Goal: Task Accomplishment & Management: Use online tool/utility

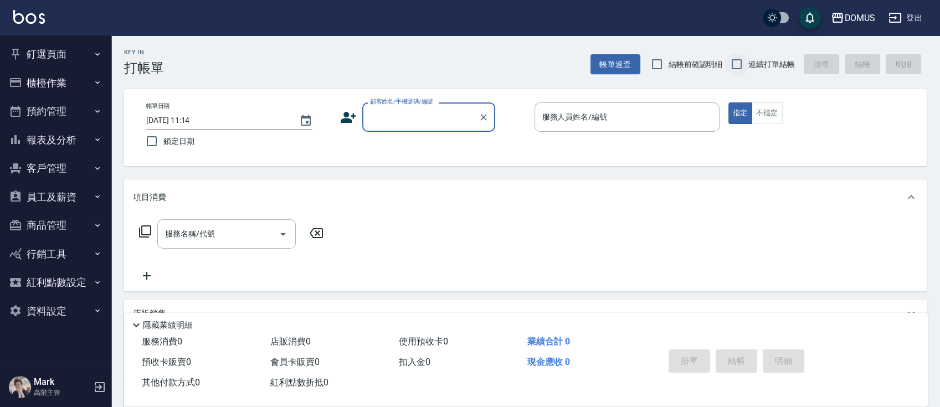
click at [742, 63] on input "連續打單結帳" at bounding box center [736, 64] width 23 height 23
checkbox input "true"
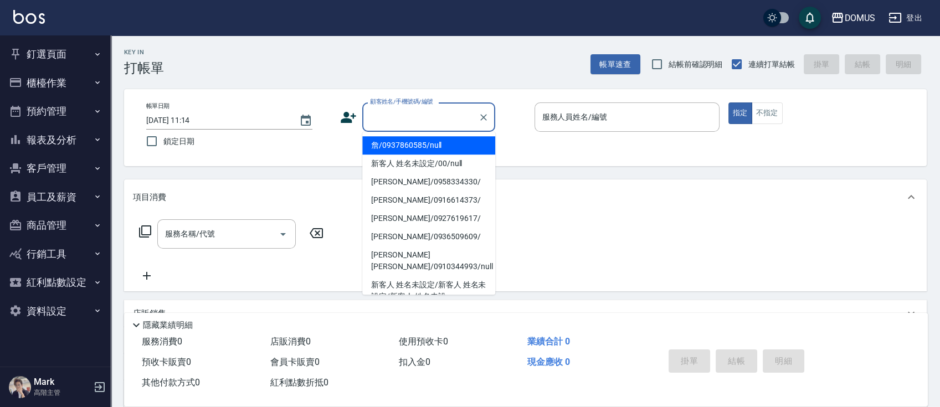
drag, startPoint x: 402, startPoint y: 122, endPoint x: 395, endPoint y: 111, distance: 12.8
click at [401, 120] on input "顧客姓名/手機號碼/編號" at bounding box center [420, 116] width 106 height 19
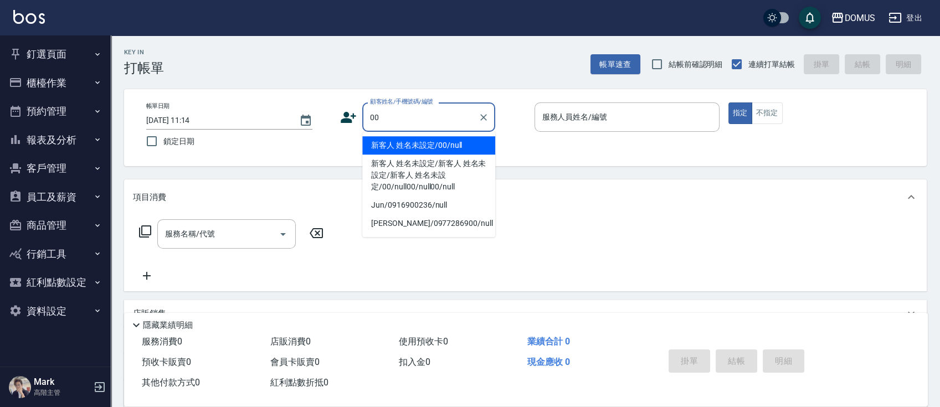
type input "新客人 姓名未設定/00/null"
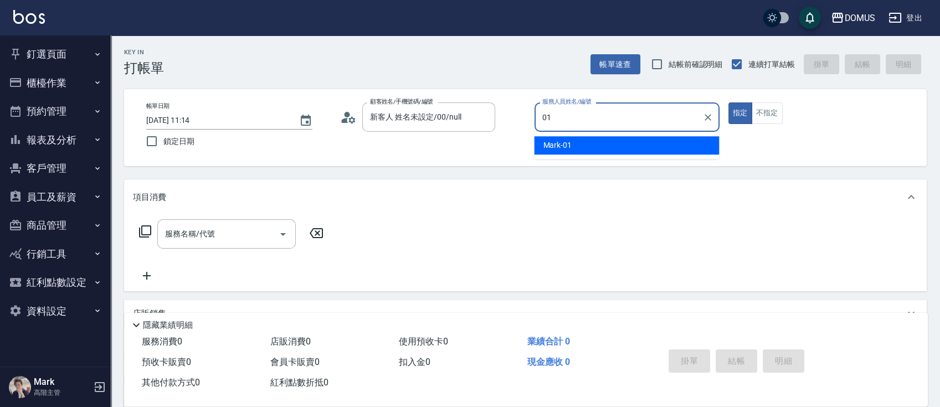
type input "Mark-01"
type button "true"
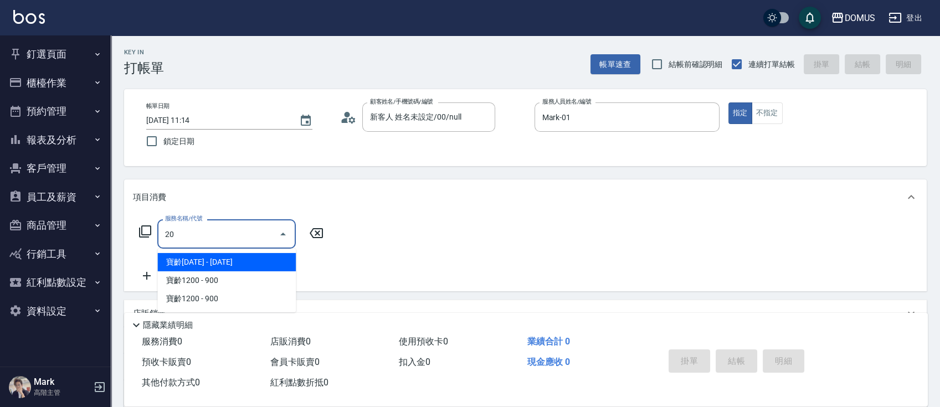
type input "206"
type input "20"
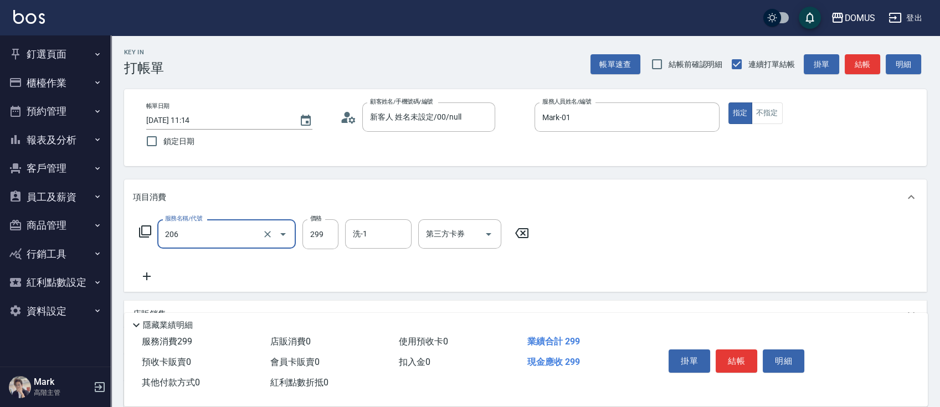
type input "健康洗髮(206)"
type input "3"
type input "0"
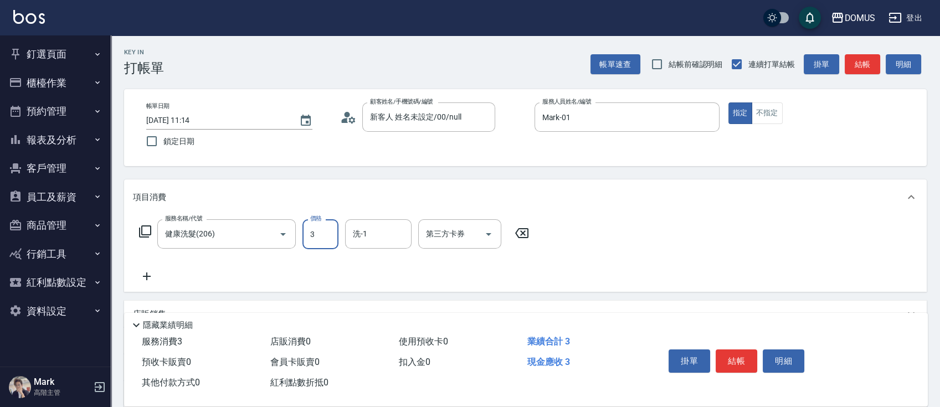
type input "30"
type input "300"
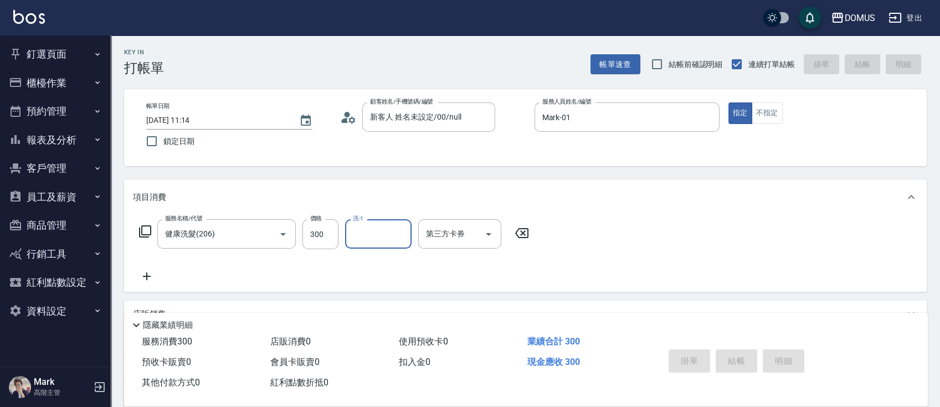
type input "2025/08/11 19:25"
type input "0"
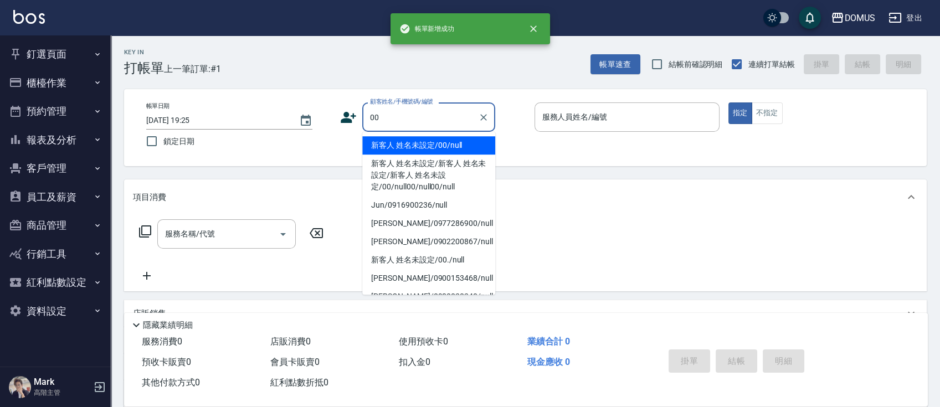
type input "新客人 姓名未設定/00/null"
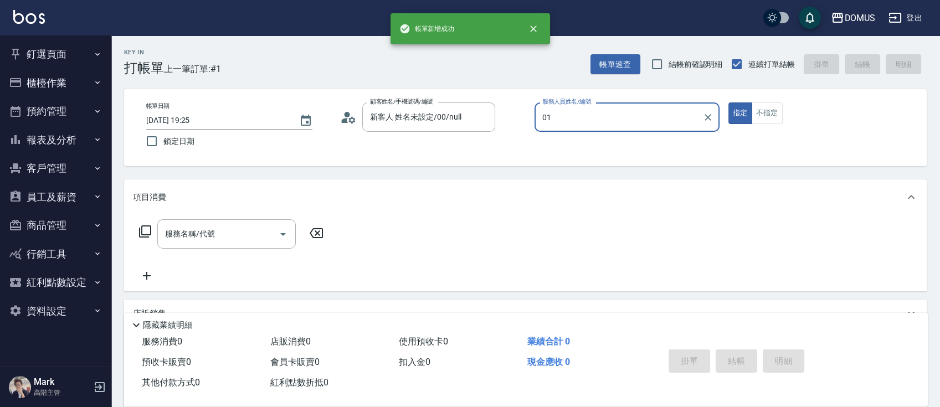
type input "Mark-01"
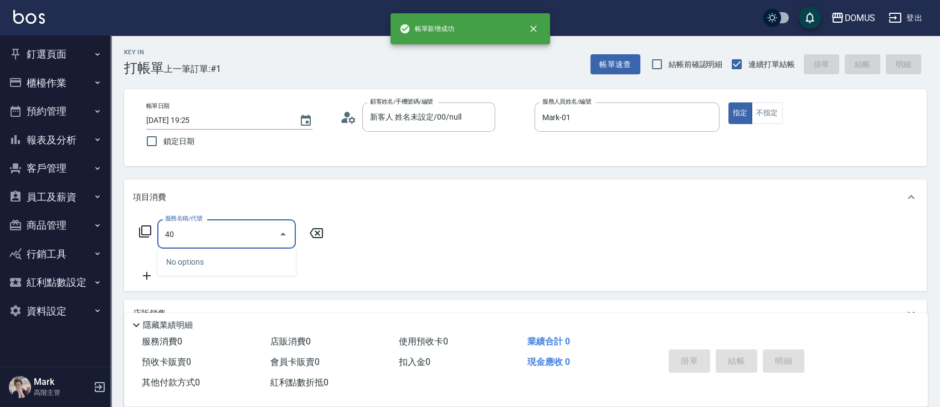
type input "401"
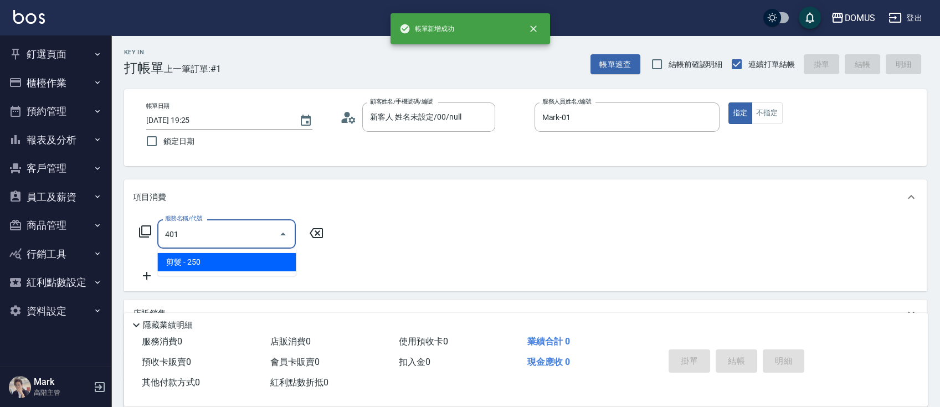
type input "20"
type input "剪髮(401)"
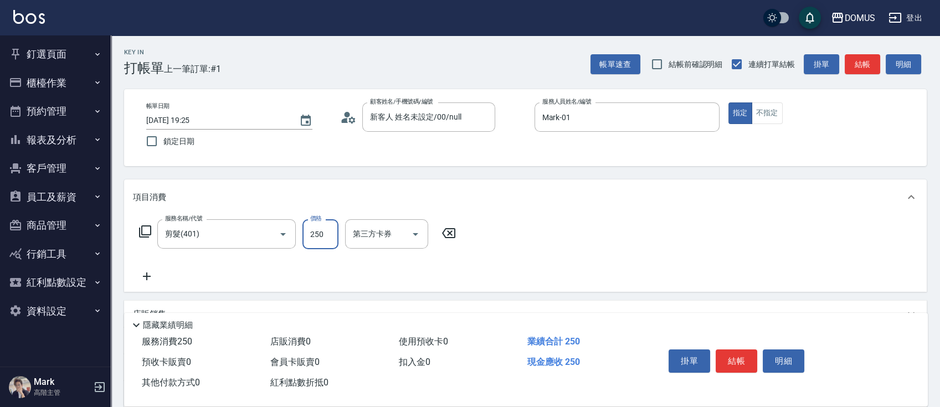
type input "7"
type input "0"
type input "70"
type input "700"
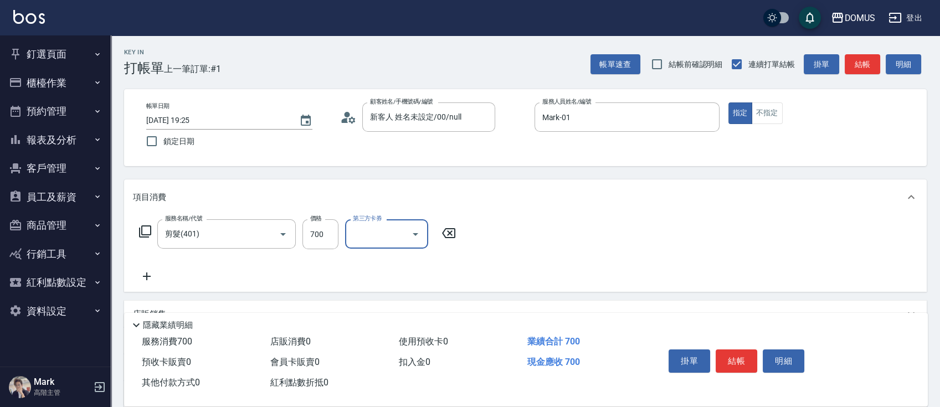
type input "0"
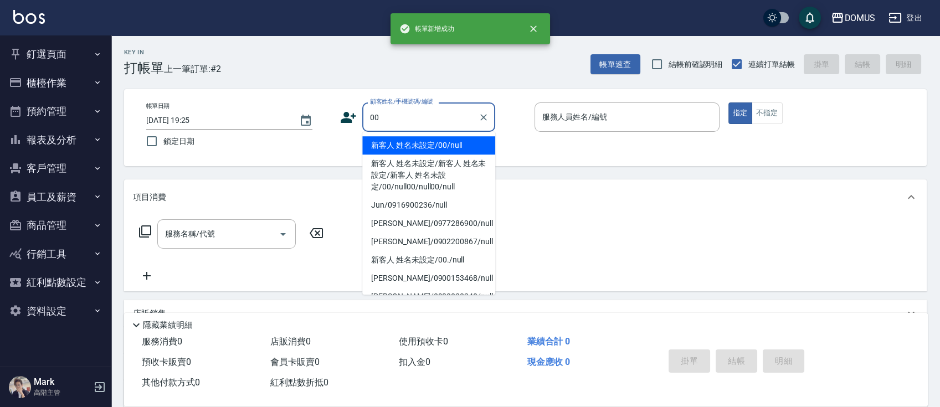
type input "新客人 姓名未設定/00/null"
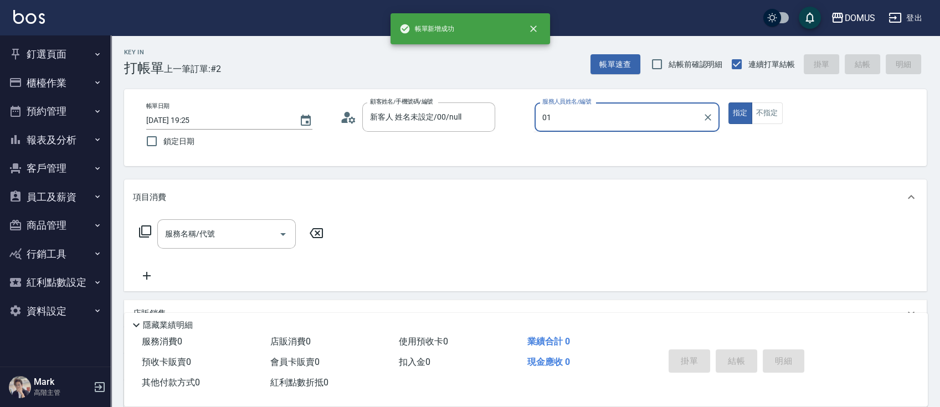
type input "Mark-01"
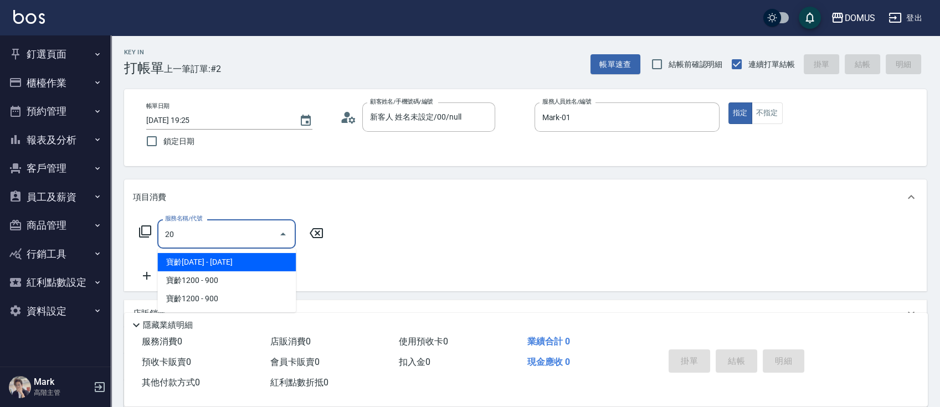
type input "206"
type input "20"
type input "健康洗髮(206)"
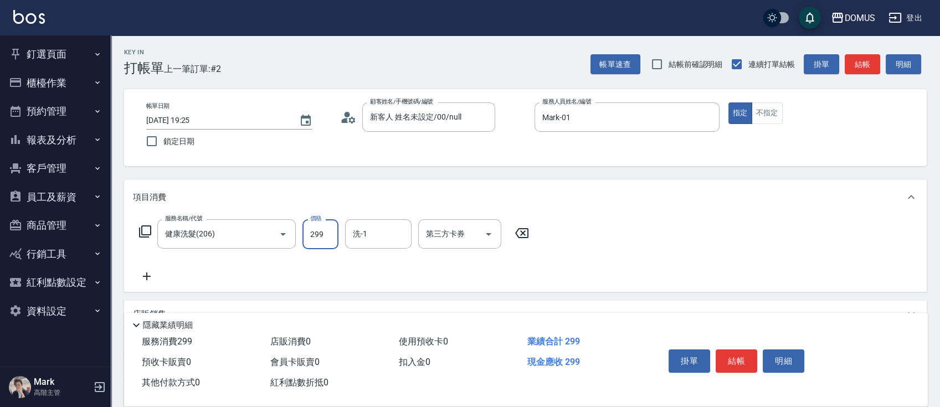
type input "0"
type input "30"
type input "300"
type input "[PERSON_NAME]-34"
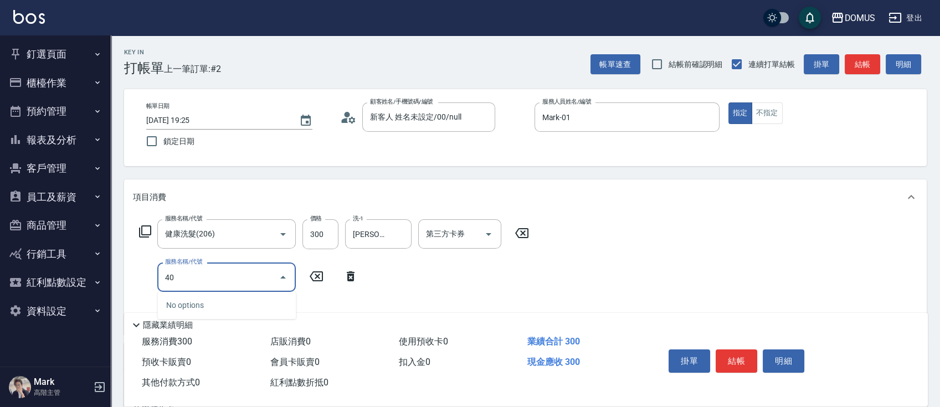
type input "401"
type input "50"
type input "剪髮(401)"
type input "5"
type input "30"
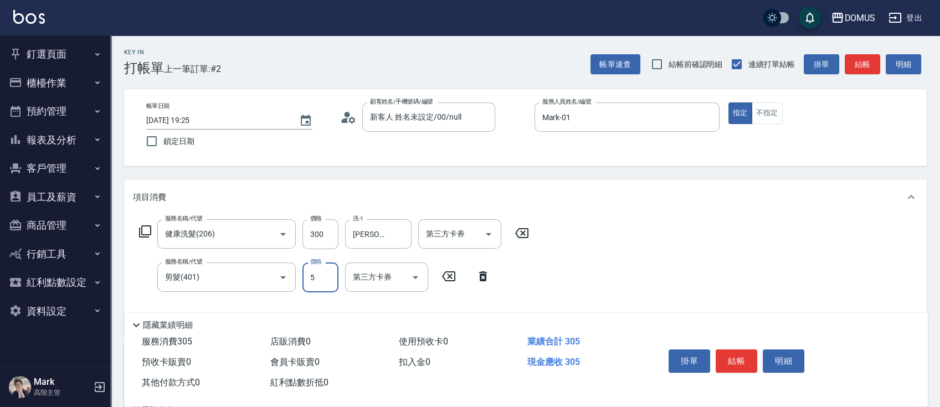
type input "50"
type input "80"
type input "500"
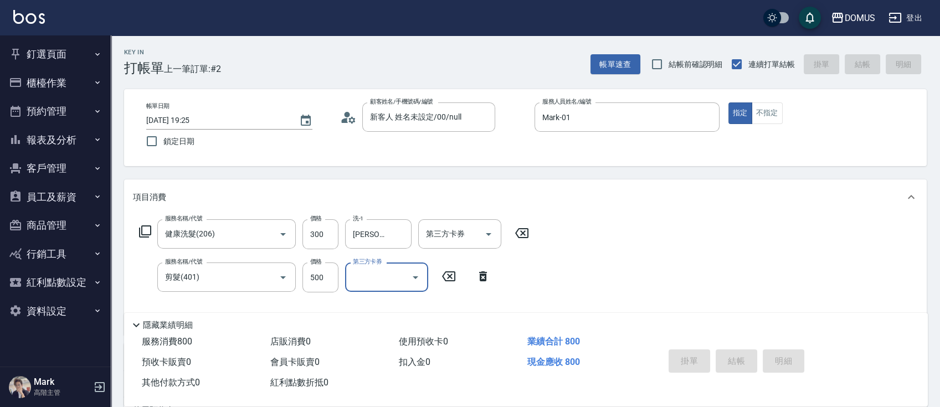
type input "0"
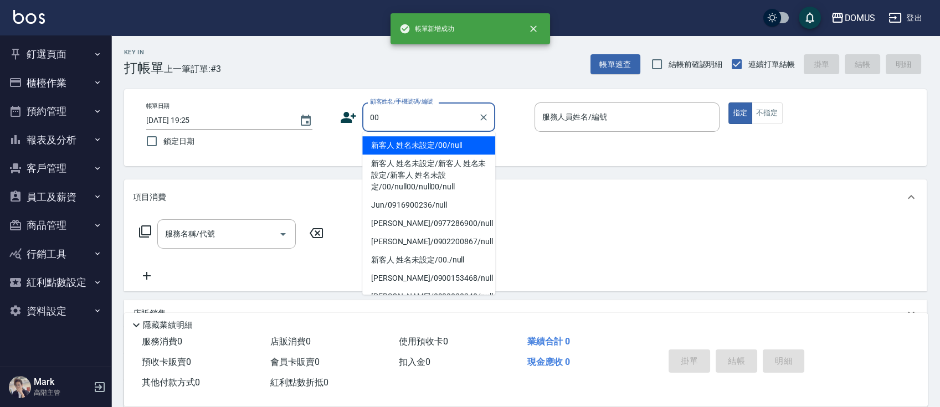
type input "新客人 姓名未設定/00/null"
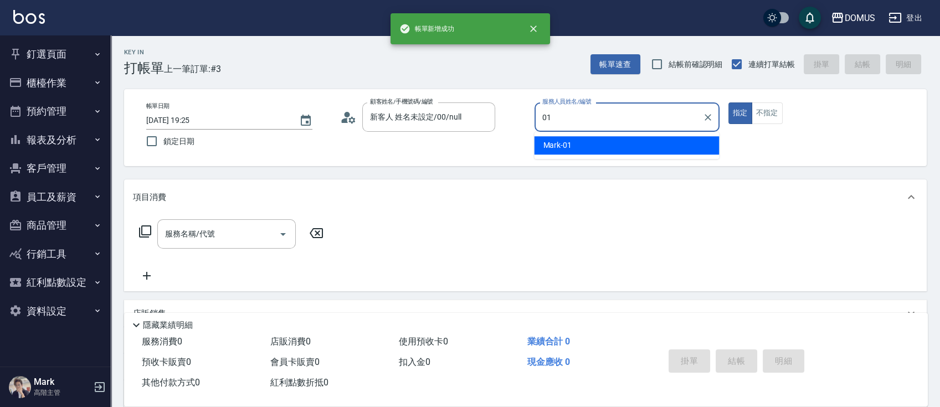
type input "Mark-01"
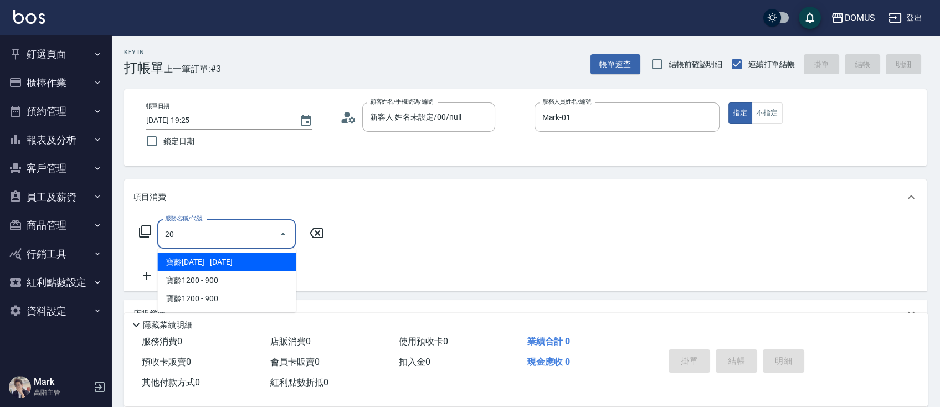
type input "206"
type input "20"
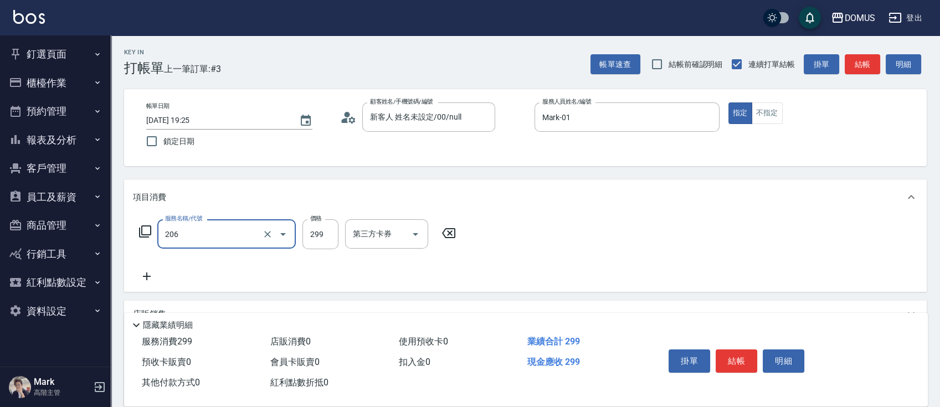
type input "健康洗髮(206)"
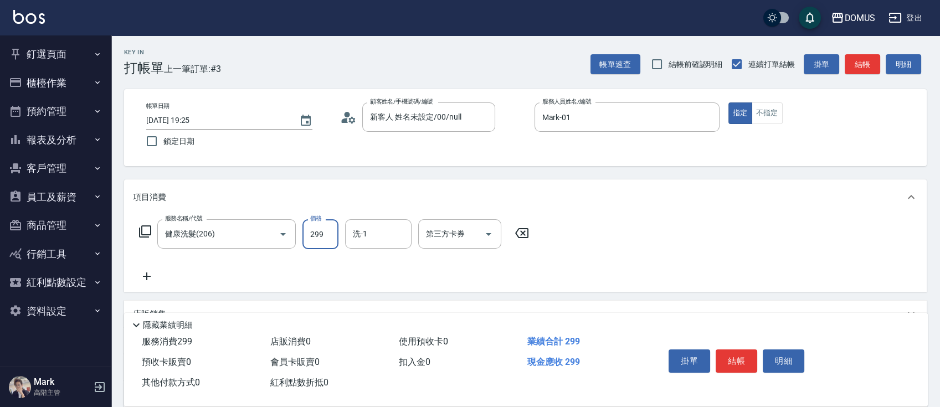
type input "3"
type input "0"
type input "30"
type input "300"
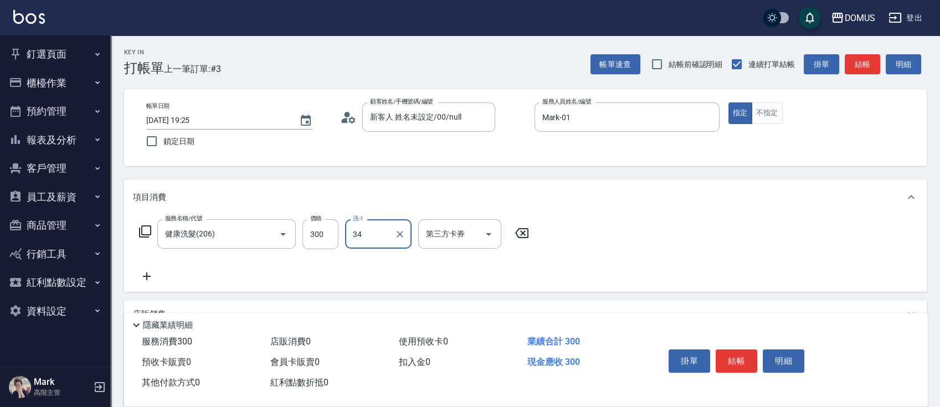
type input "[PERSON_NAME]-34"
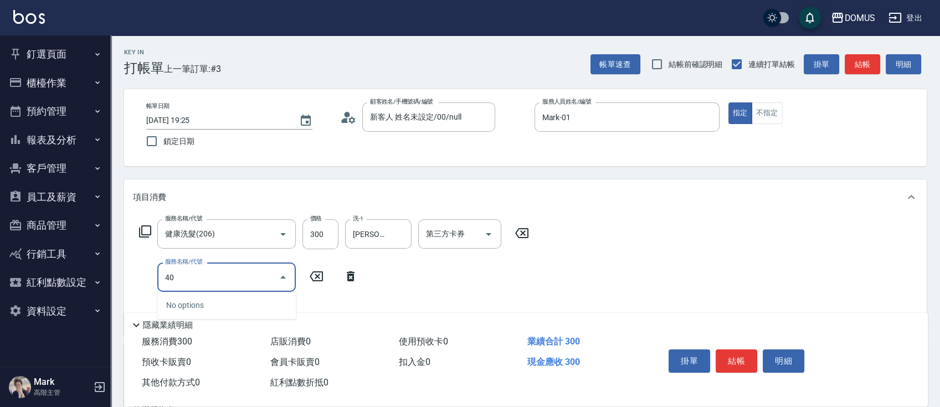
type input "401"
type input "50"
type input "剪髮(401)"
type input "5"
type input "30"
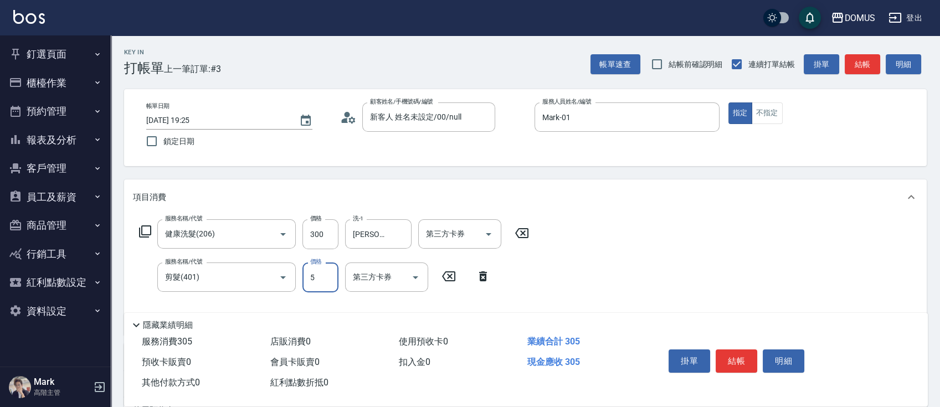
type input "50"
type input "80"
type input "500"
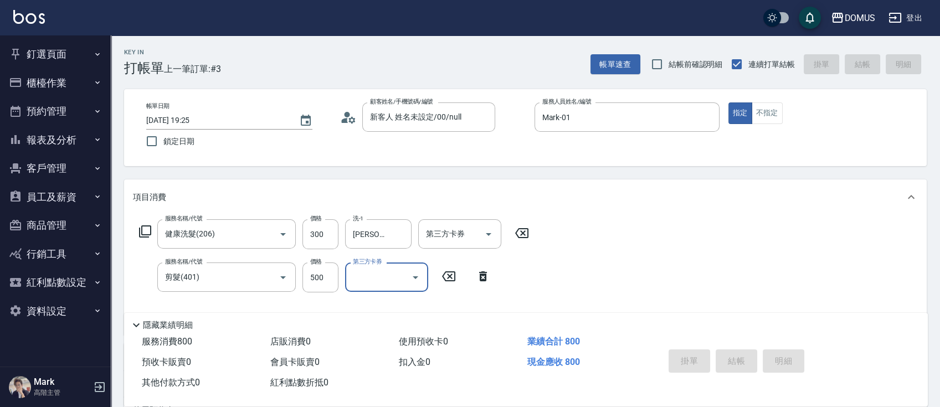
type input "2025/08/11 19:26"
type input "0"
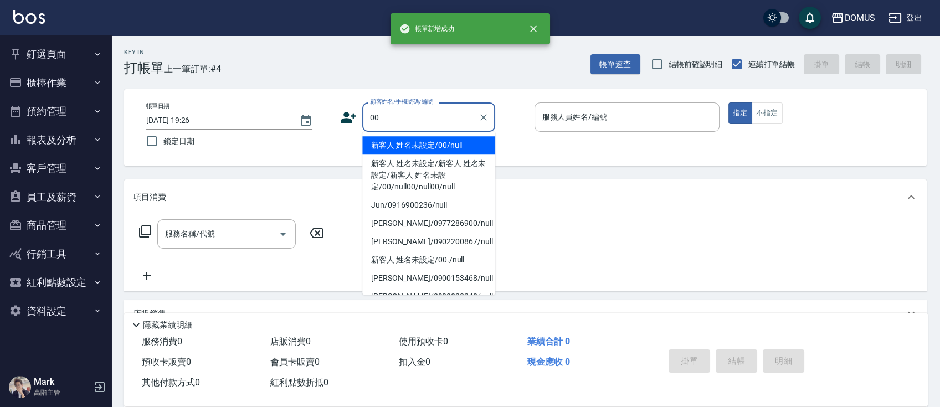
type input "新客人 姓名未設定/00/null"
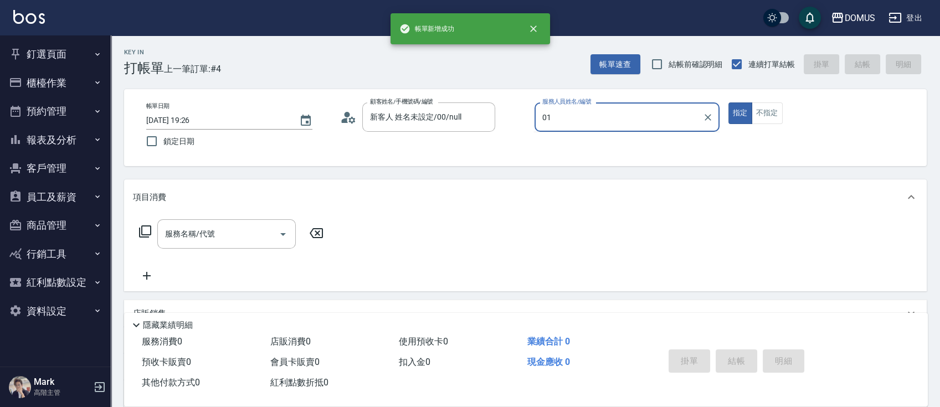
type input "Mark-01"
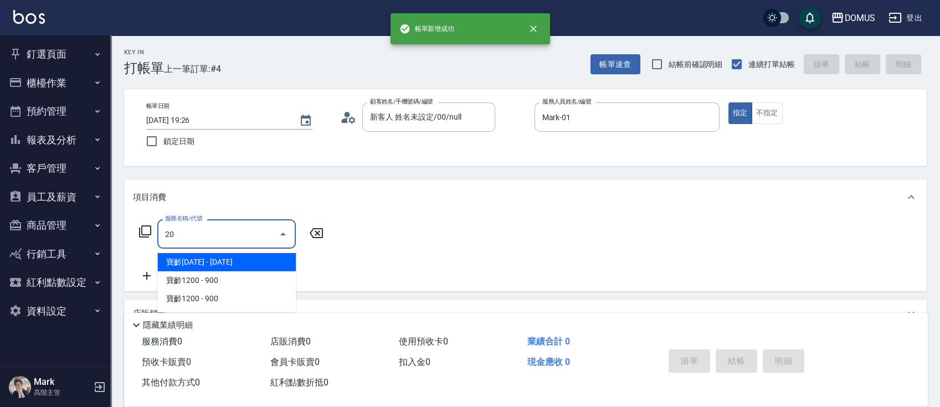
type input "206"
type input "20"
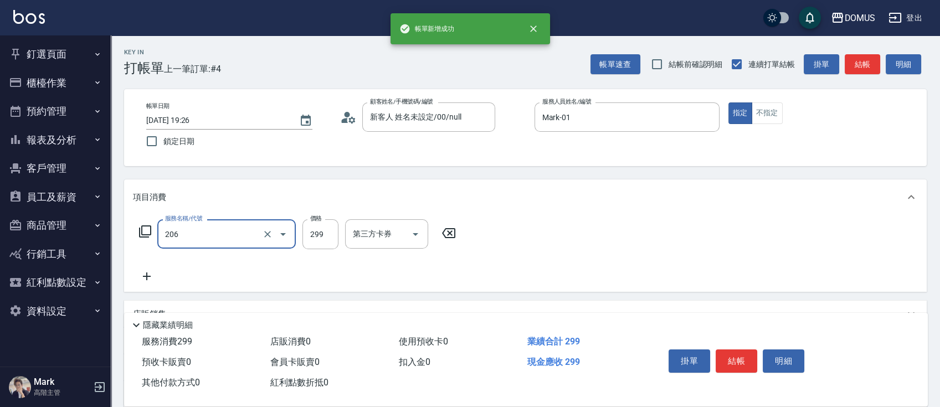
type input "健康洗髮(206)"
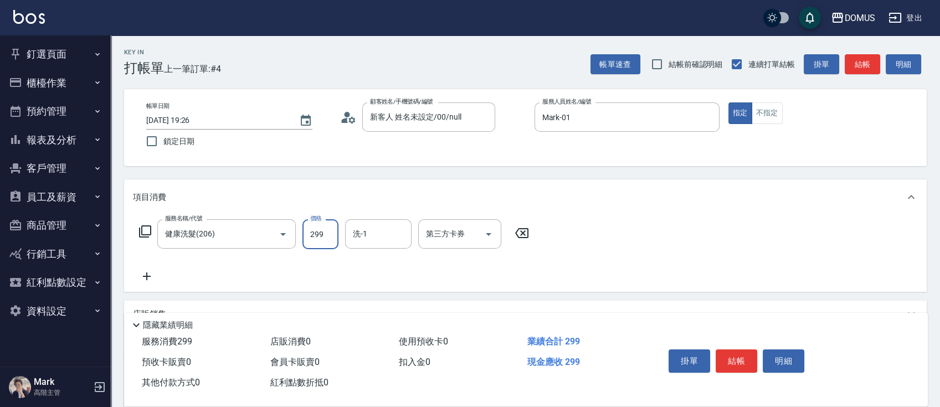
type input "0"
type input "30"
type input "300"
type input "[PERSON_NAME]-34"
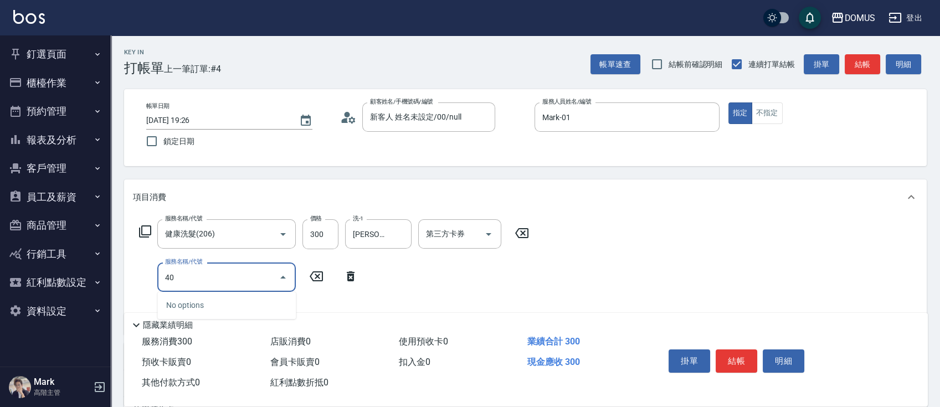
type input "401"
type input "50"
type input "剪髮(401)"
type input "30"
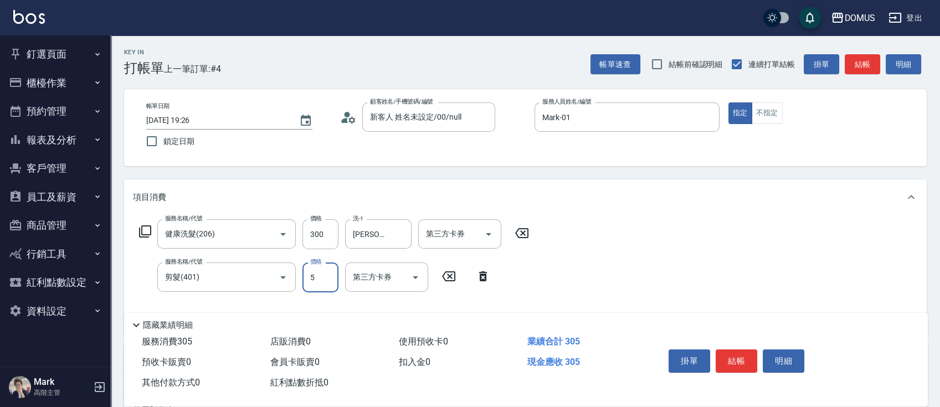
type input "50"
type input "80"
type input "500"
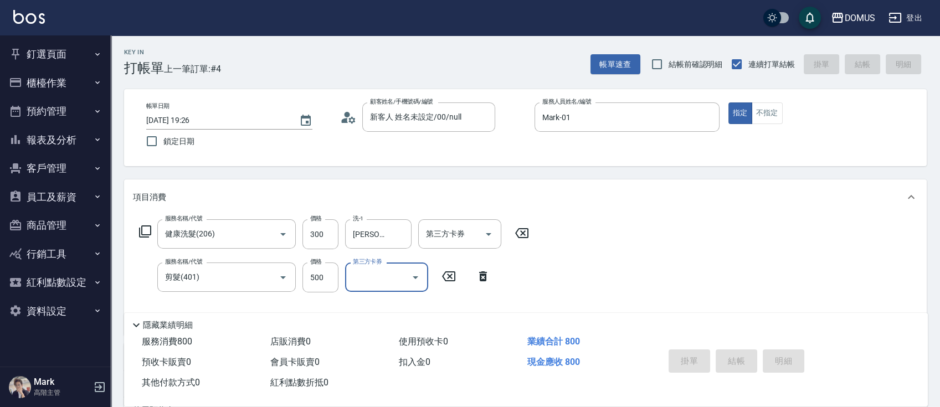
type input "0"
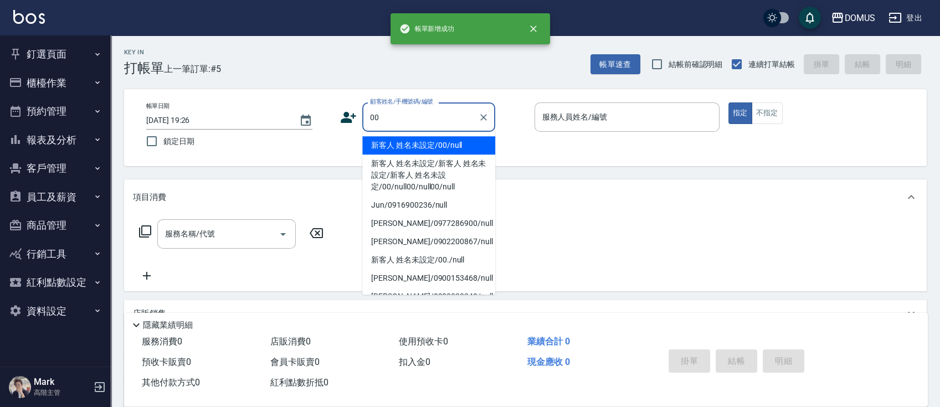
type input "新客人 姓名未設定/00/null"
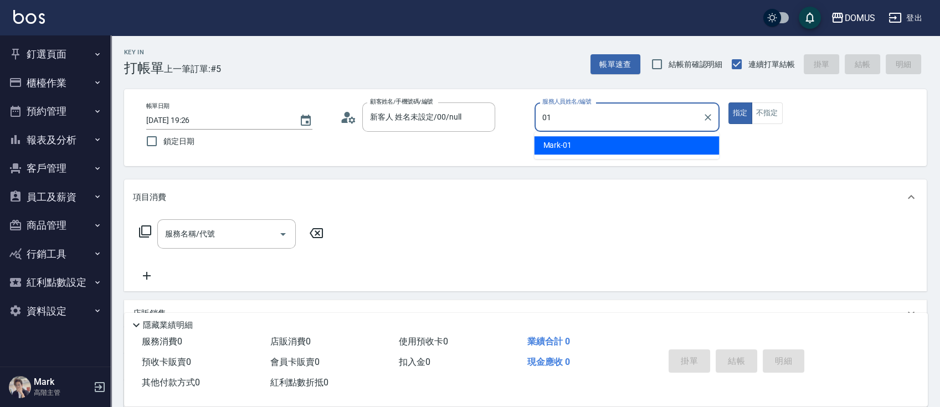
type input "Mark-01"
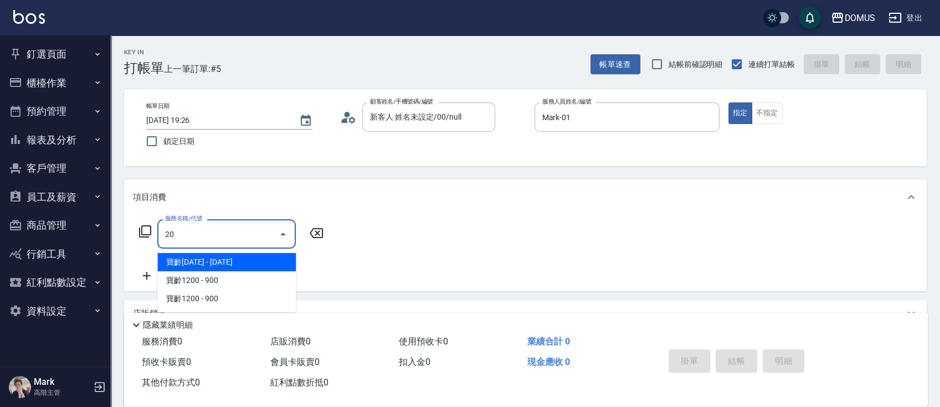
type input "206"
type input "20"
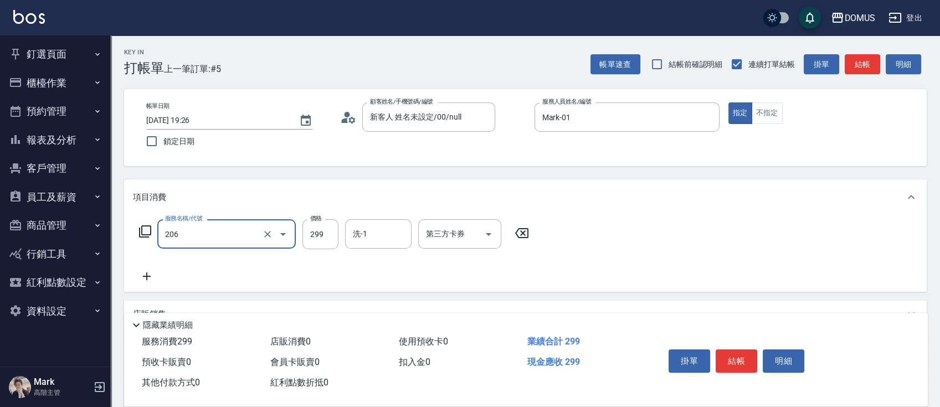
type input "健康洗髮(206)"
type input "4"
type input "0"
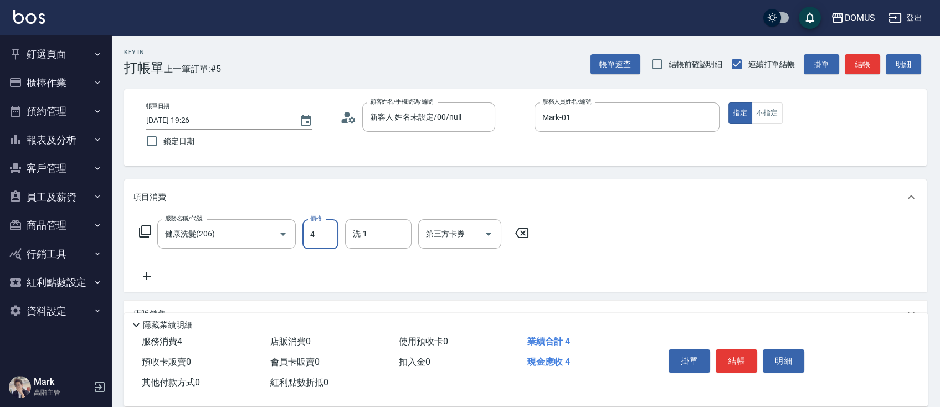
type input "40"
type input "400"
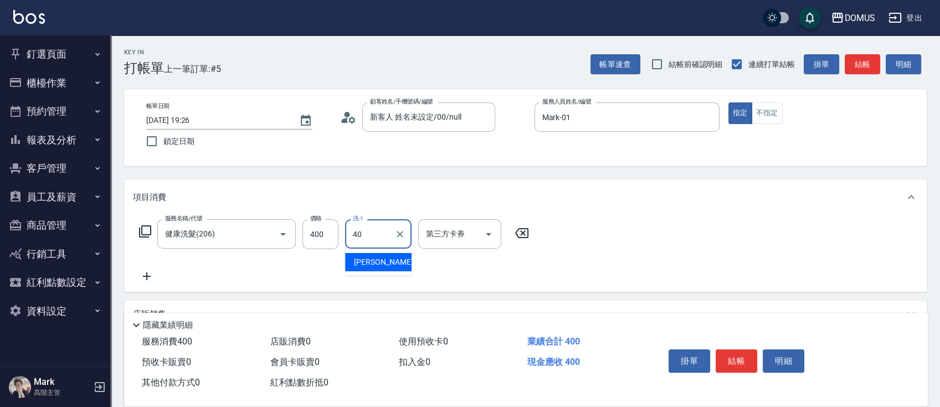
type input "[PERSON_NAME]-40"
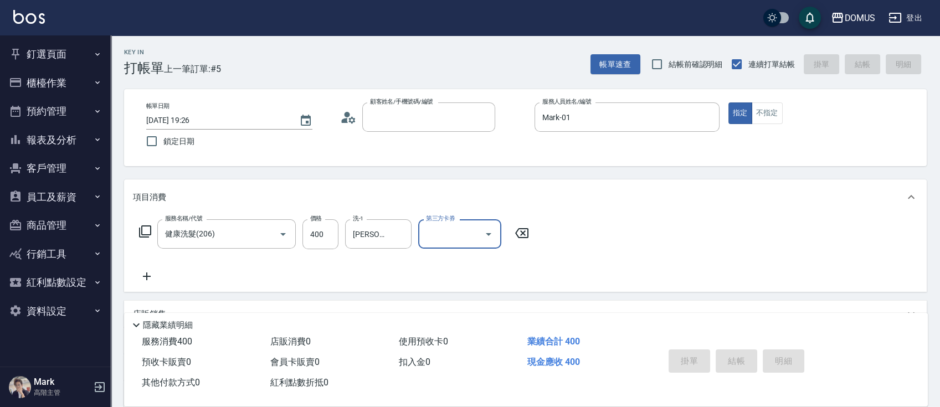
type input "0"
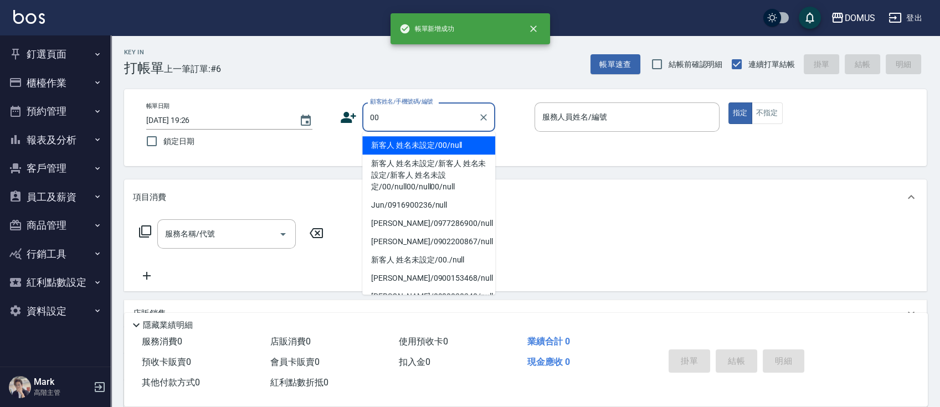
type input "新客人 姓名未設定/00/null"
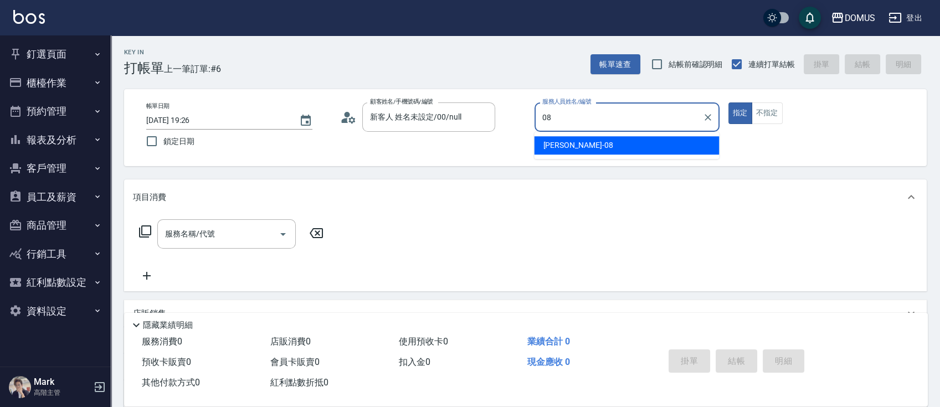
type input "小朱-08"
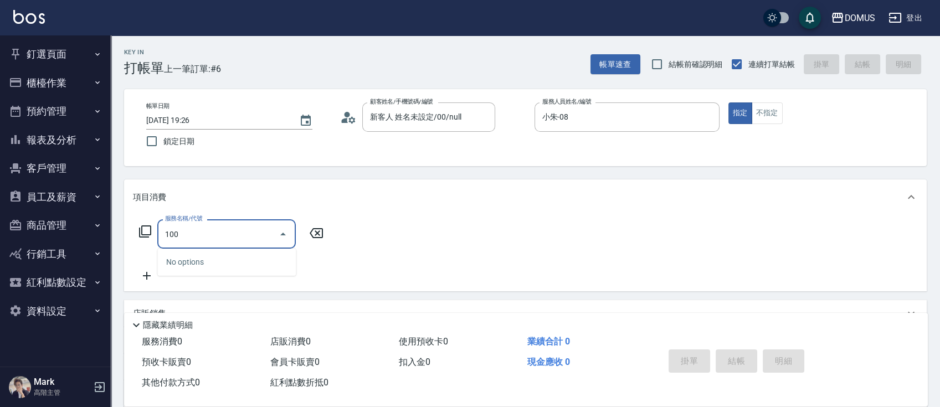
type input "1002"
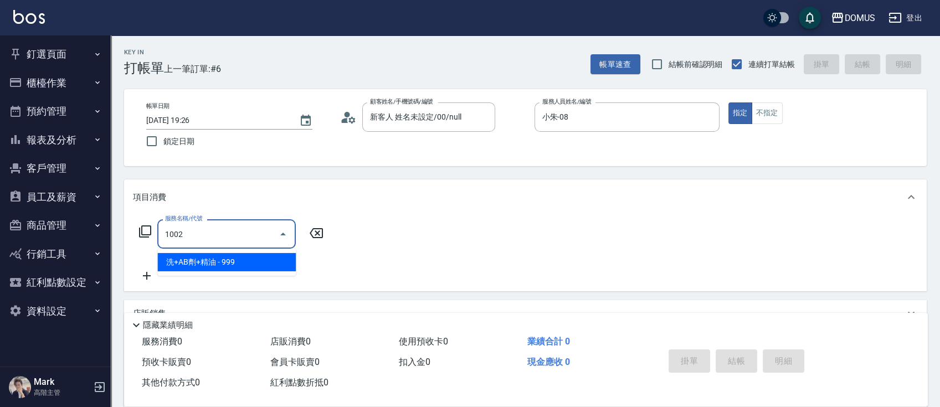
type input "90"
type input "洗+AB劑+精油(1002)"
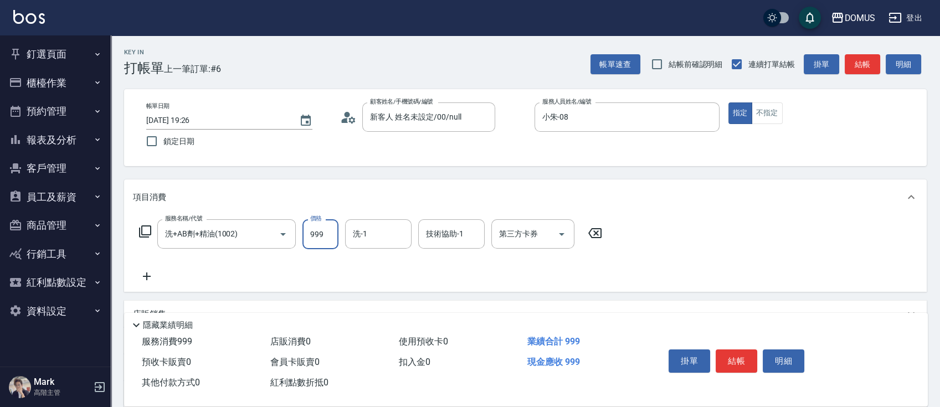
type input "0"
type input "10"
type input "100"
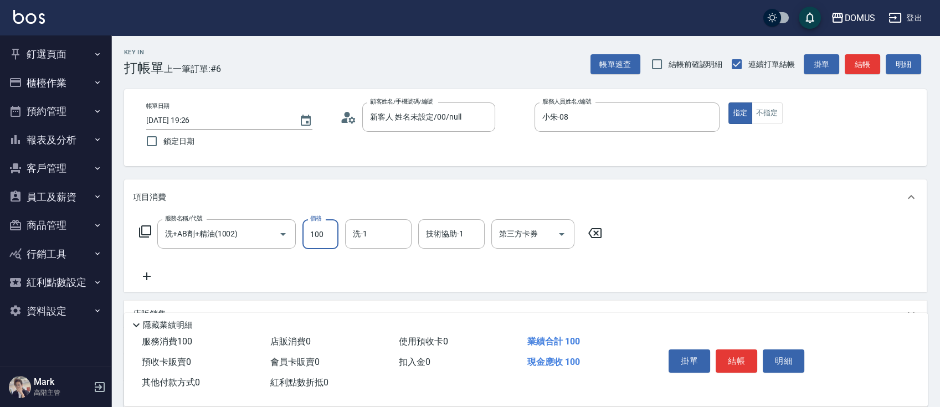
type input "1000"
type input "10"
type input "100"
type input "0"
click at [267, 242] on button "Clear" at bounding box center [268, 235] width 16 height 16
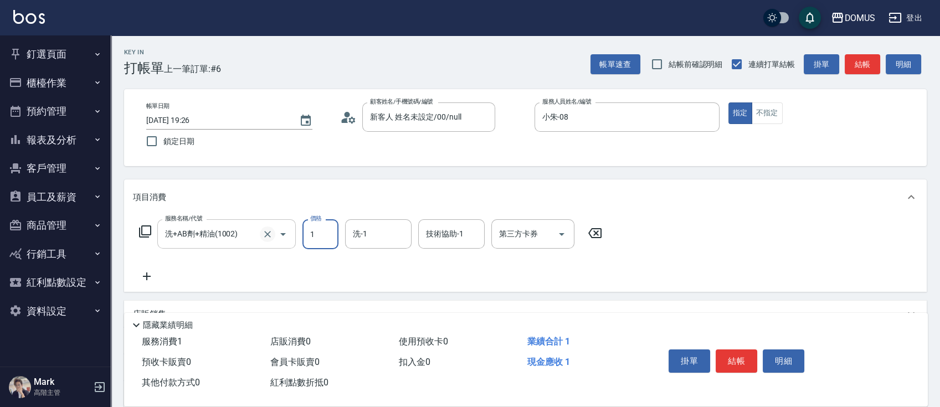
type input "1"
click at [271, 231] on icon "Clear" at bounding box center [267, 234] width 11 height 11
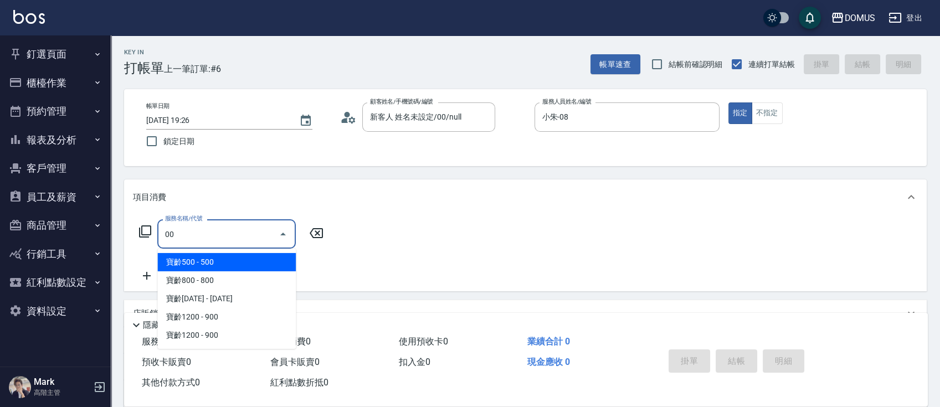
type input "0"
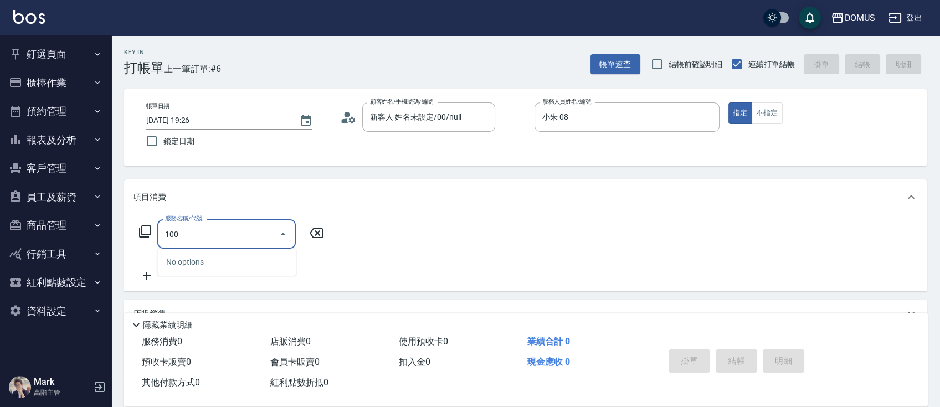
type input "1001"
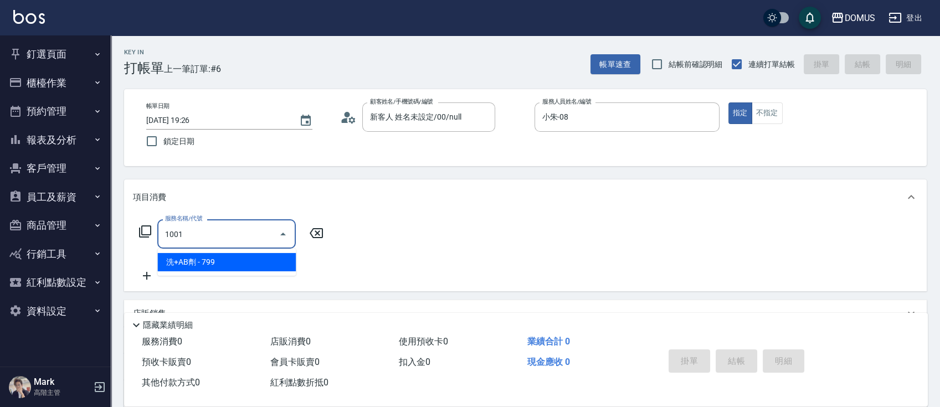
type input "70"
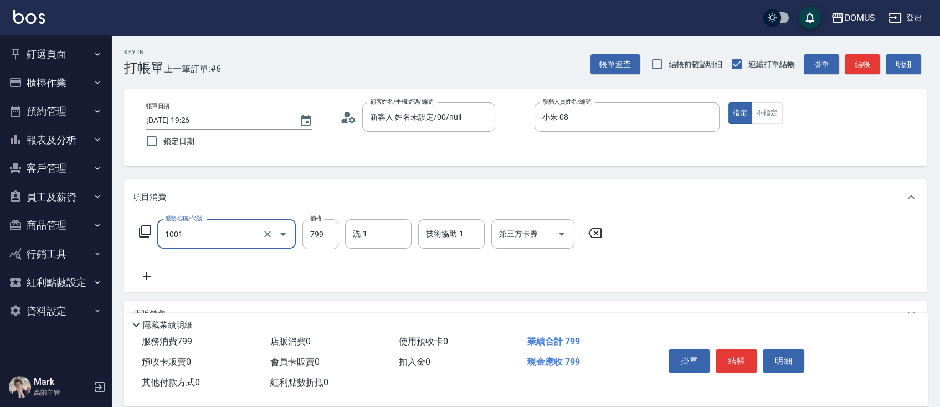
type input "洗+AB劑(1001)"
type input "0"
type input "10"
type input "100"
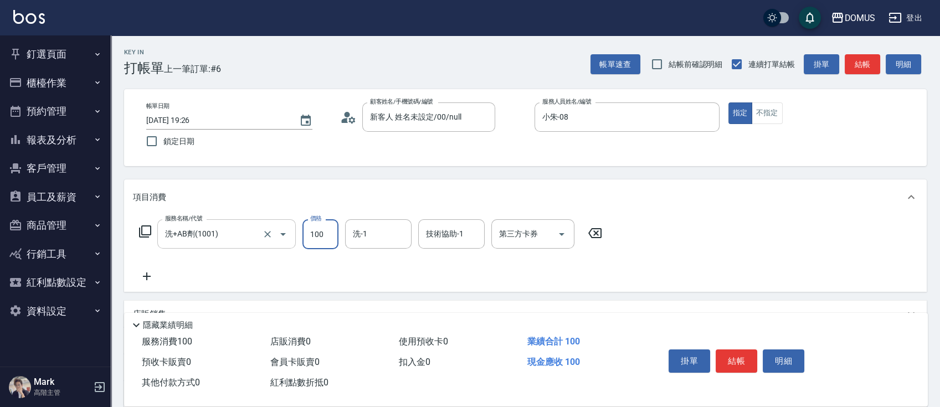
type input "100"
type input "1000"
type input "MY-39"
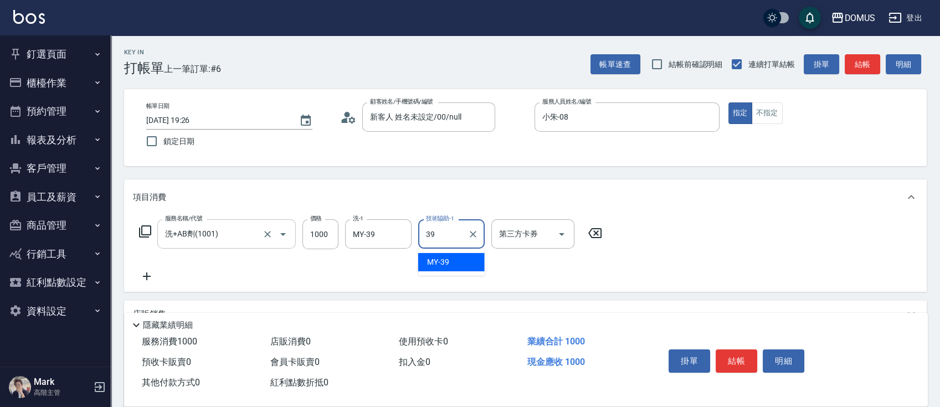
type input "MY-39"
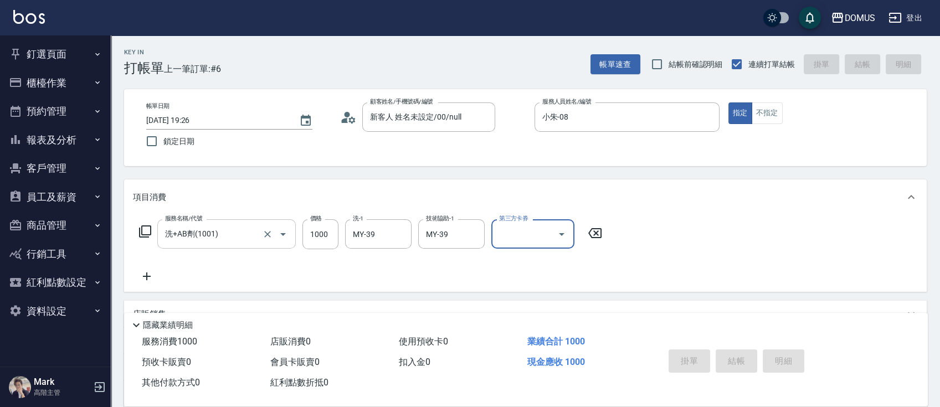
type input "0"
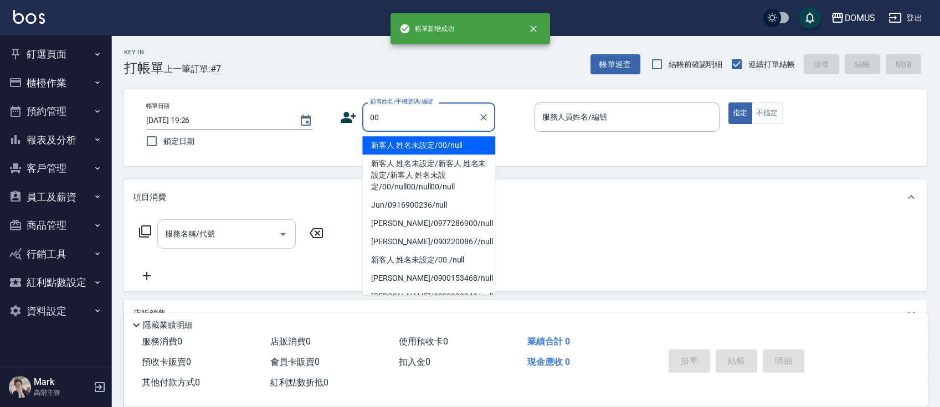
type input "新客人 姓名未設定/00/null"
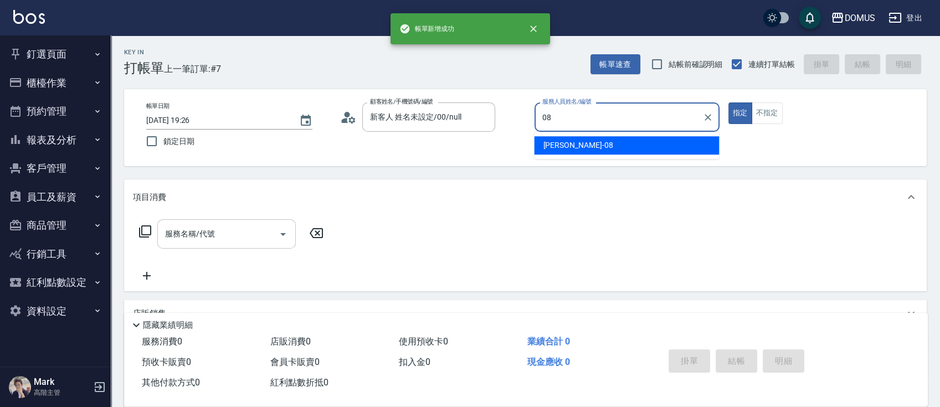
type input "小朱-08"
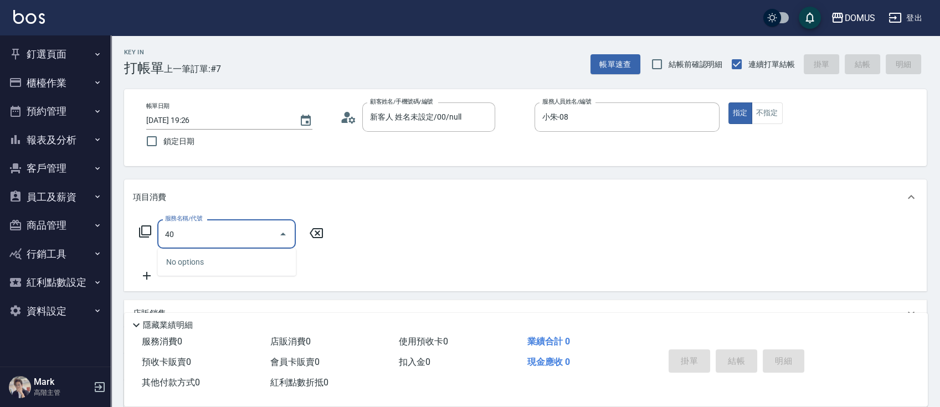
type input "401"
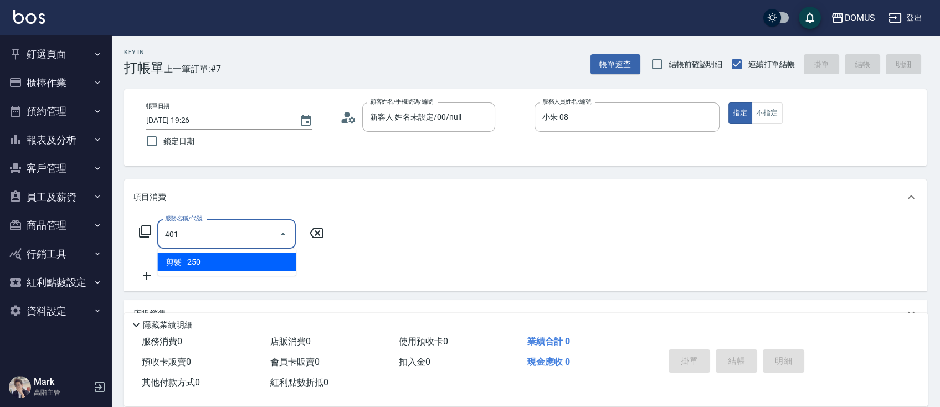
type input "20"
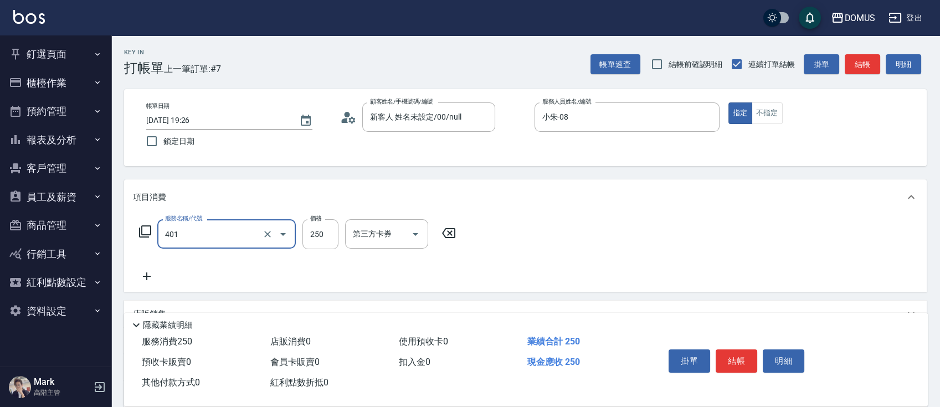
type input "剪髮(401)"
type input "0"
type input "30"
type input "300"
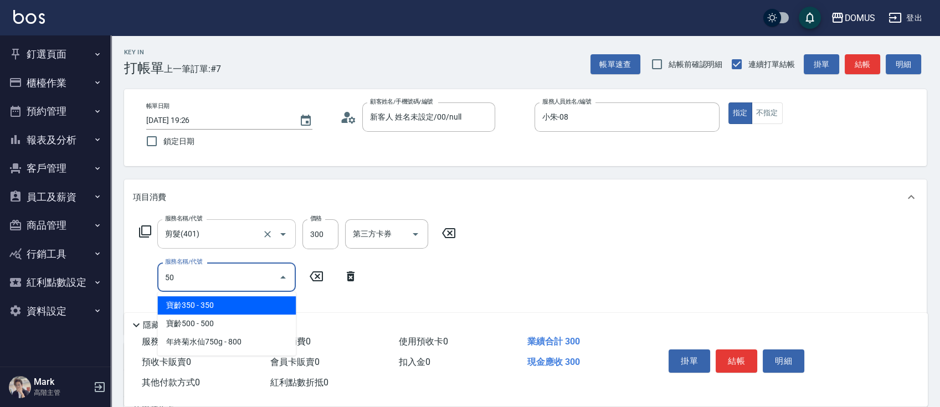
type input "501"
type input "130"
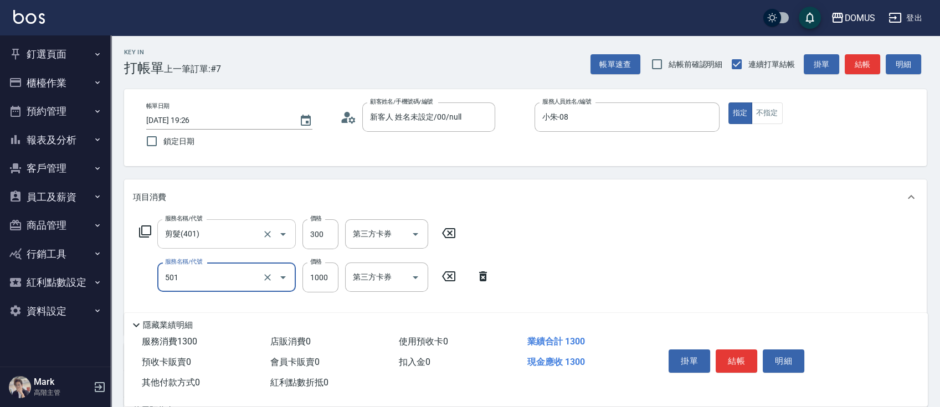
type input "染髮(501)"
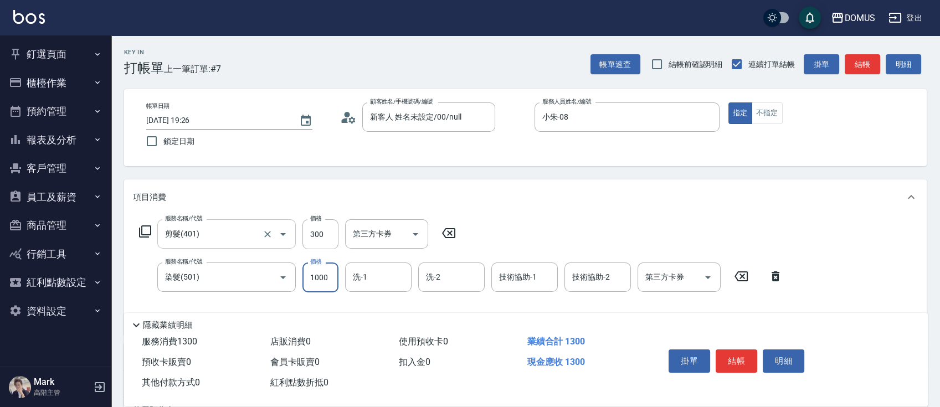
type input "30"
type input "13"
type input "40"
type input "130"
type input "160"
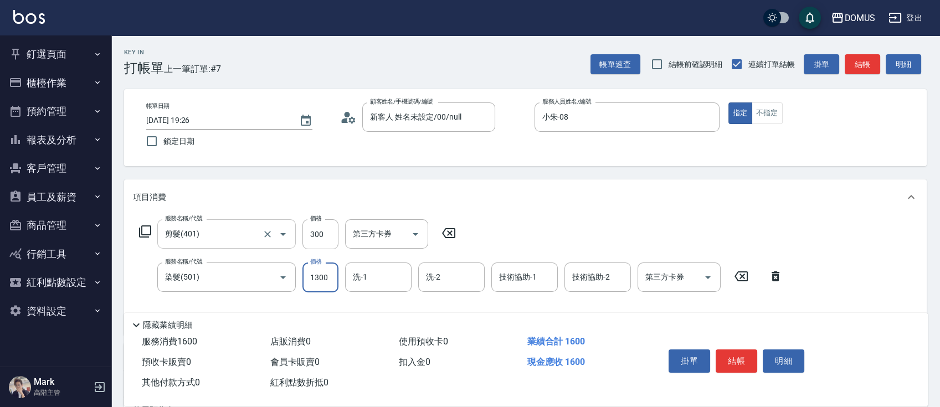
type input "1300"
type input "林怡靜-37"
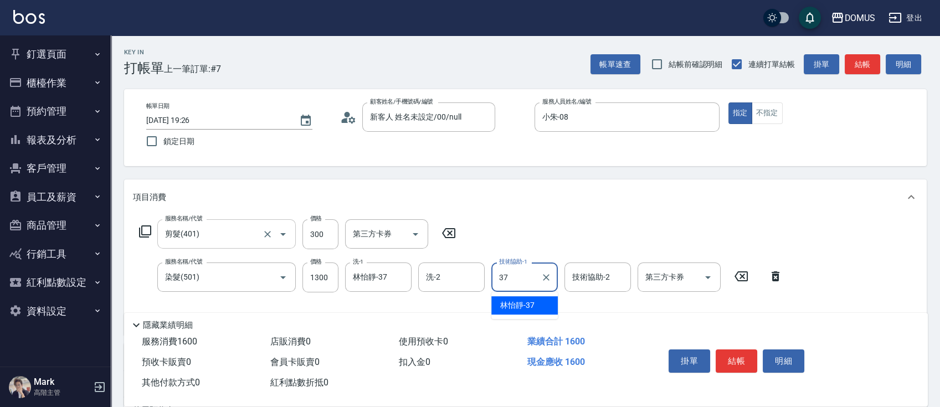
type input "林怡靜-37"
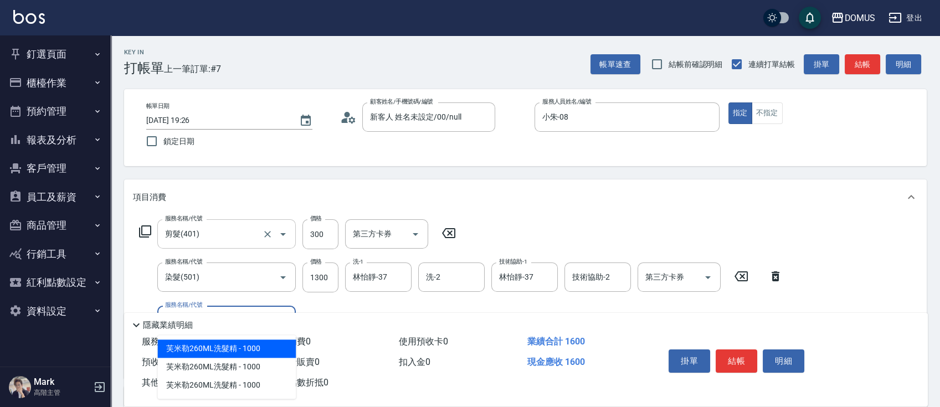
type input "605"
type input "250"
type input "二段肩下(605)"
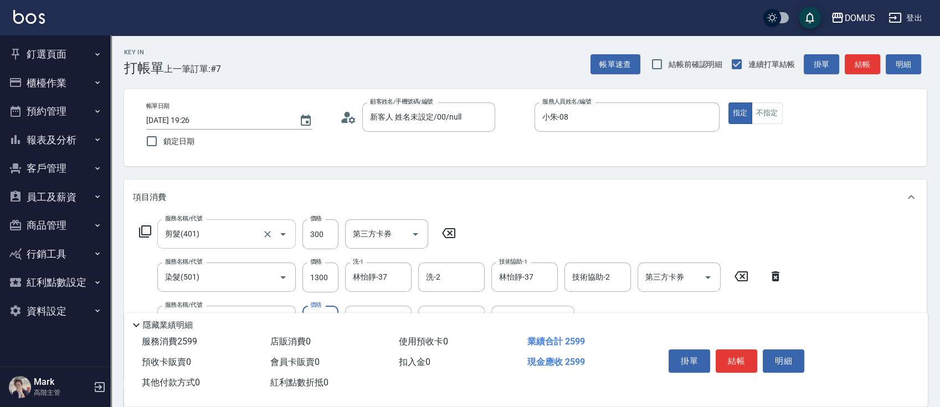
type input "160"
type input "10"
type input "170"
type input "100"
type input "260"
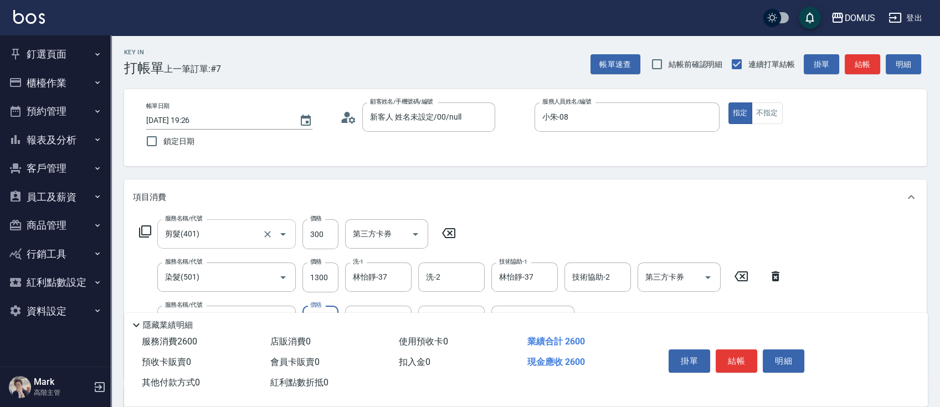
type input "1000"
type input "林怡靜-37"
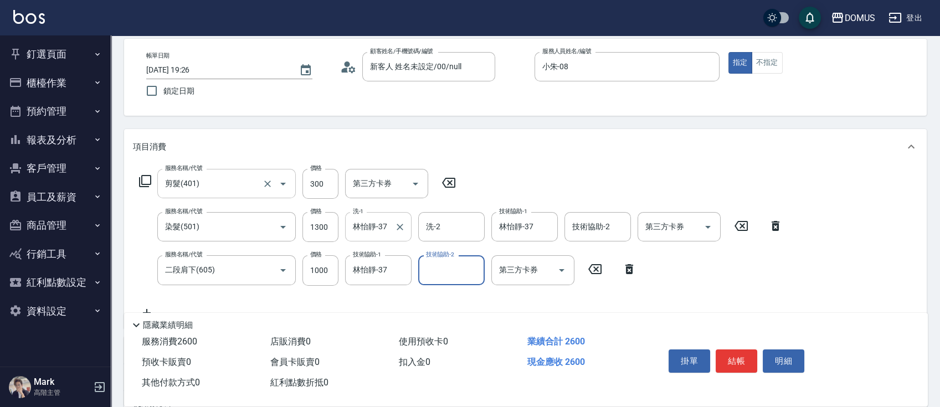
scroll to position [74, 0]
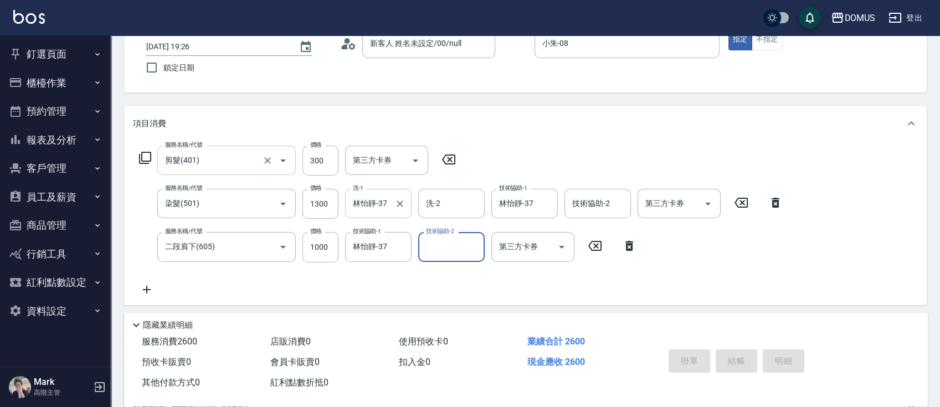
type input "0"
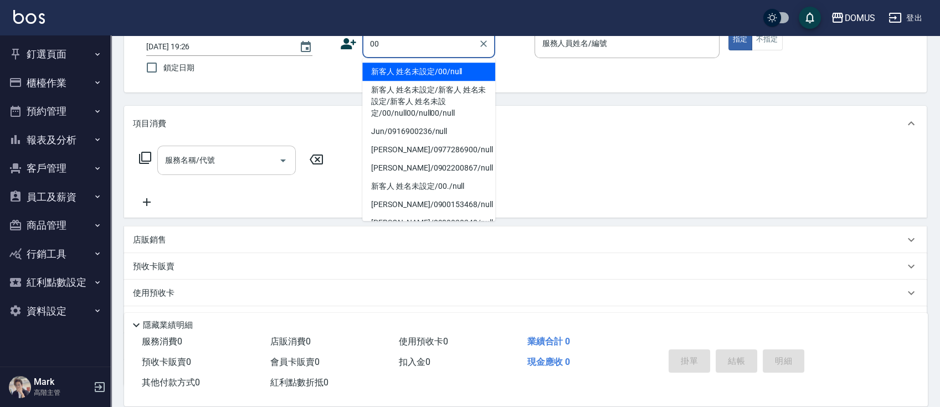
type input "新客人 姓名未設定/00/null"
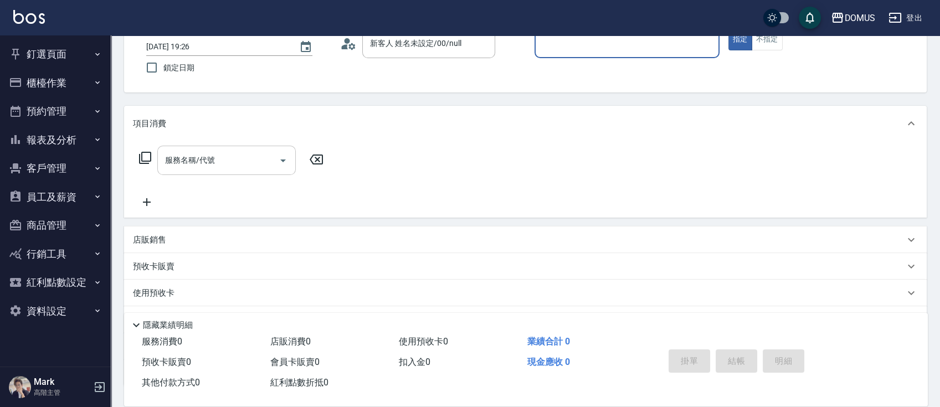
click at [63, 60] on button "釘選頁面" at bounding box center [55, 54] width 102 height 29
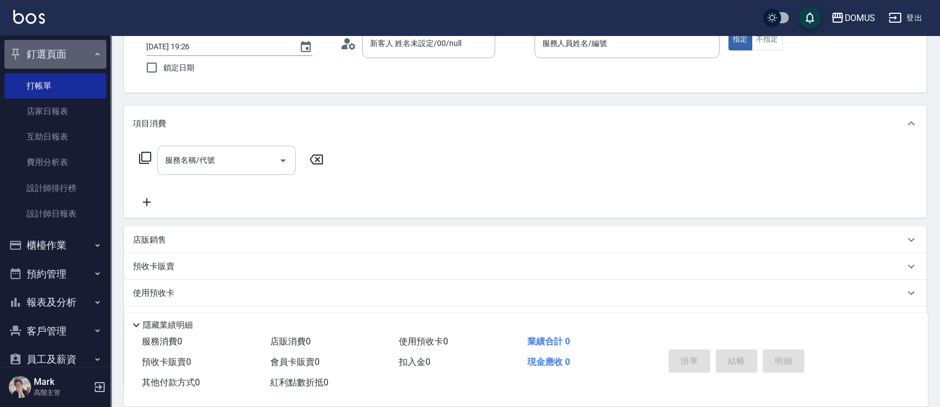
click at [59, 48] on button "釘選頁面" at bounding box center [55, 54] width 102 height 29
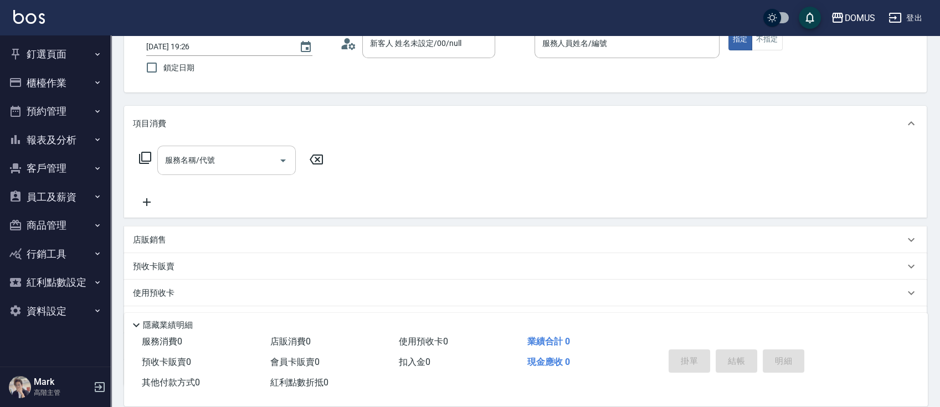
click at [58, 73] on button "櫃檯作業" at bounding box center [55, 83] width 102 height 29
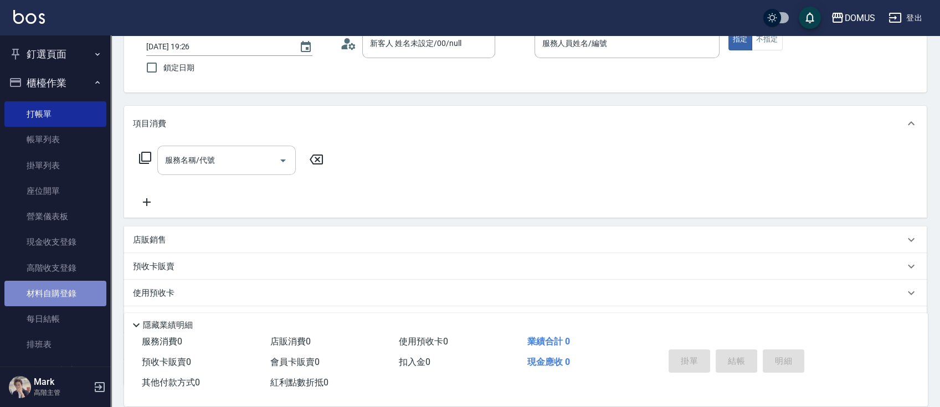
click at [57, 286] on link "材料自購登錄" at bounding box center [55, 293] width 102 height 25
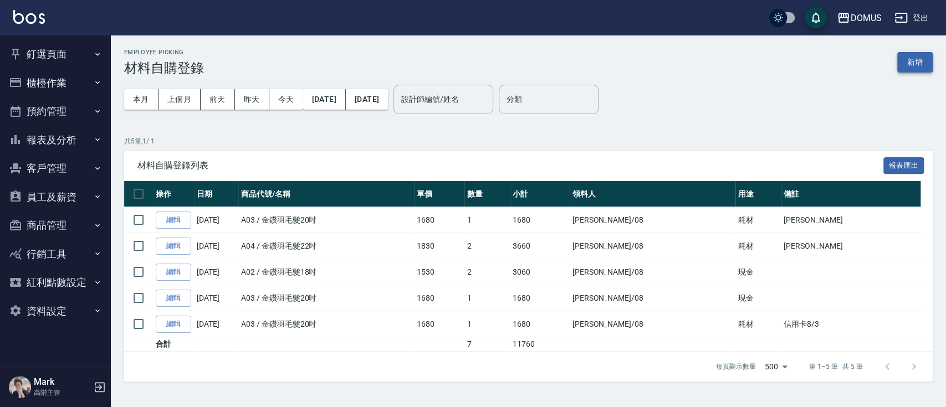
click at [914, 53] on button "新增" at bounding box center [914, 62] width 35 height 20
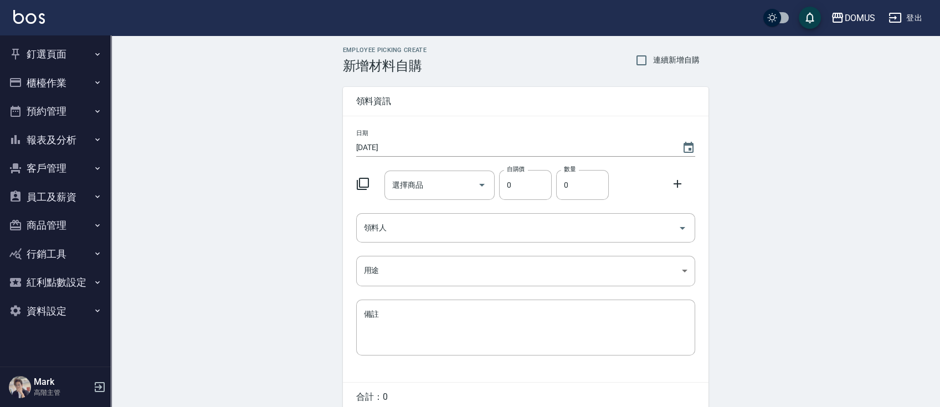
click at [441, 170] on div "選擇商品 選擇商品" at bounding box center [437, 183] width 115 height 34
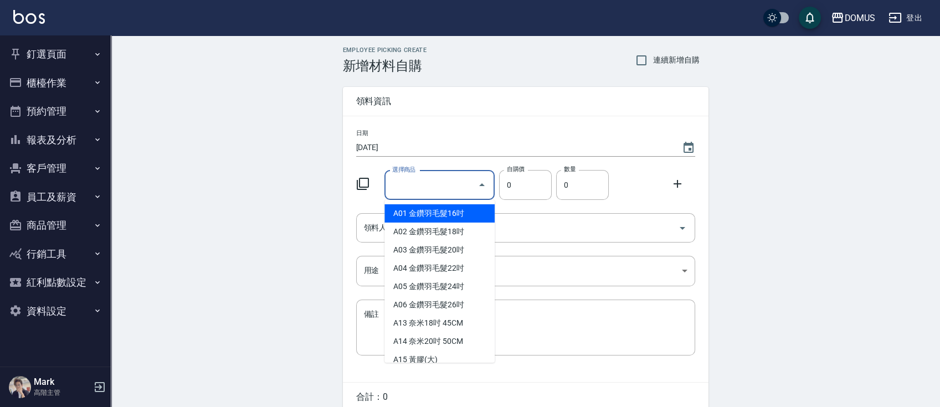
click at [472, 191] on input "選擇商品" at bounding box center [431, 185] width 84 height 19
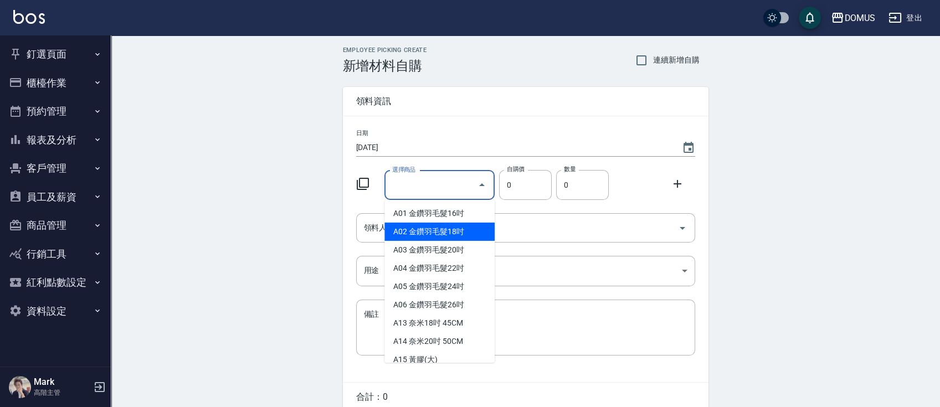
click at [405, 230] on li "A02 金鑽羽毛髮18吋" at bounding box center [439, 232] width 110 height 18
type input "金鑽羽毛髮18吋"
type input "1530"
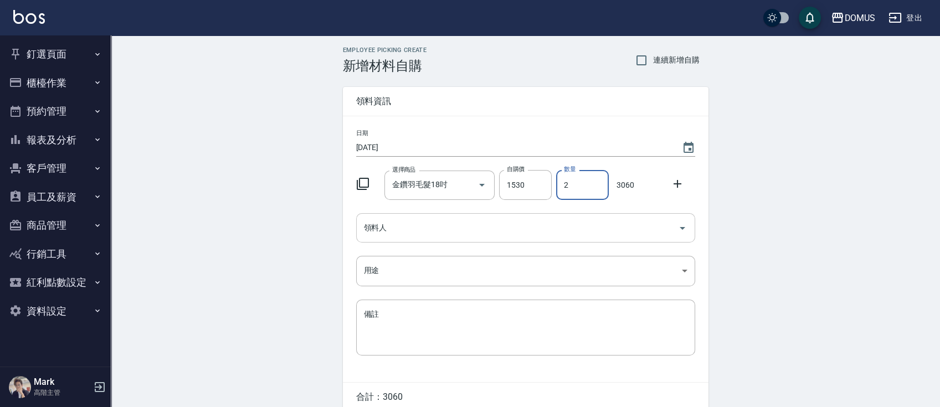
type input "2"
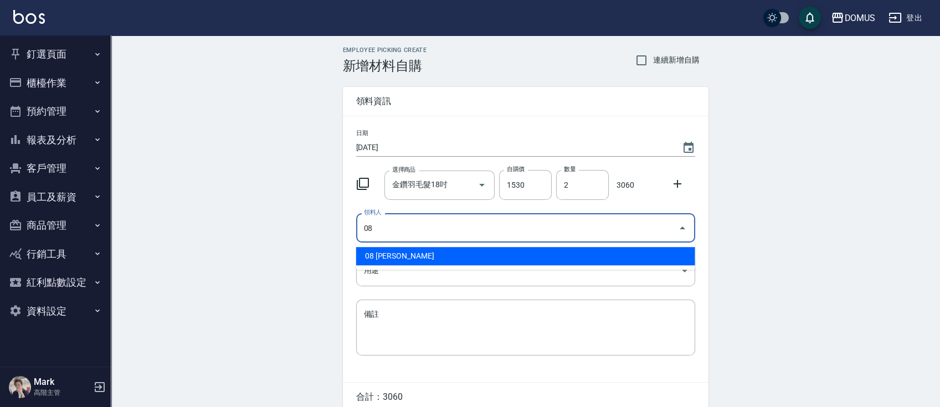
type input "08 [PERSON_NAME]"
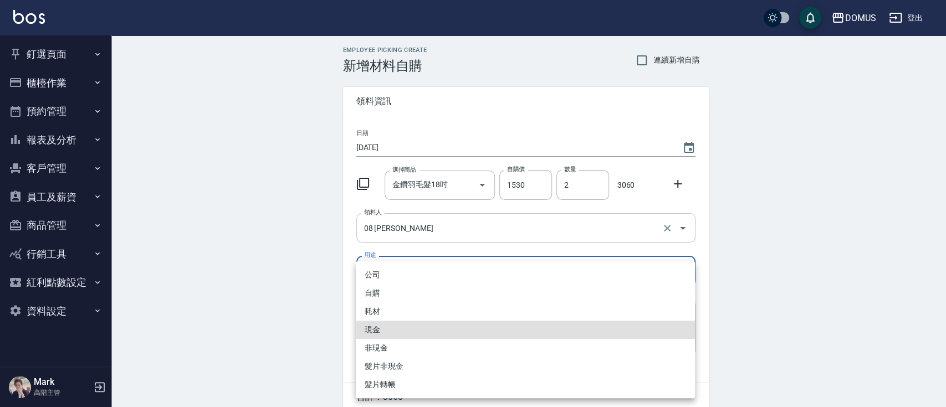
type input "現金"
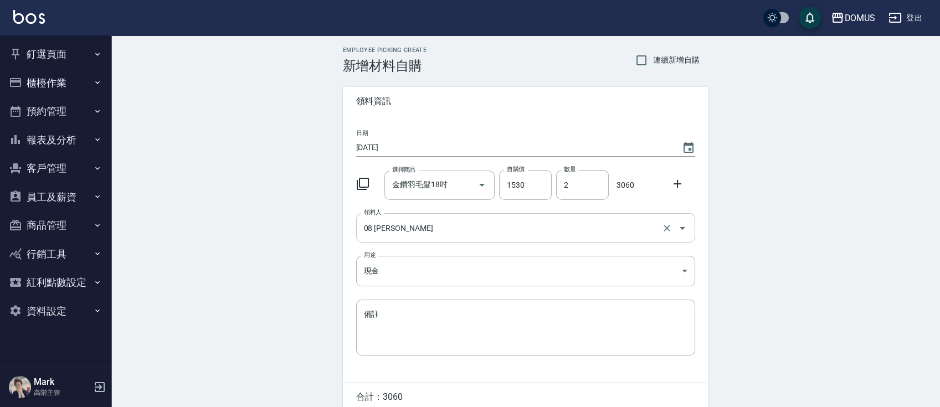
scroll to position [50, 0]
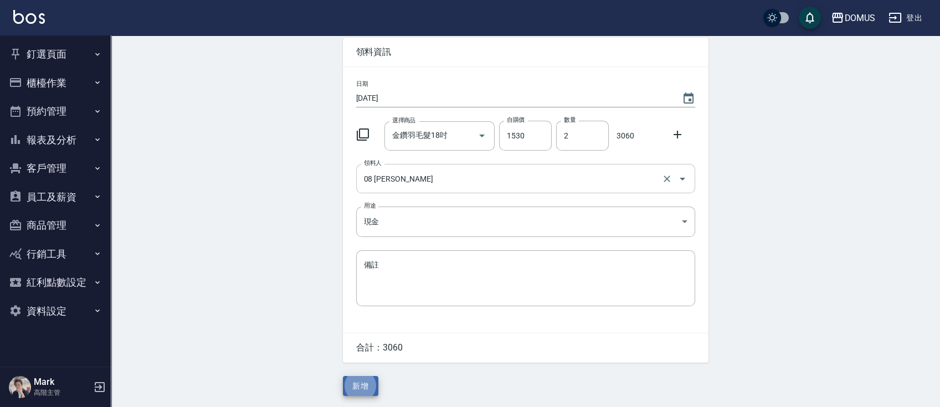
click at [343, 376] on button "新增" at bounding box center [360, 386] width 35 height 20
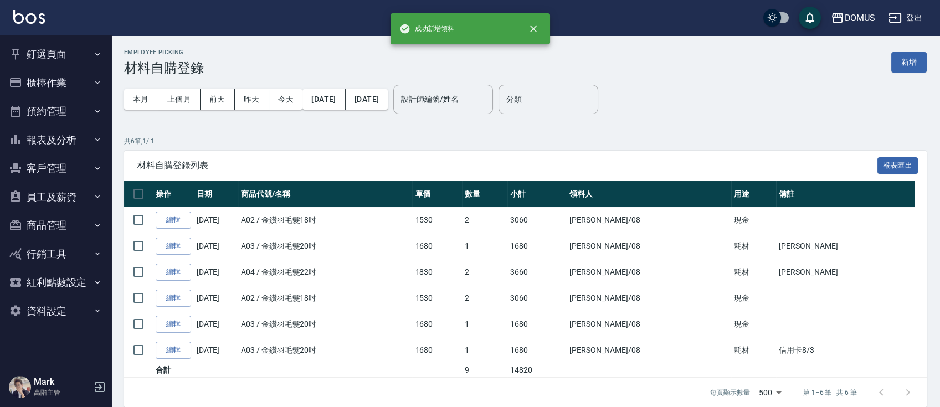
click at [19, 49] on icon "button" at bounding box center [15, 54] width 13 height 13
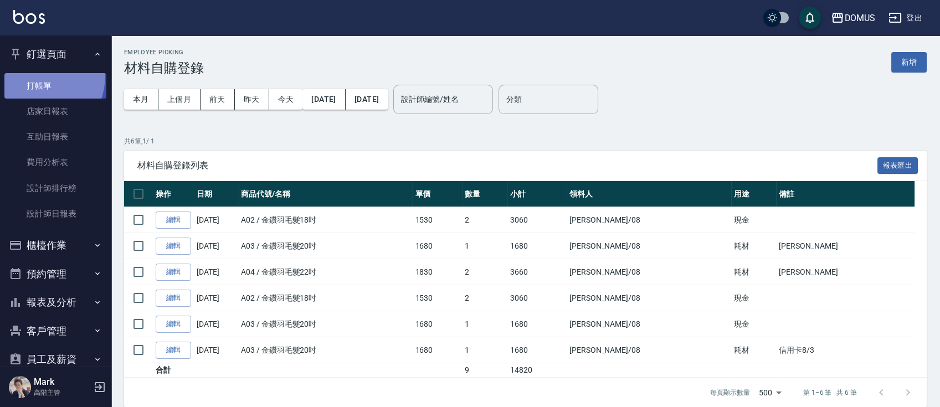
click at [35, 75] on link "打帳單" at bounding box center [55, 85] width 102 height 25
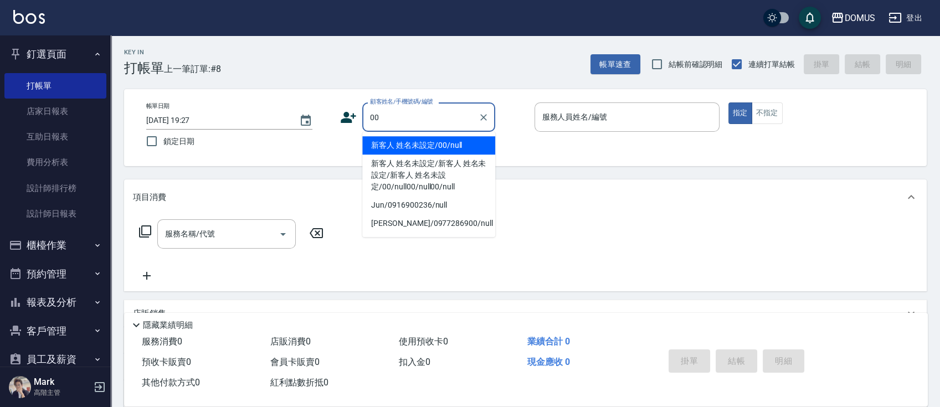
type input "新客人 姓名未設定/00/null"
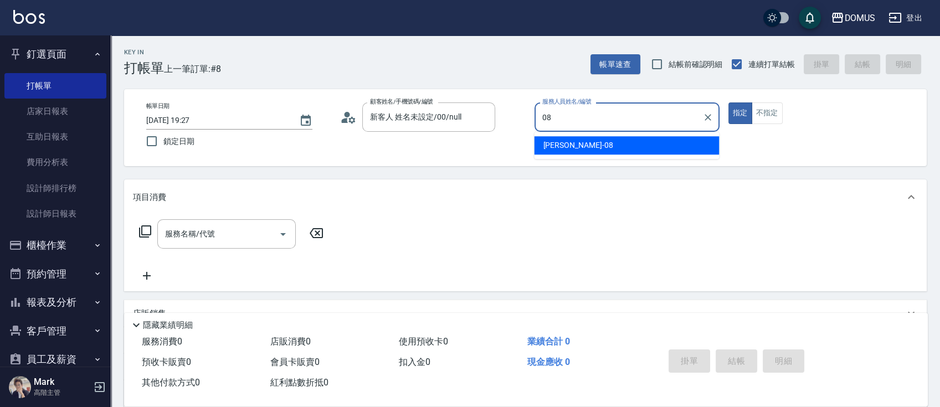
type input "小朱-08"
type button "true"
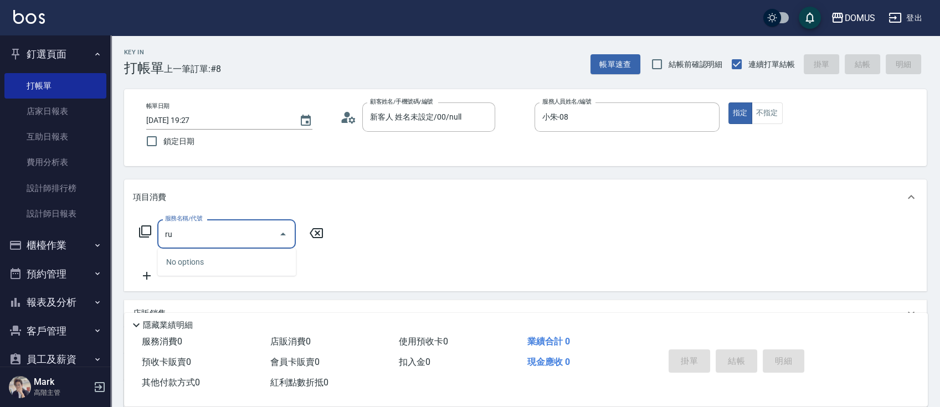
type input "r"
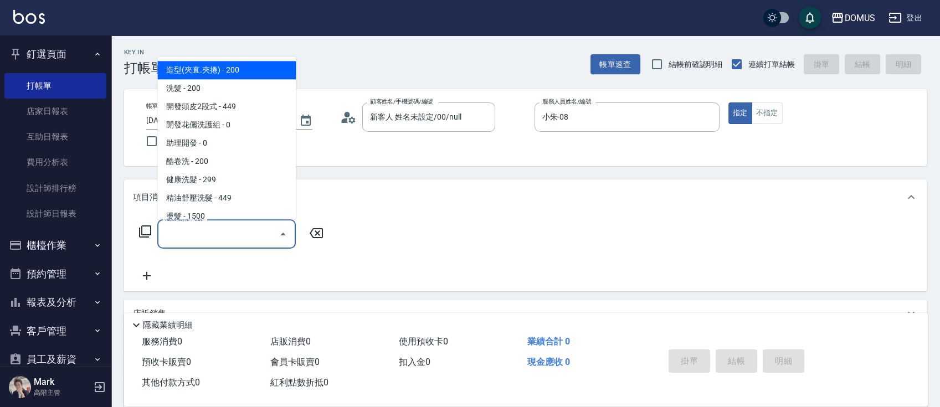
type input "7"
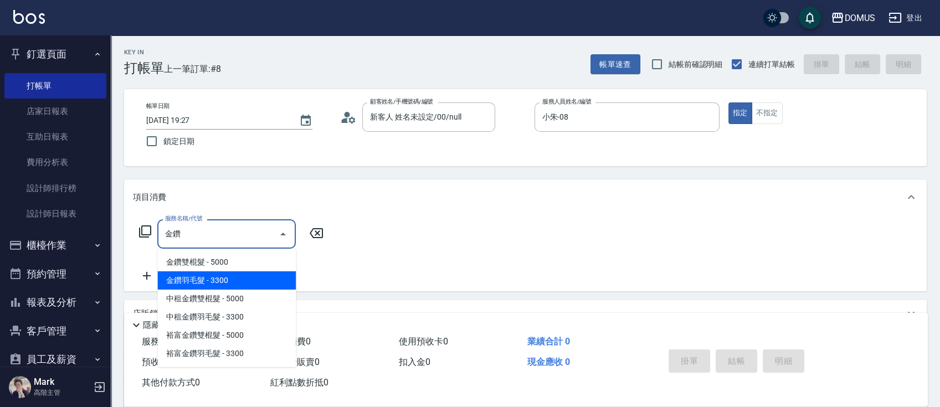
type input "金鑽羽毛髮(715)"
type input "330"
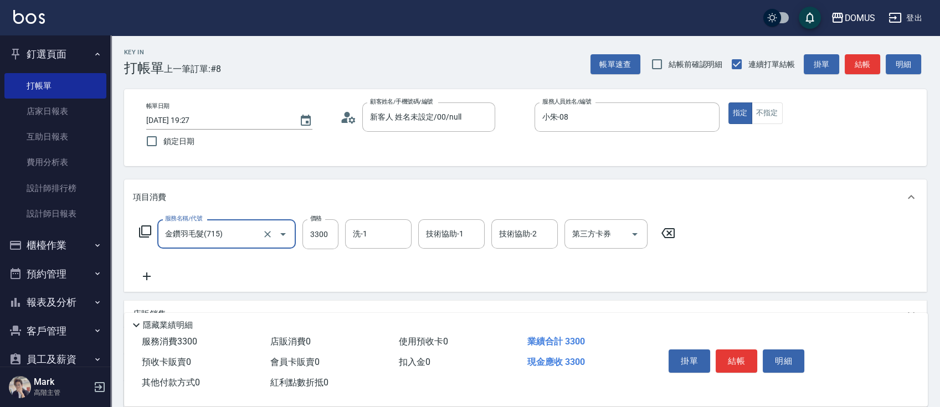
type input "金鑽羽毛髮(715)"
type input "0"
type input "77"
type input "70"
type input "774"
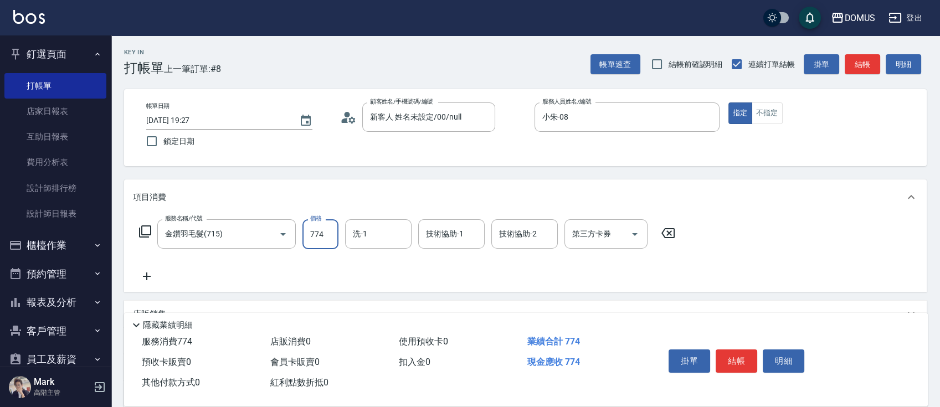
type input "770"
type input "7740"
type input "[PERSON_NAME]-40"
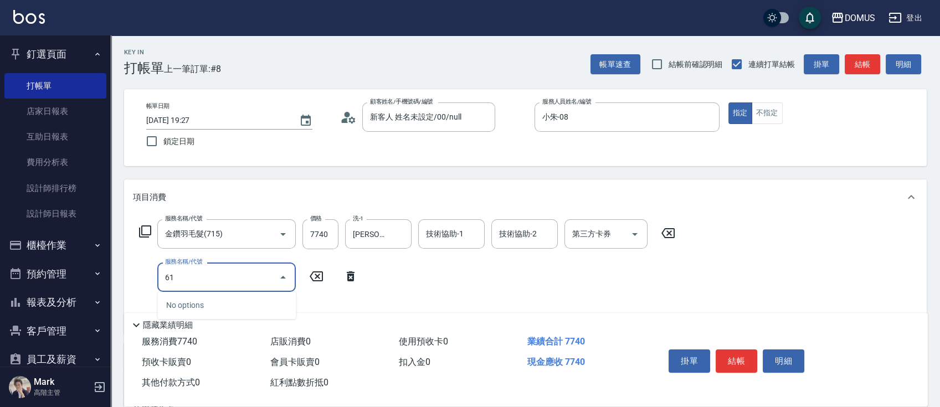
type input "617"
type input "920"
type input "鉑金S(617)"
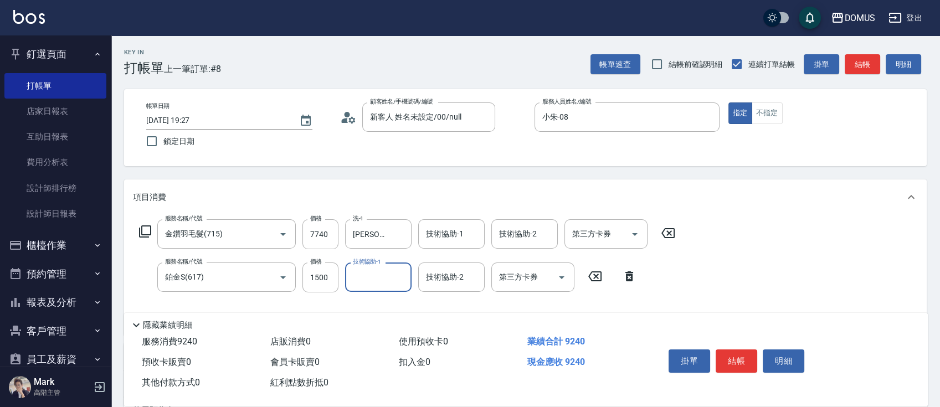
type input "3"
type input "[PERSON_NAME]-40"
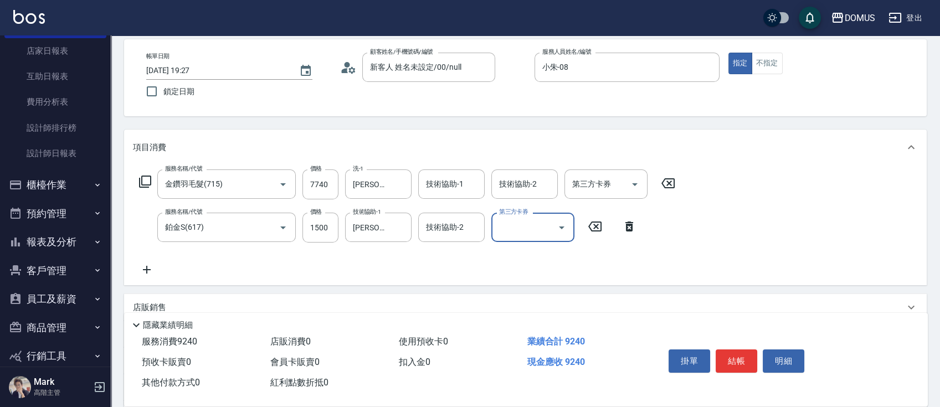
scroll to position [74, 0]
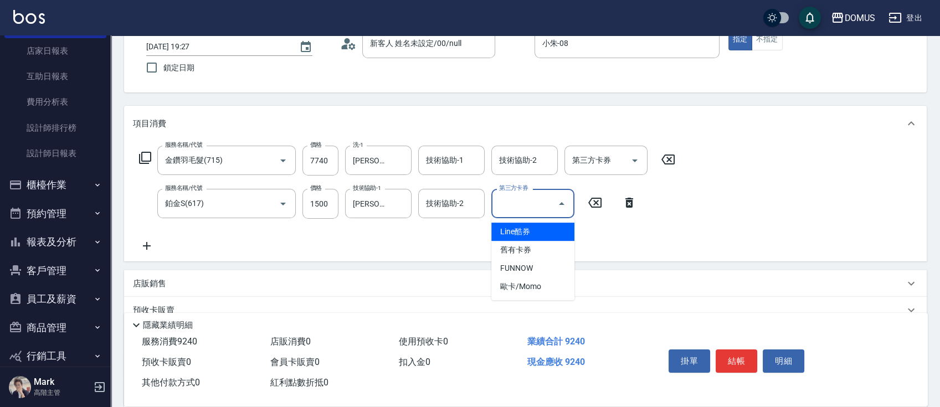
click at [142, 249] on icon at bounding box center [147, 245] width 28 height 13
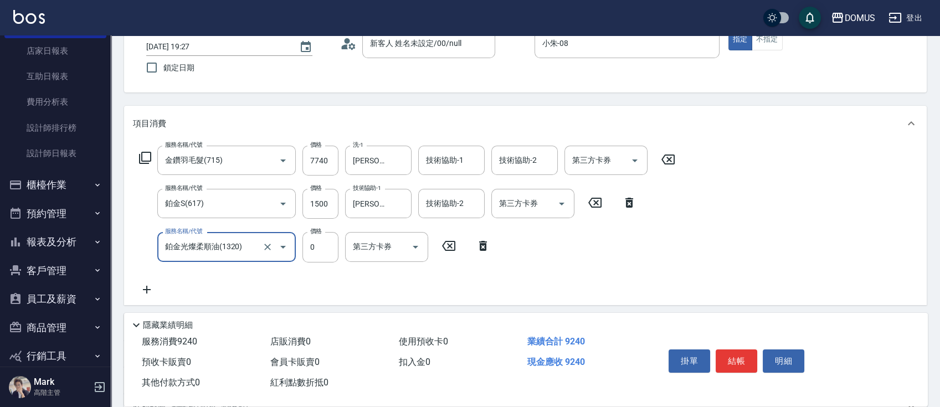
type input "鉑金光燦柔順油(1320)"
click at [802, 291] on div "服務名稱/代號 金鑽羽毛髮(715) 服務名稱/代號 價格 7740 價格 洗-1 [PERSON_NAME]-40 洗-1 技術協助-1 技術協助-1 技術…" at bounding box center [525, 222] width 803 height 163
click at [322, 157] on input "7740" at bounding box center [320, 161] width 36 height 30
click at [329, 156] on input "7740" at bounding box center [320, 161] width 36 height 30
type input "150"
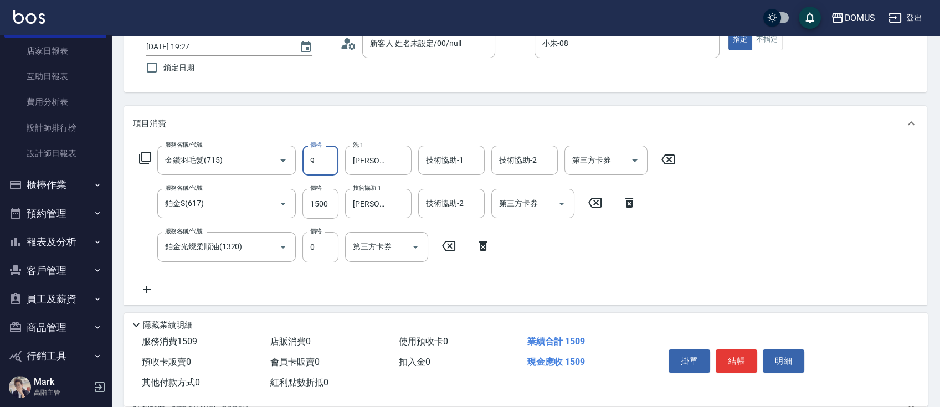
type input "93"
type input "240"
type input "930"
type input "1080"
type input "9300"
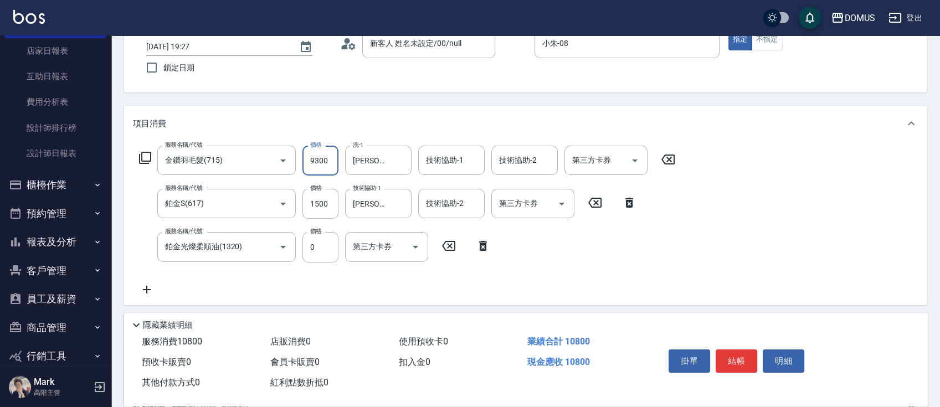
type input "240"
type input "930"
type input "150"
type input "77"
type input "220"
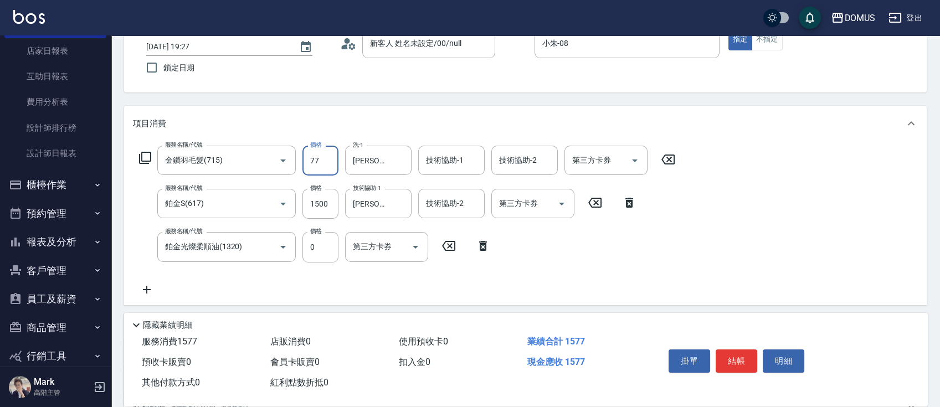
type input "777"
type input "150"
type input "77"
type input "220"
type input "774"
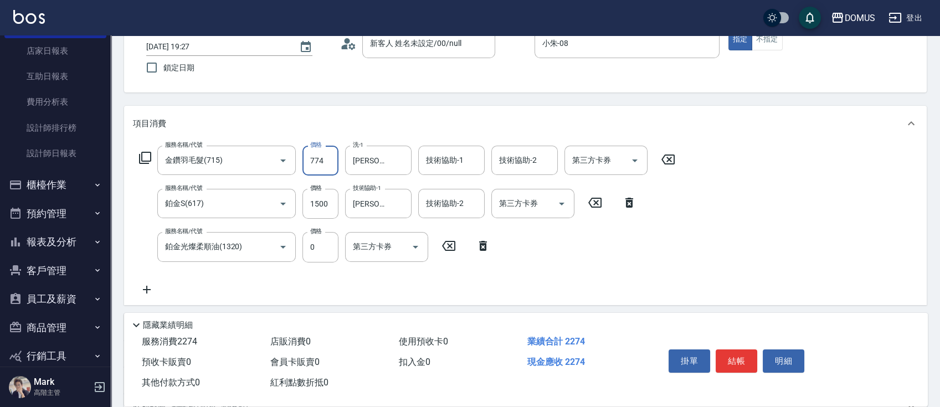
type input "920"
type input "7740"
click at [803, 218] on div "服務名稱/代號 金鑽羽毛髮(715) 服務名稱/代號 價格 7740 價格 洗-1 [PERSON_NAME]-40 洗-1 技術協助-1 技術協助-1 技術…" at bounding box center [525, 222] width 803 height 163
click at [810, 255] on div "服務名稱/代號 金鑽羽毛髮(715) 服務名稱/代號 價格 7740 價格 洗-1 [PERSON_NAME]-40 洗-1 技術協助-1 技術協助-1 技術…" at bounding box center [525, 222] width 803 height 163
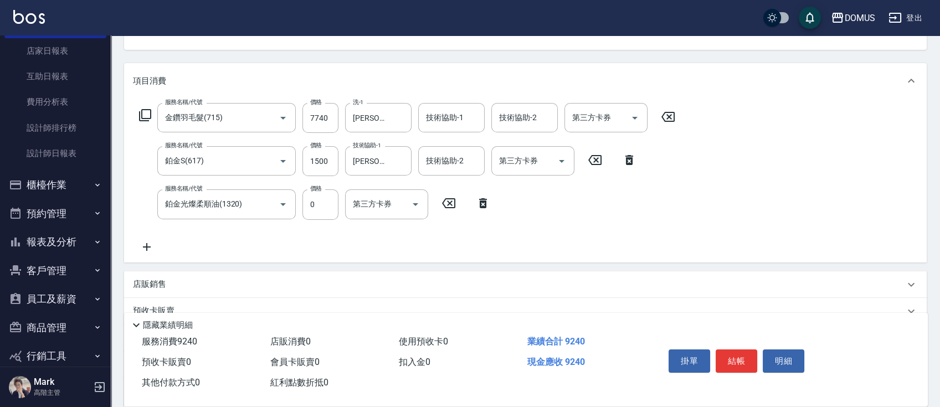
scroll to position [147, 0]
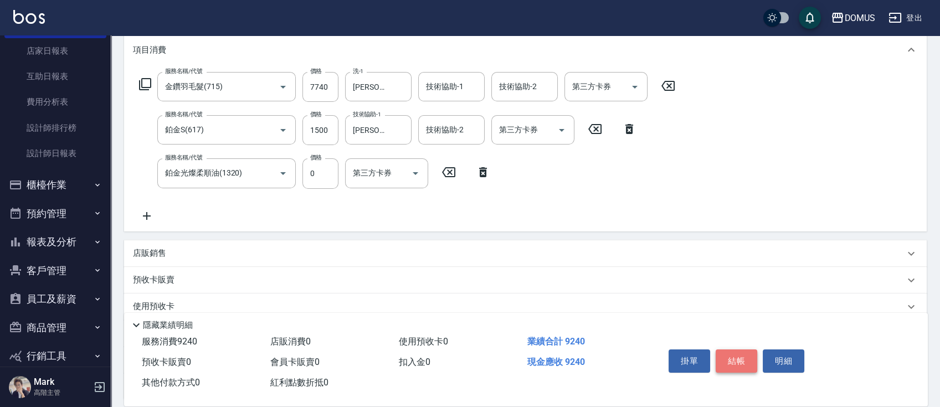
click at [749, 360] on button "結帳" at bounding box center [737, 361] width 42 height 23
type input "[DATE] 19:29"
type input "0"
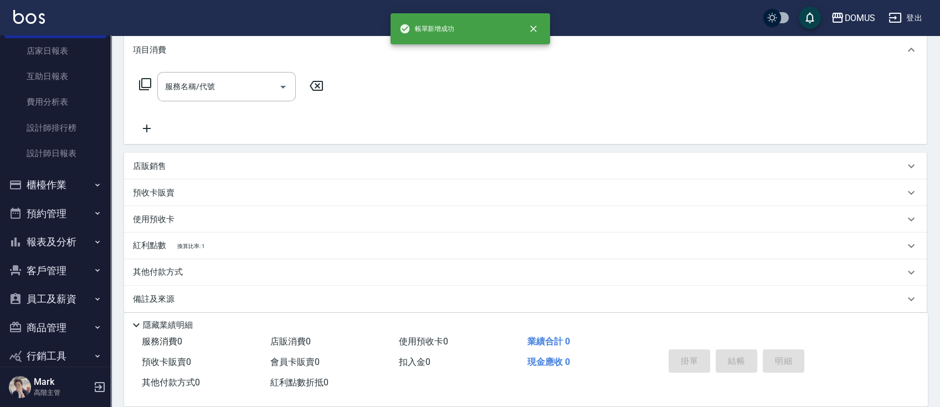
scroll to position [0, 0]
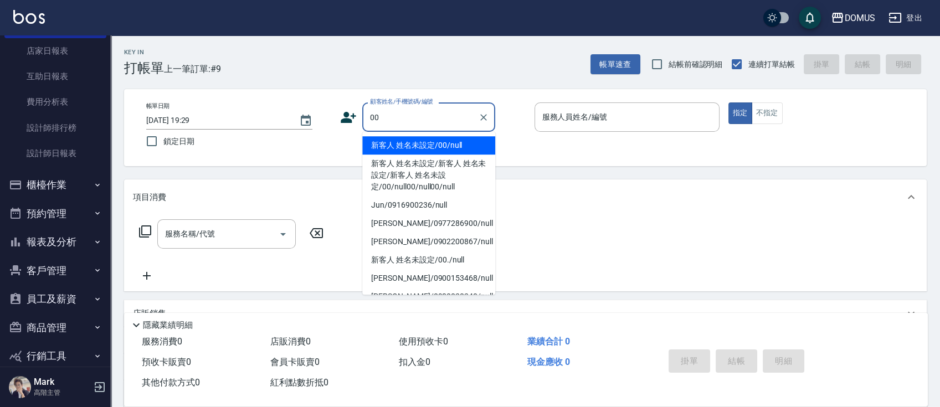
type input "新客人 姓名未設定/00/null"
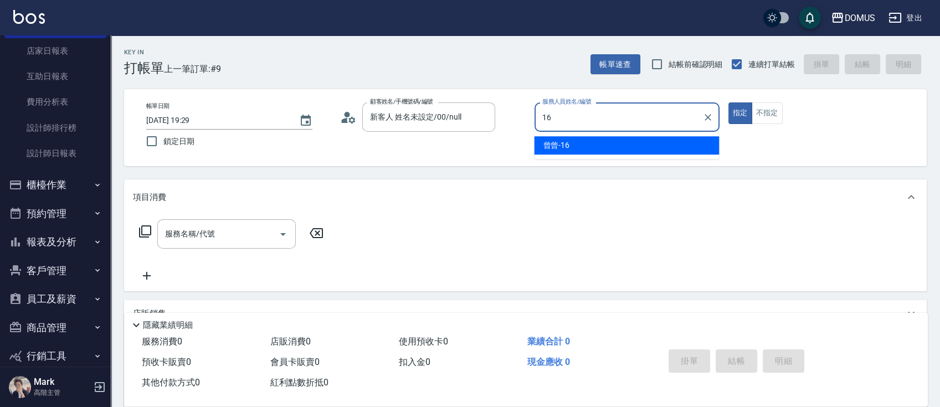
type input "曾曾-16"
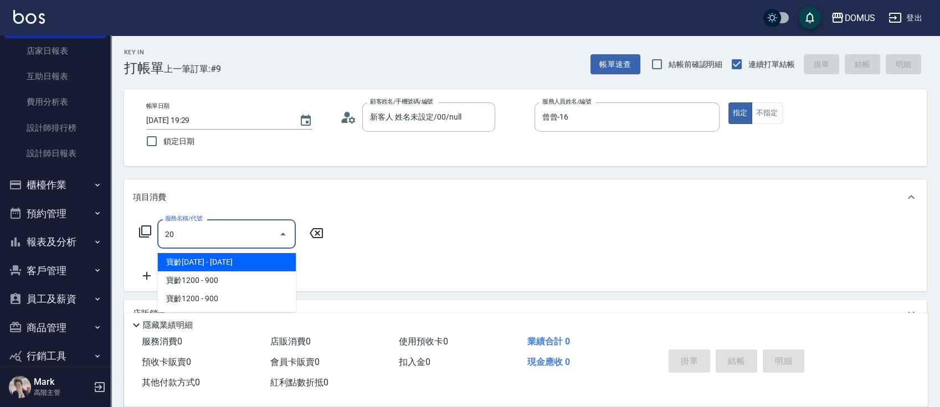
type input "206"
type input "20"
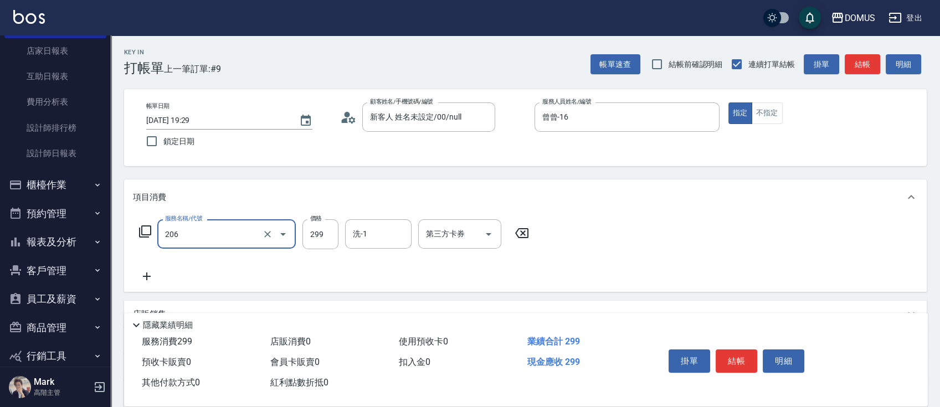
type input "健康洗髮(206)"
type input "0"
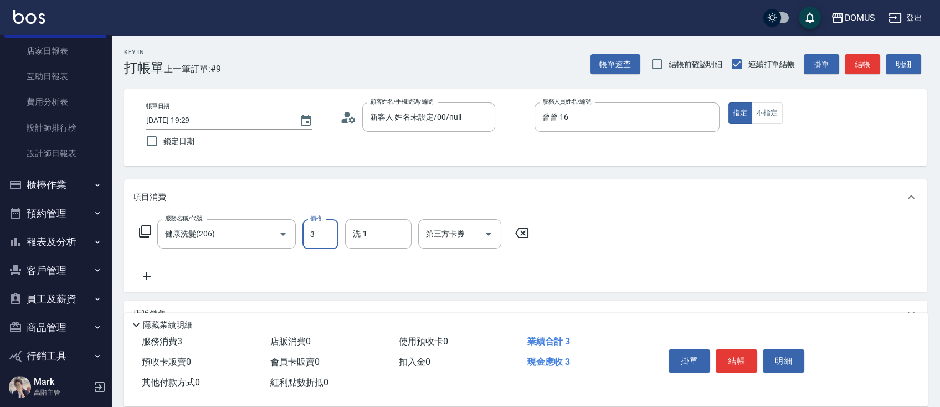
type input "30"
type input "300"
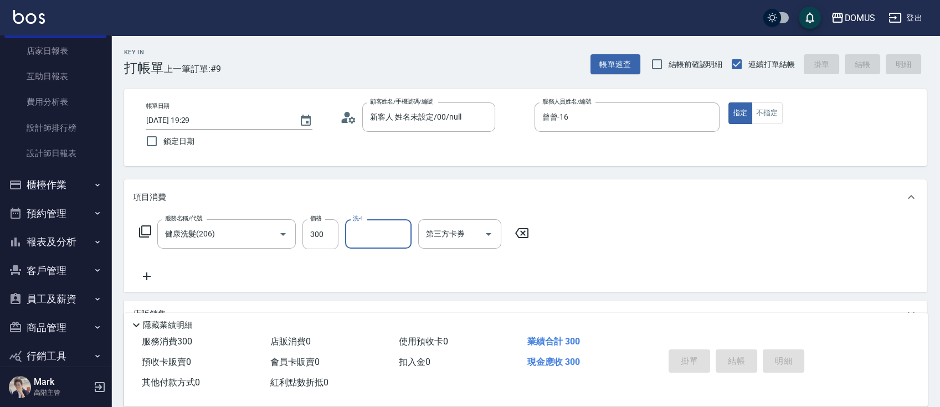
type input "0"
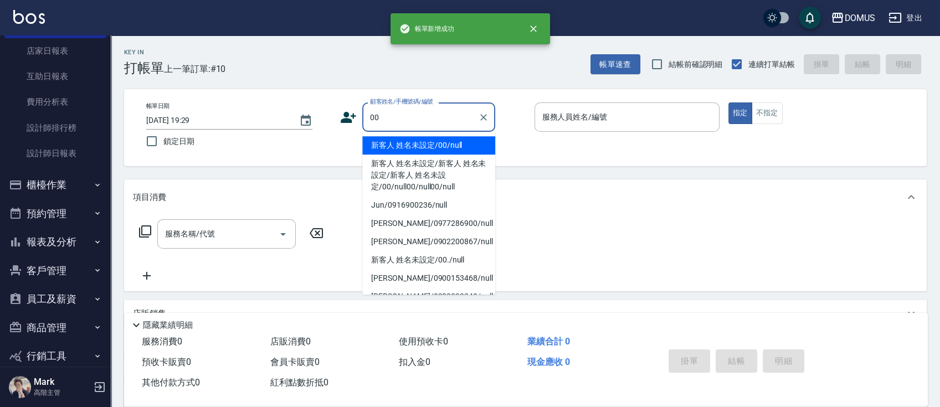
type input "新客人 姓名未設定/00/null"
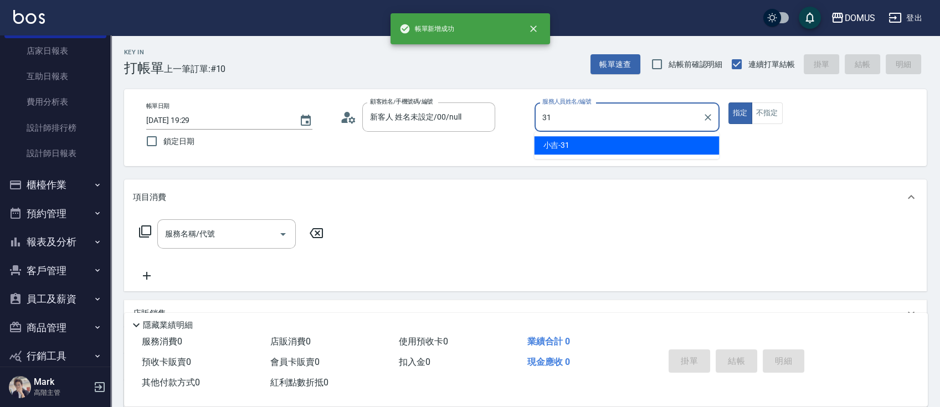
type input "小吉-31"
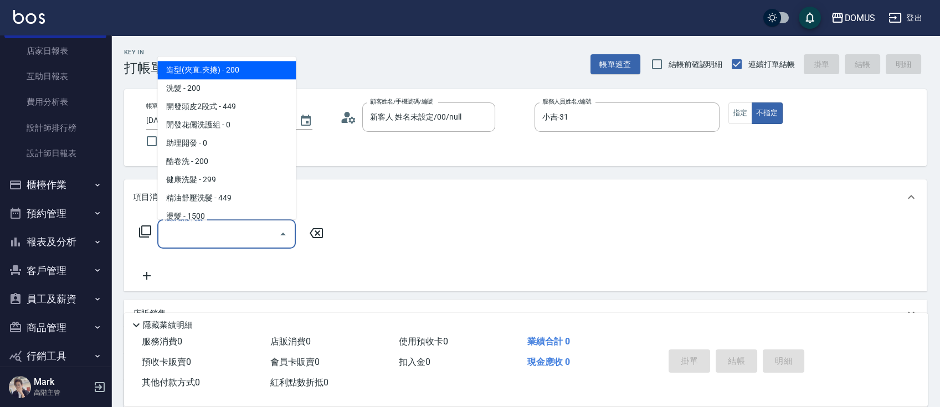
click at [197, 230] on input "服務名稱/代號" at bounding box center [218, 233] width 112 height 19
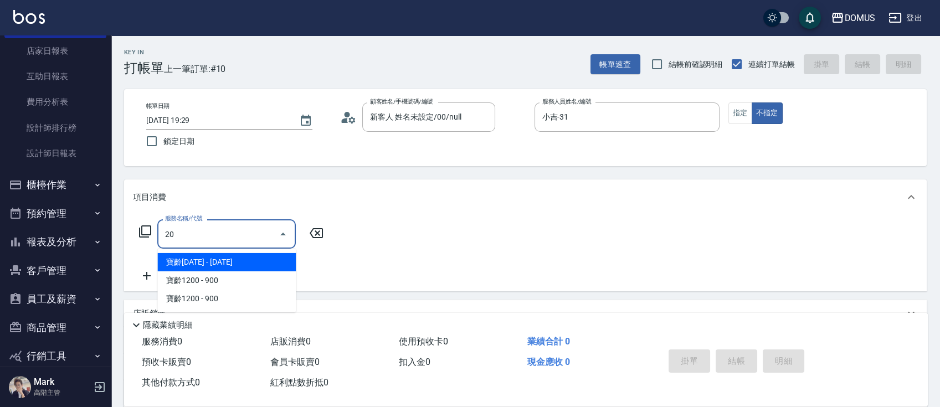
type input "206"
type input "20"
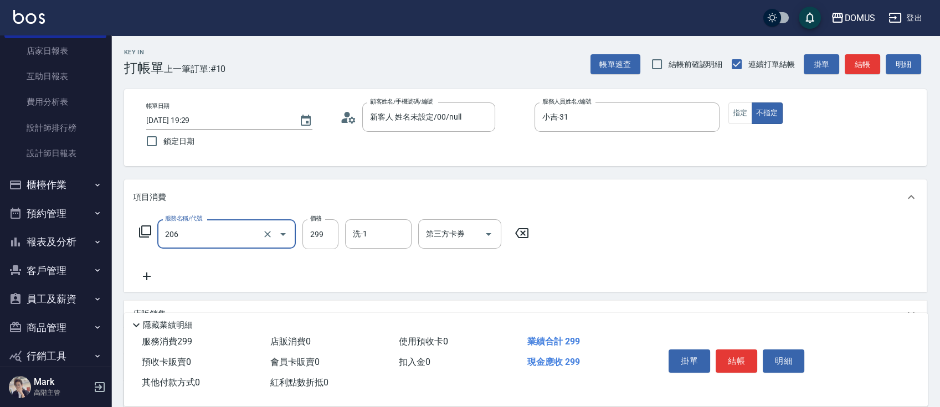
type input "健康洗髮(206)"
type input "0"
type input "40"
type input "400"
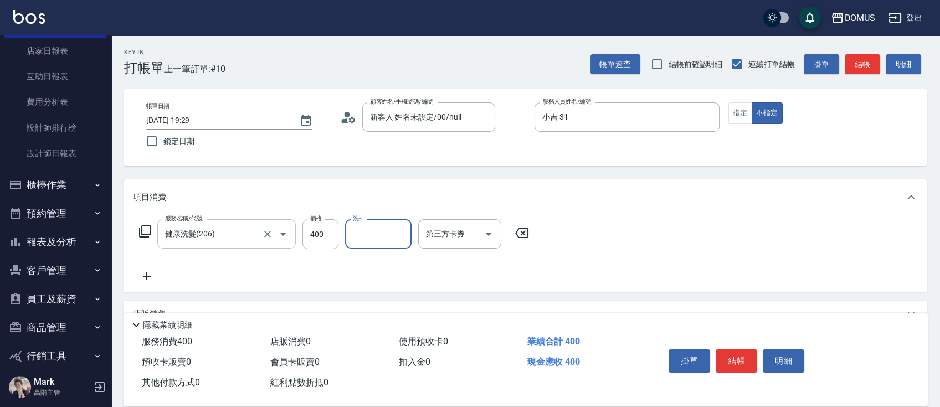
type input "[DATE] 19:30"
type input "0"
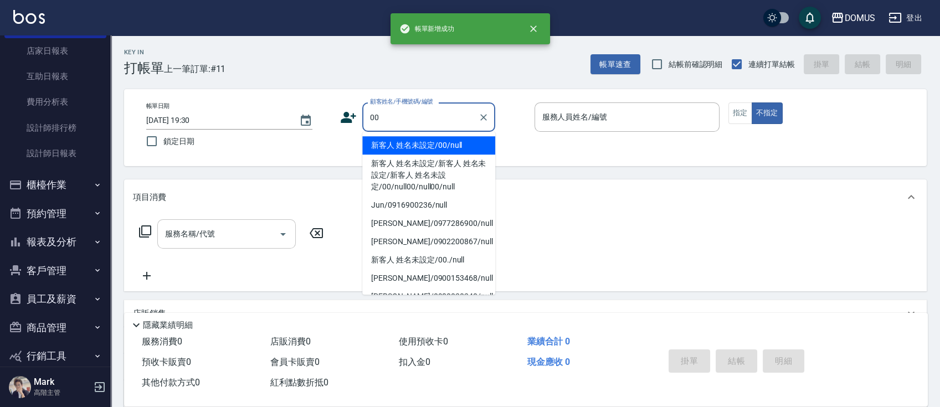
type input "新客人 姓名未設定/00/null"
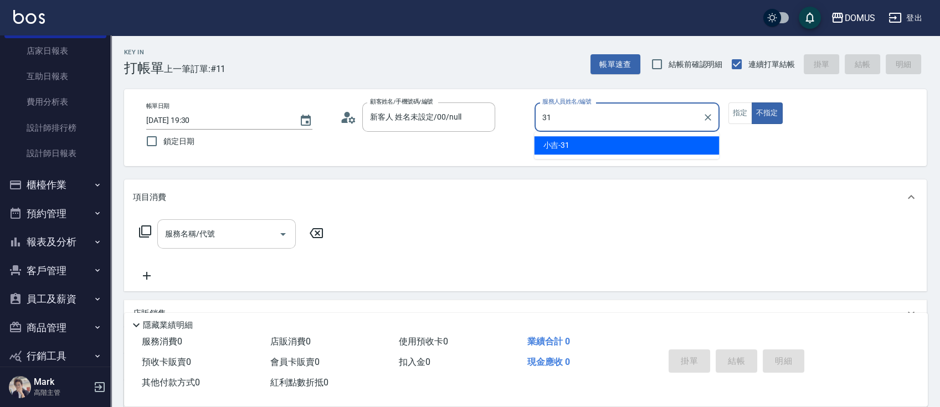
type input "小吉-31"
type button "false"
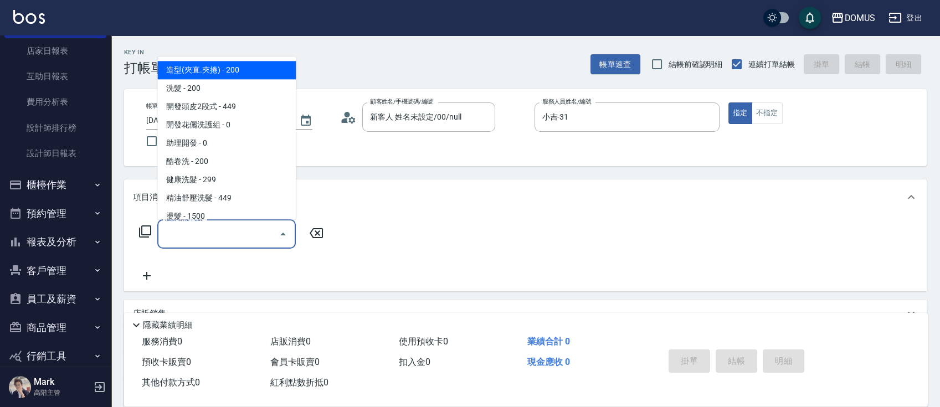
click at [203, 242] on input "服務名稱/代號" at bounding box center [218, 233] width 112 height 19
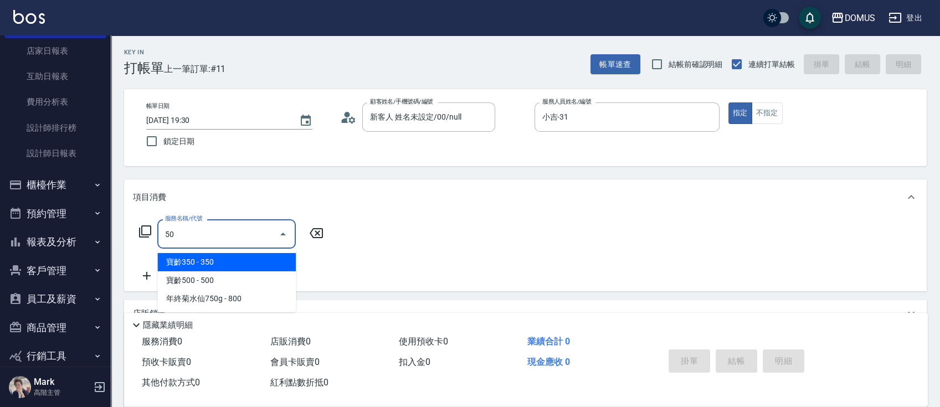
type input "501"
type input "100"
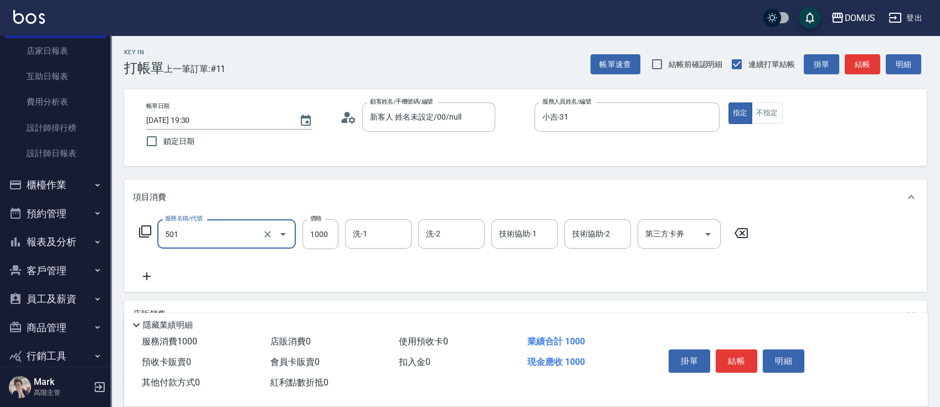
type input "染髮(501)"
type input "0"
type input "11"
type input "10"
type input "118"
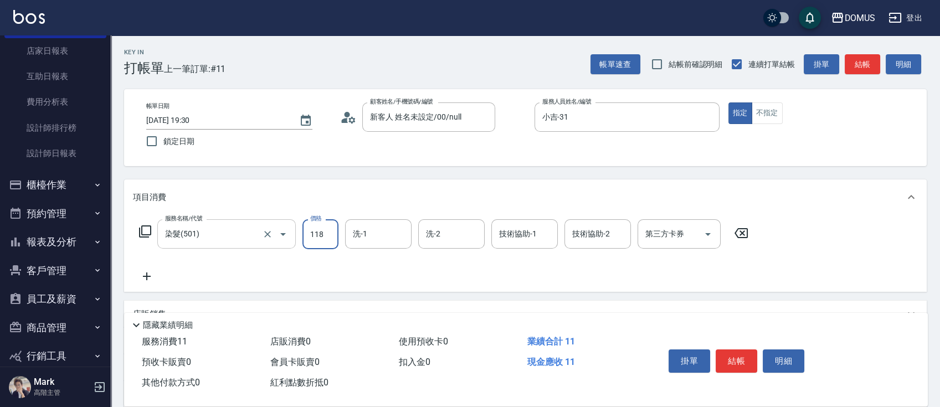
type input "110"
type input "1180"
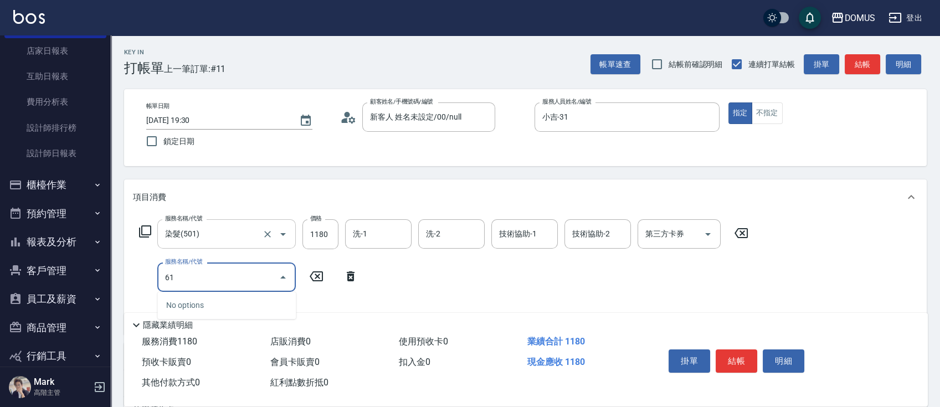
type input "618"
type input "310"
type input "鉑金M(618)"
type input "110"
type input "2"
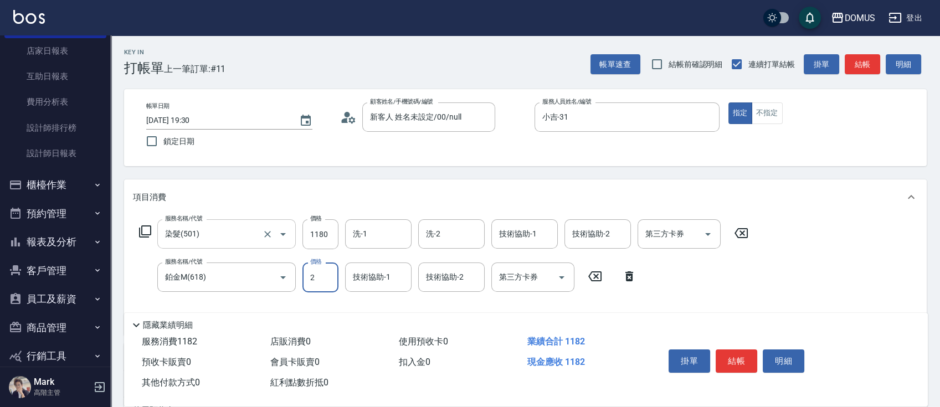
type input "120"
type input "22"
type input "140"
type input "225"
type input "340"
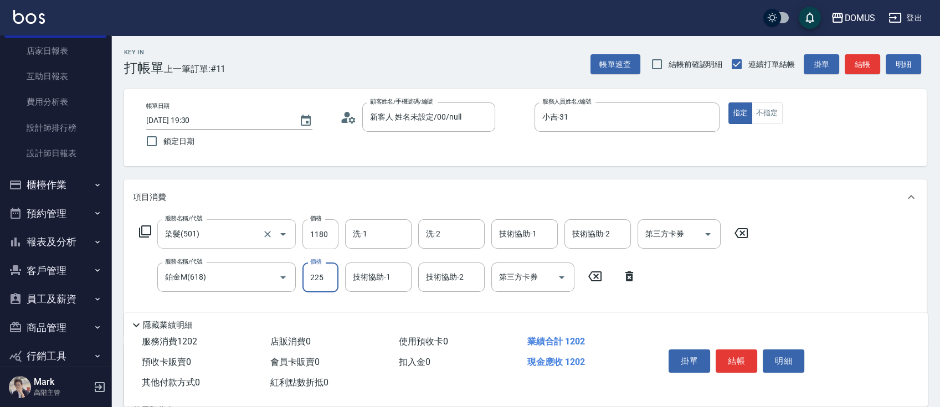
type input "2250"
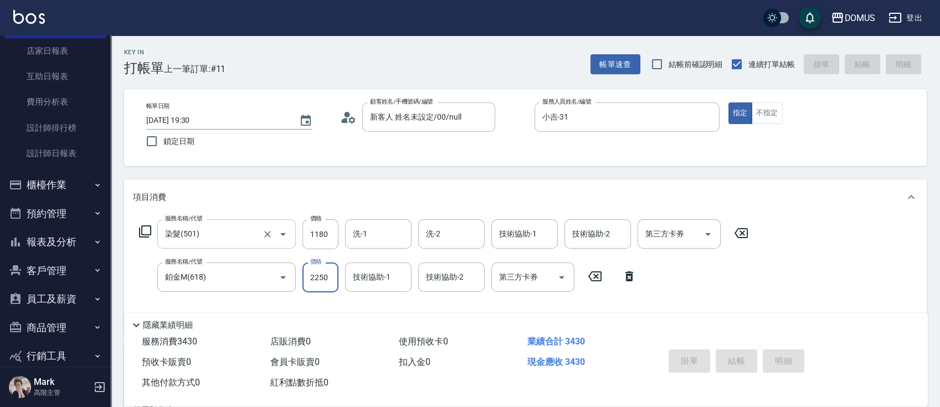
type input "0"
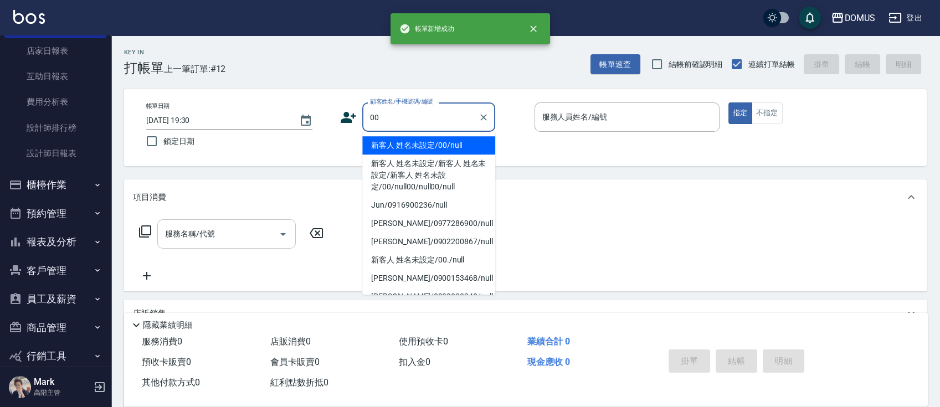
type input "新客人 姓名未設定/00/null"
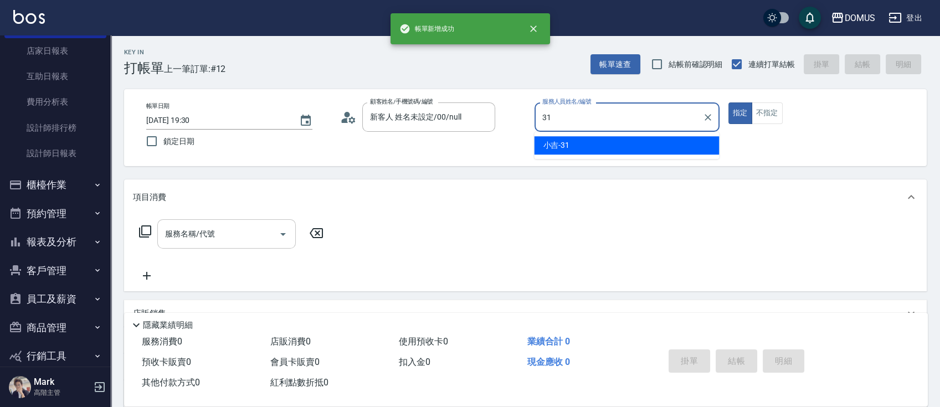
type input "小吉-31"
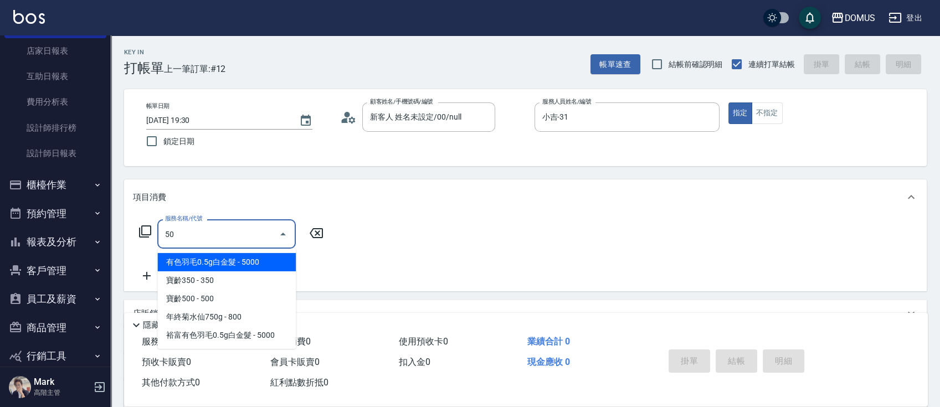
type input "501"
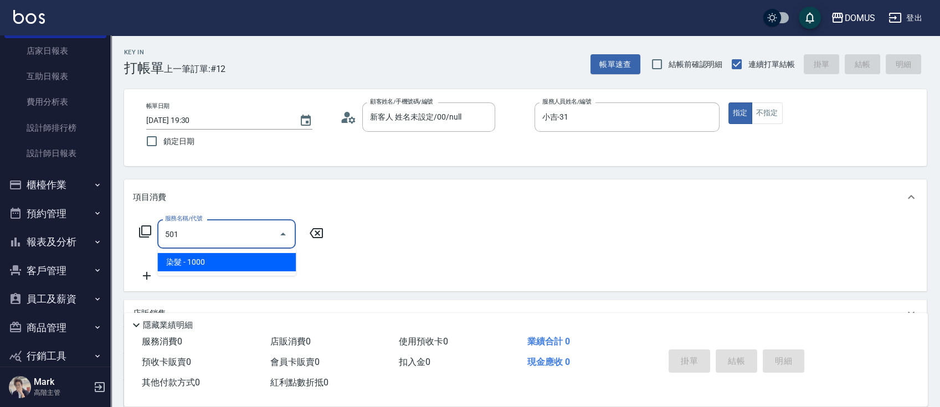
type input "100"
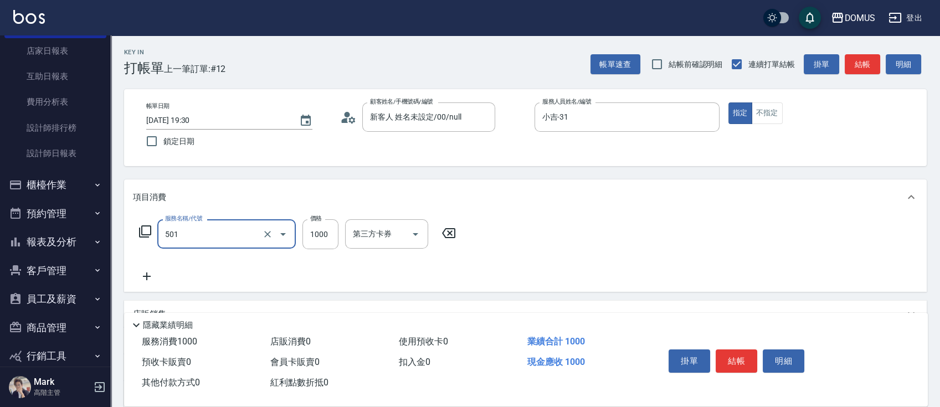
type input "染髮(501)"
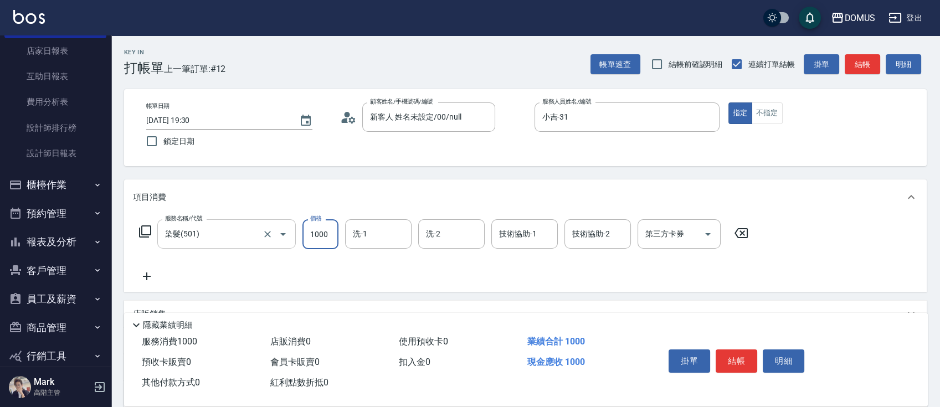
type input "0"
type input "11"
type input "10"
type input "118"
type input "110"
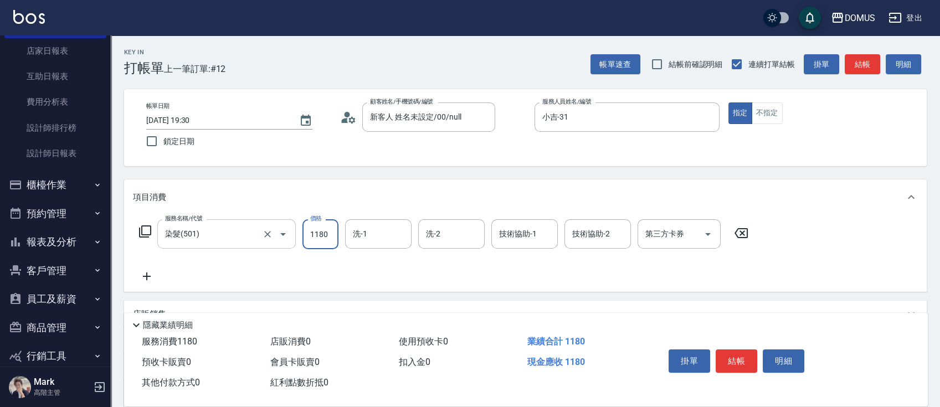
type input "1180"
type input "[PERSON_NAME]-40"
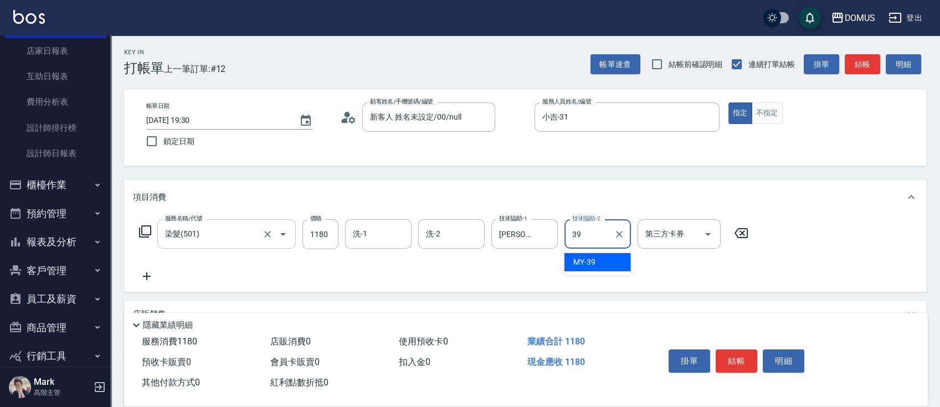
type input "MY-39"
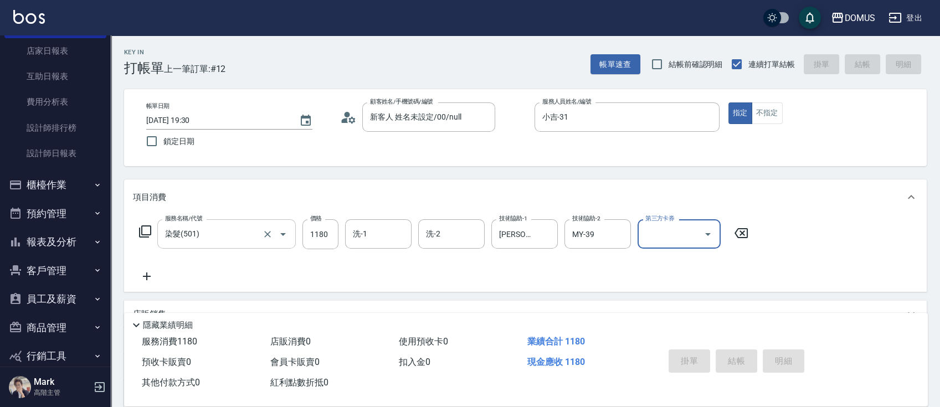
type input "0"
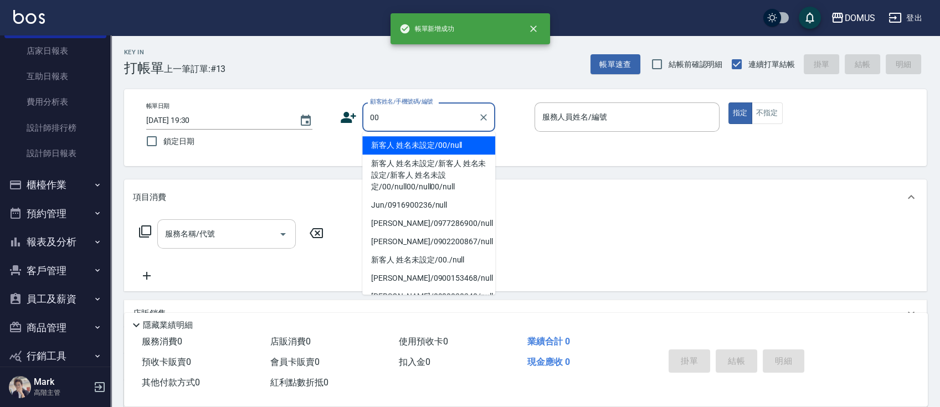
type input "新客人 姓名未設定/00/null"
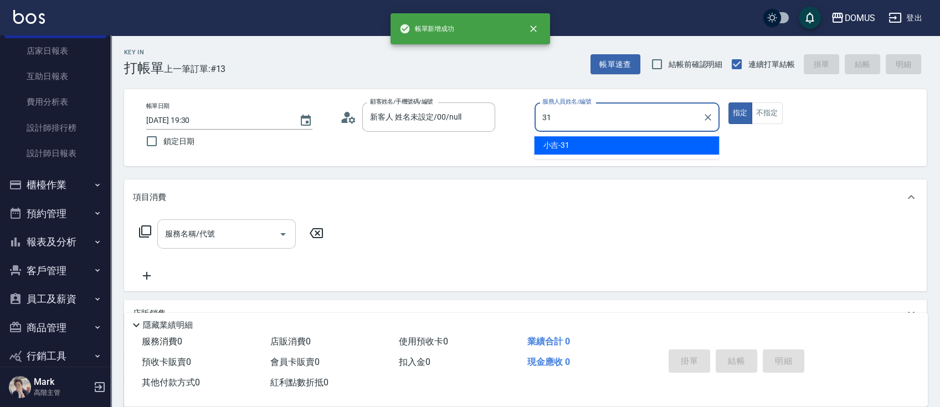
type input "小吉-31"
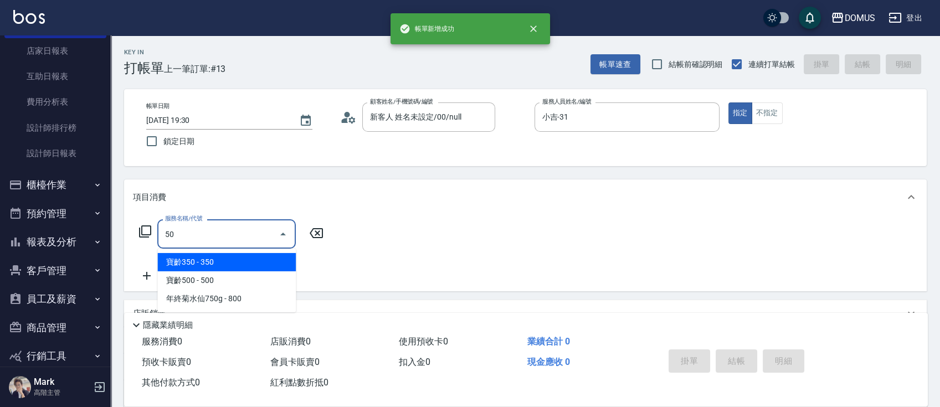
type input "501"
type input "100"
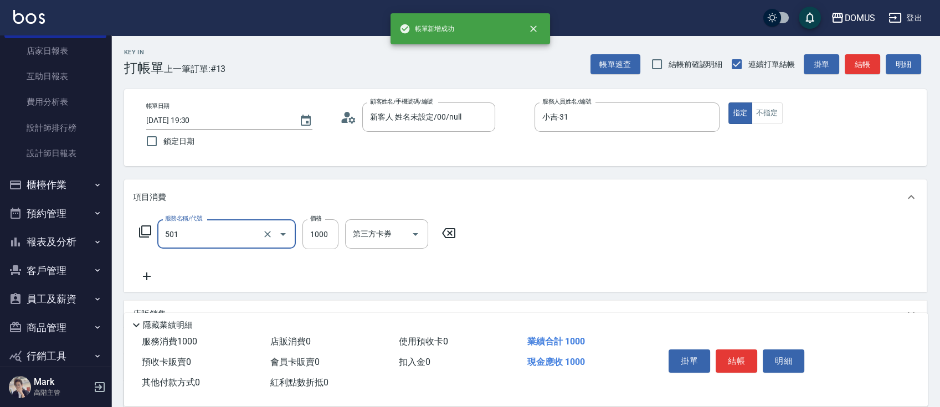
type input "染髮(501)"
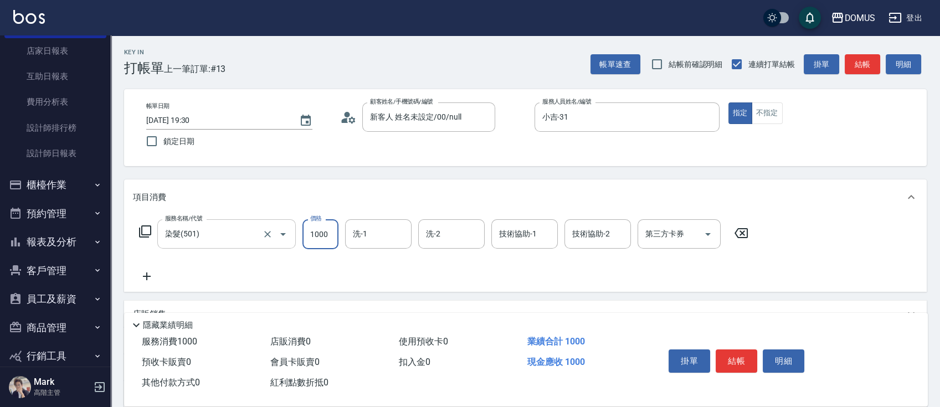
type input "0"
type input "14"
type input "10"
type input "148"
type input "140"
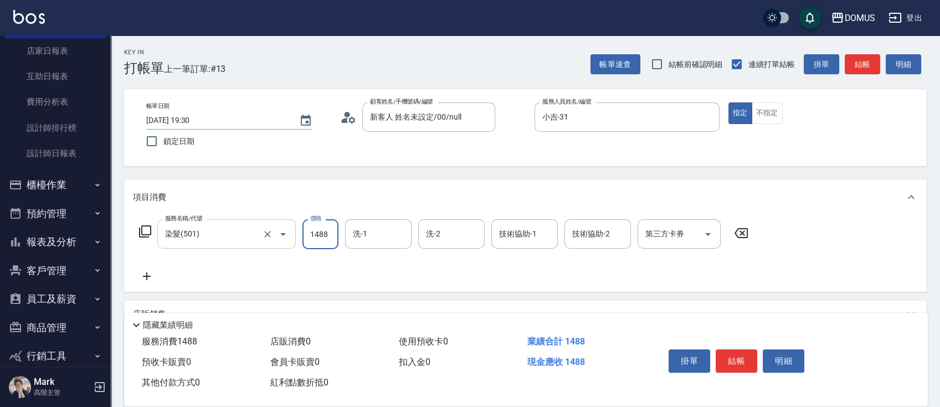
type input "1488"
type input "[PERSON_NAME]-40"
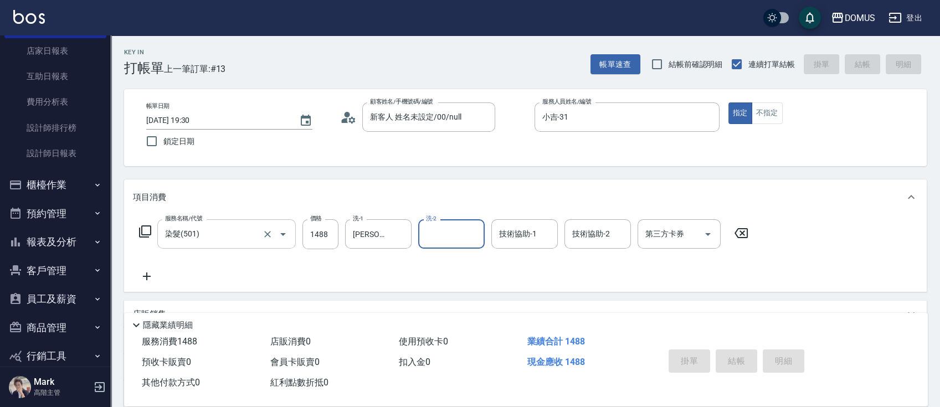
type input "0"
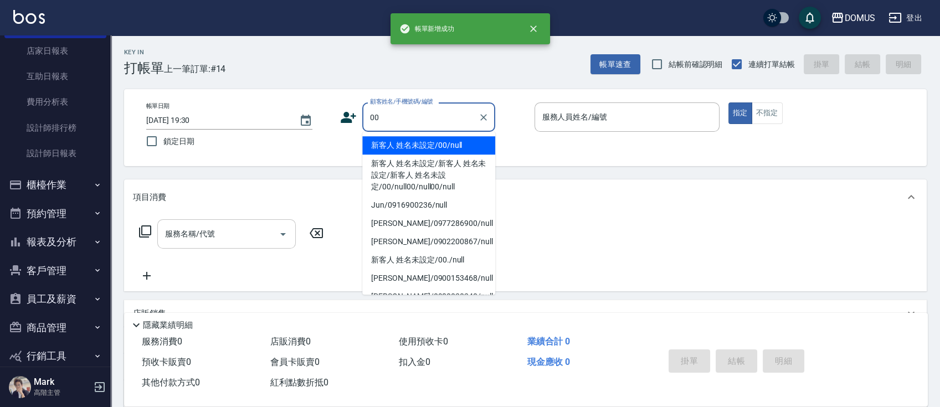
type input "新客人 姓名未設定/00/null"
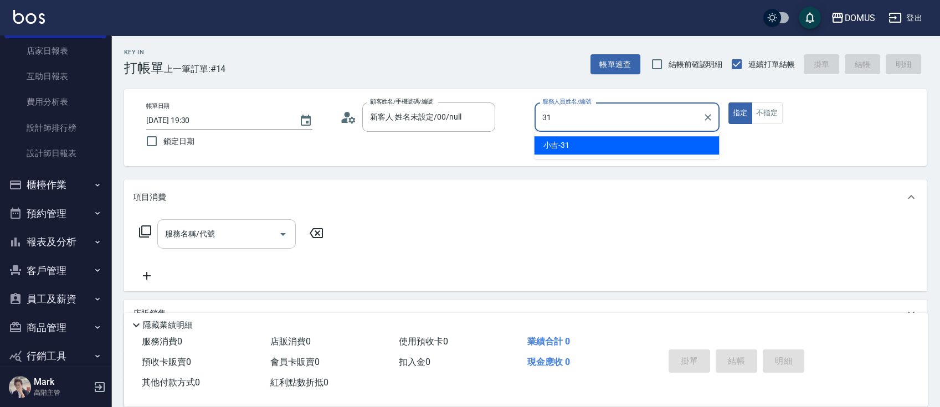
type input "小吉-31"
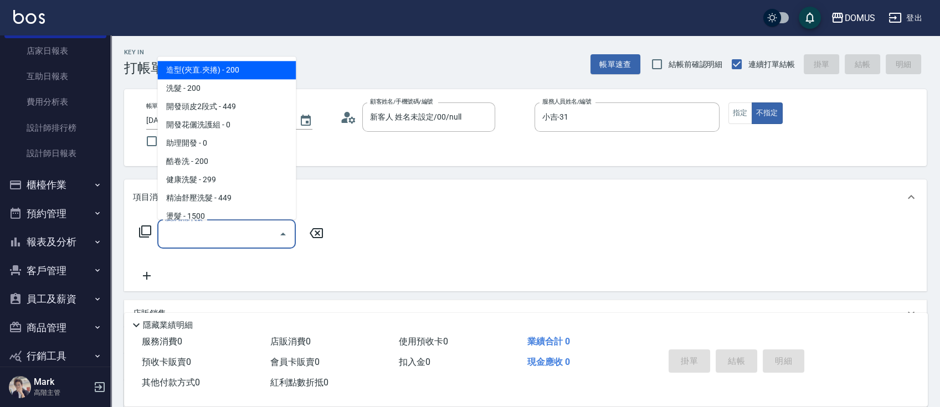
click at [226, 237] on input "服務名稱/代號" at bounding box center [218, 233] width 112 height 19
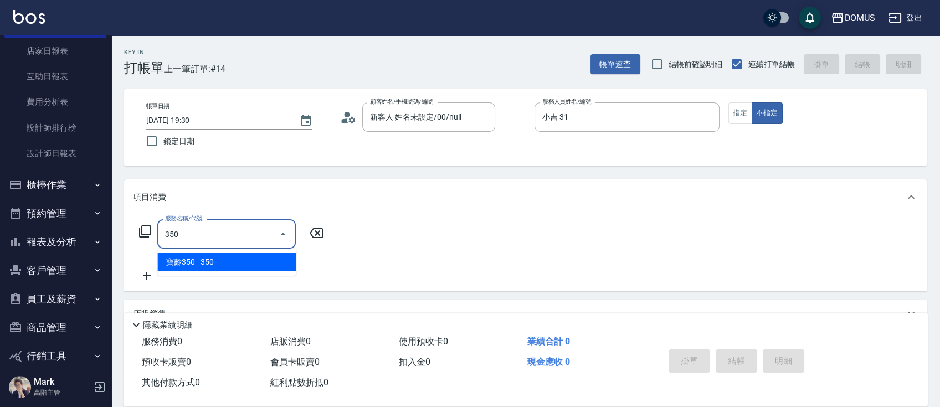
type input "寶齡350(1000)"
type input "30"
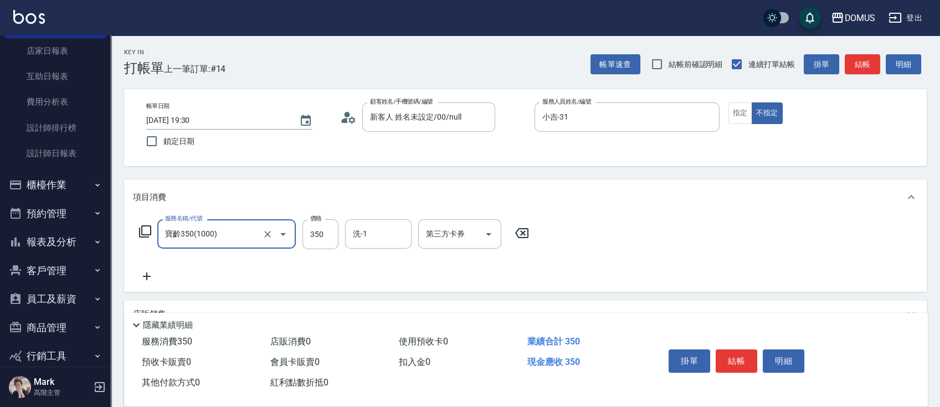
type input "寶齡350(1000)"
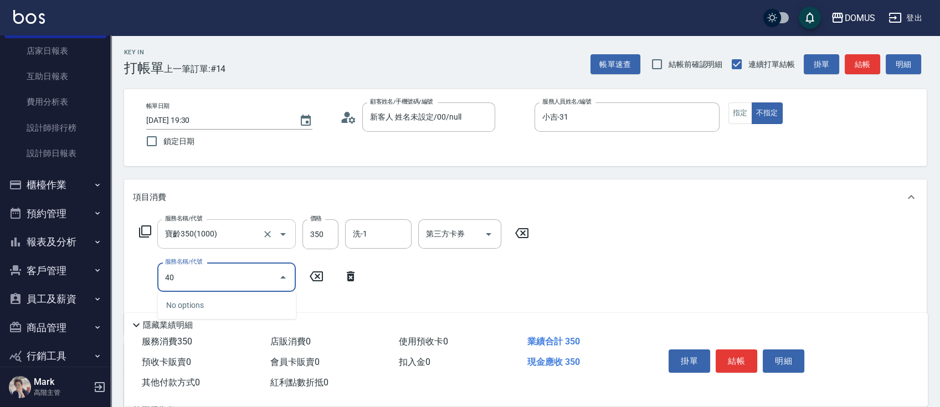
type input "401"
type input "60"
type input "剪髮(401)"
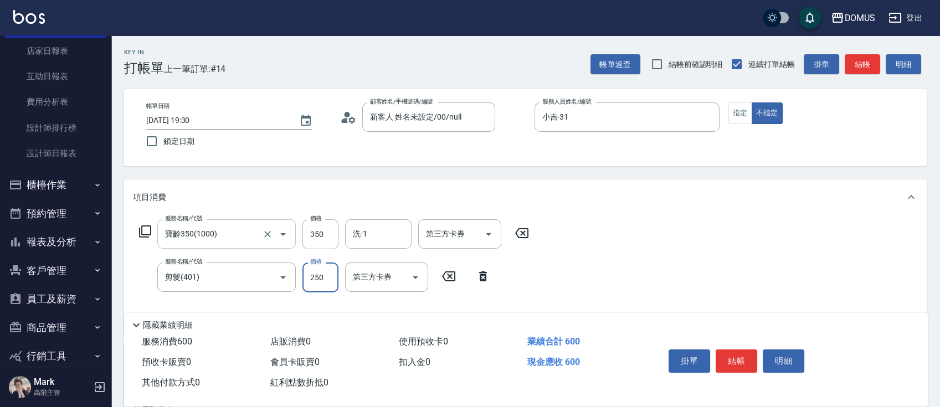
type input "30"
type input "5"
type input "40"
type input "50"
type input "80"
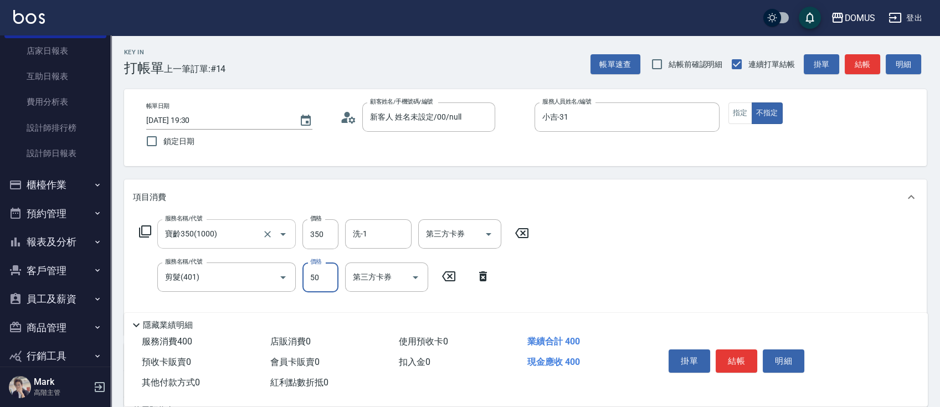
type input "500"
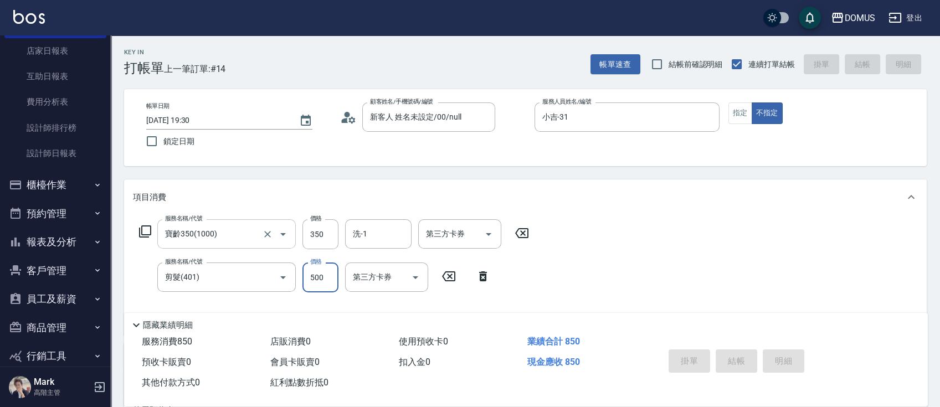
type input "0"
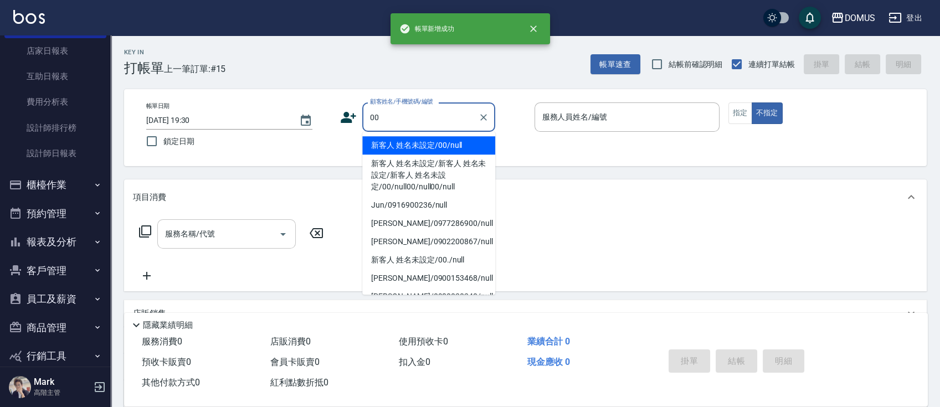
type input "新客人 姓名未設定/00/null"
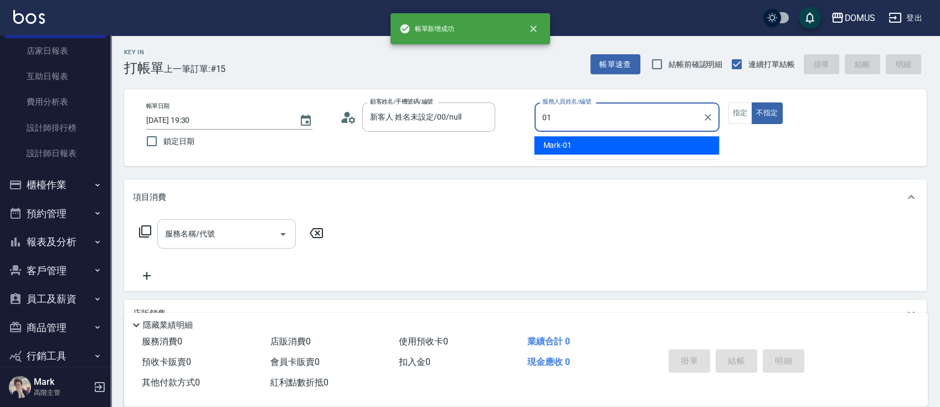
type input "Mark-01"
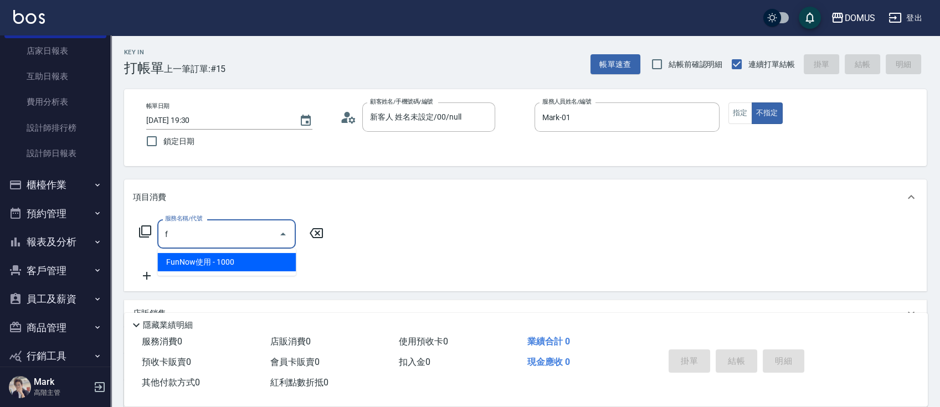
type input "FunNow使用(1201)"
type input "100"
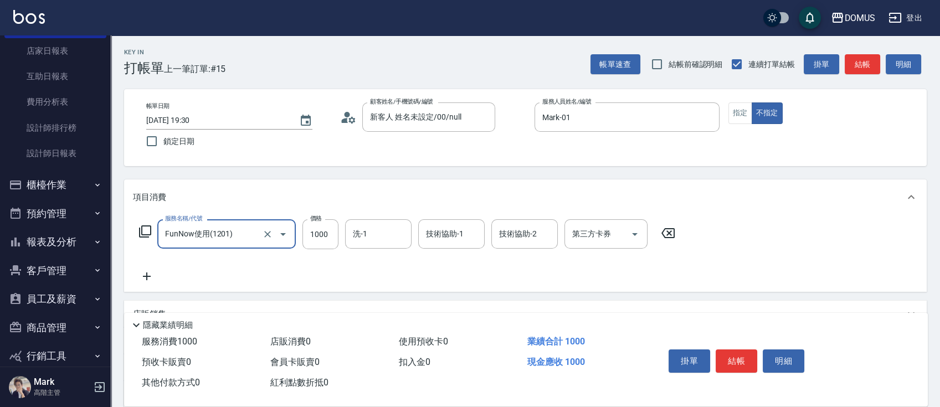
type input "FunNow使用(1201)"
type input "0"
type input "39"
type input "30"
type input "399"
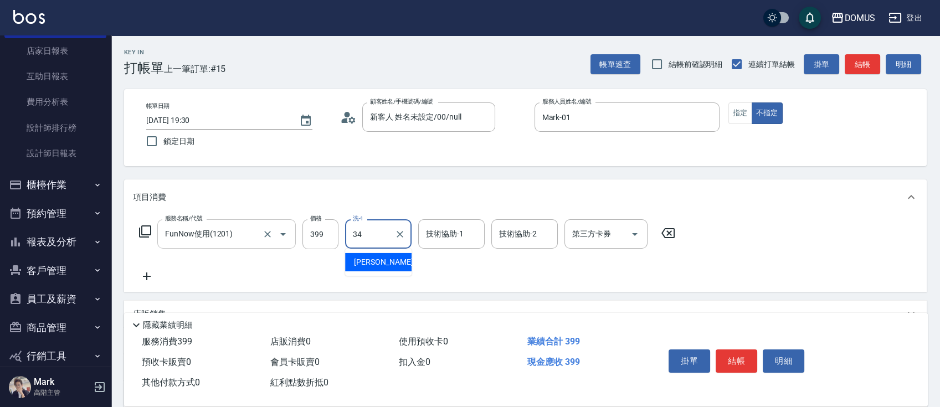
type input "[PERSON_NAME]-34"
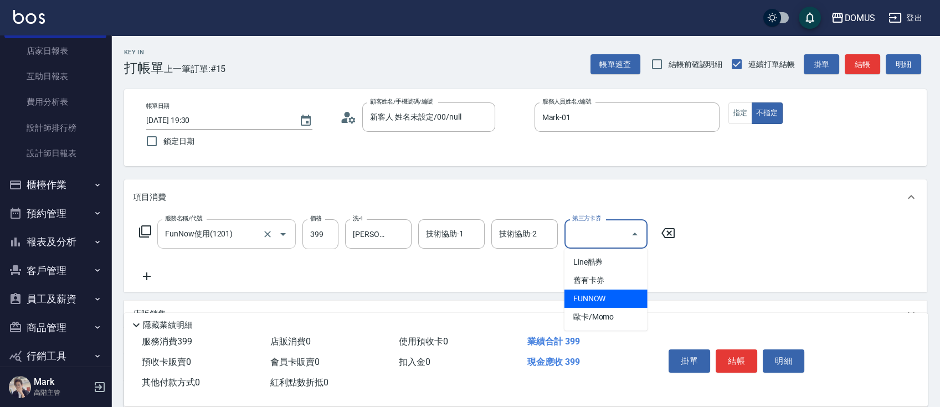
type input "0"
type input "FUNNOW"
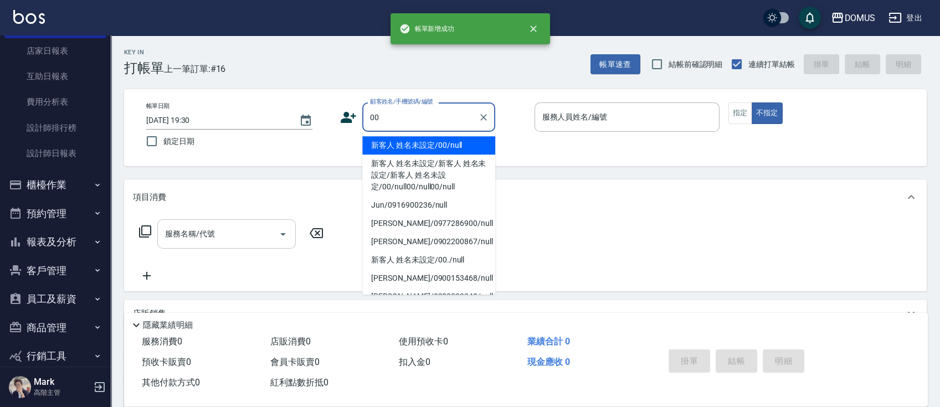
type input "新客人 姓名未設定/00/null"
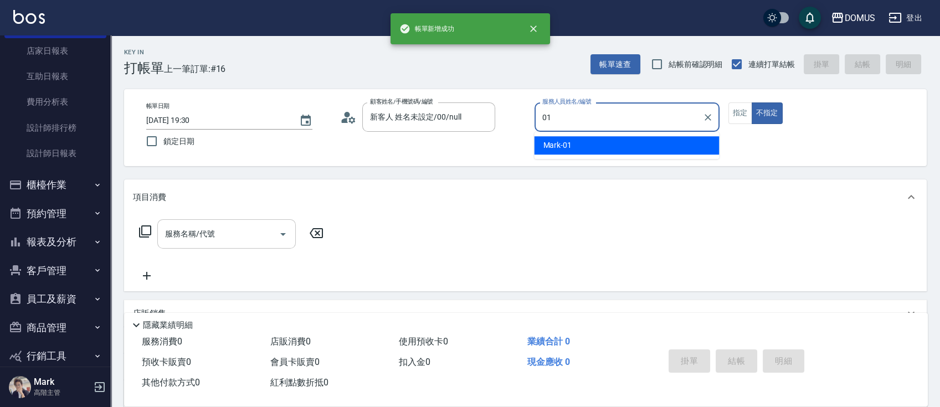
type input "Mark-01"
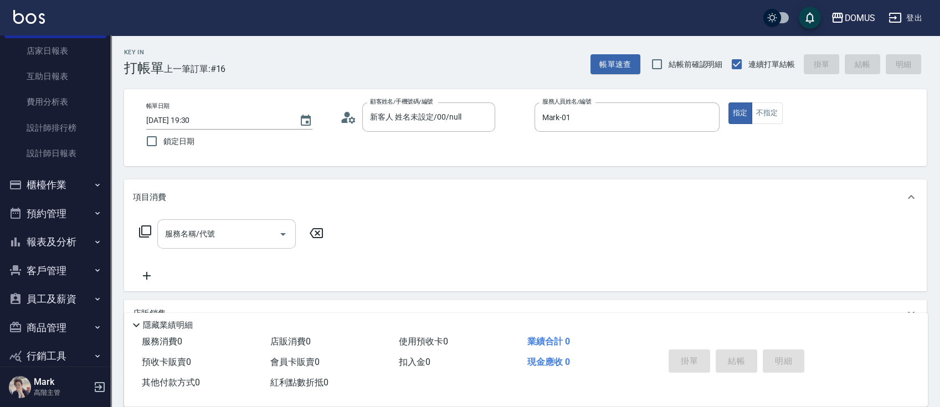
click at [235, 234] on input "服務名稱/代號" at bounding box center [218, 233] width 112 height 19
type input "301"
type input "150"
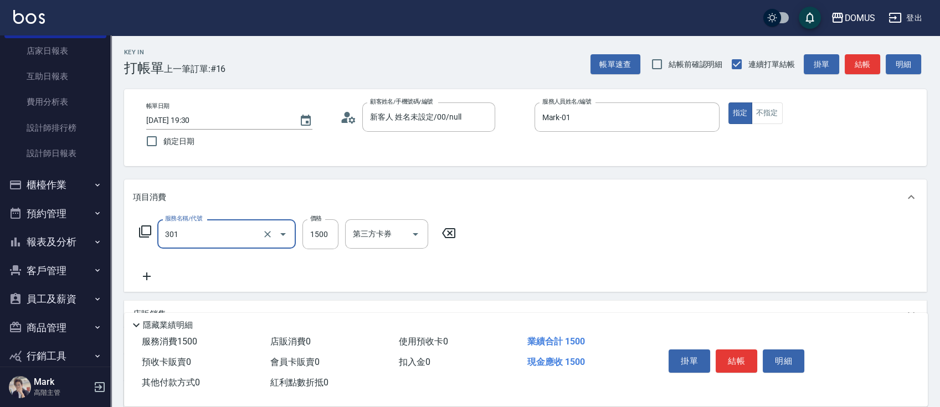
type input "燙髮(301)"
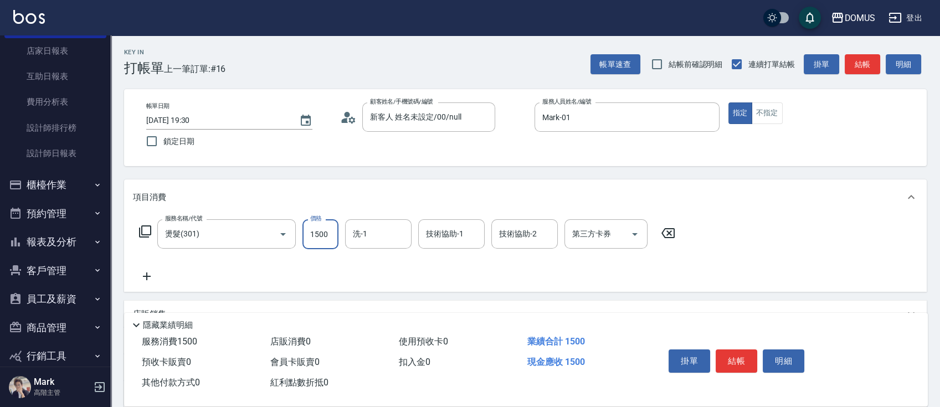
type input "0"
type input "35"
type input "30"
type input "350"
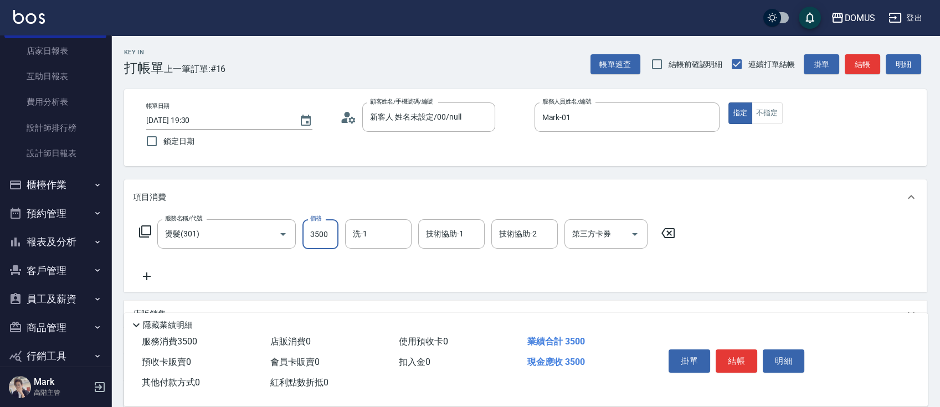
type input "3500"
type input "[PERSON_NAME]-34"
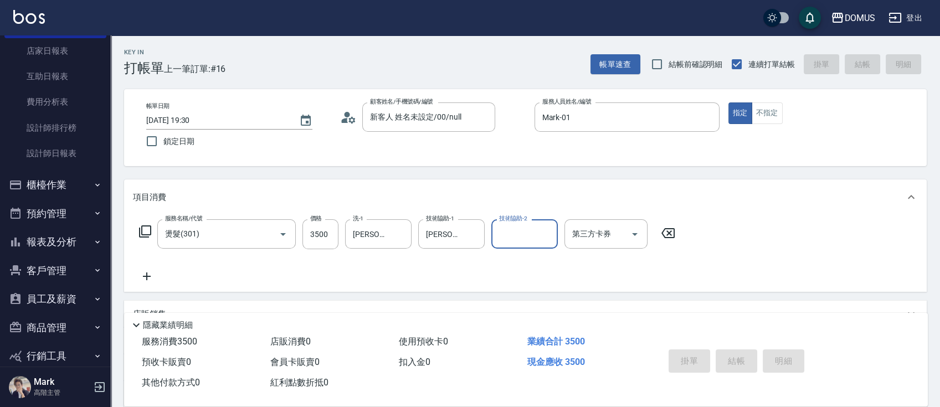
type input "[DATE] 19:31"
type input "0"
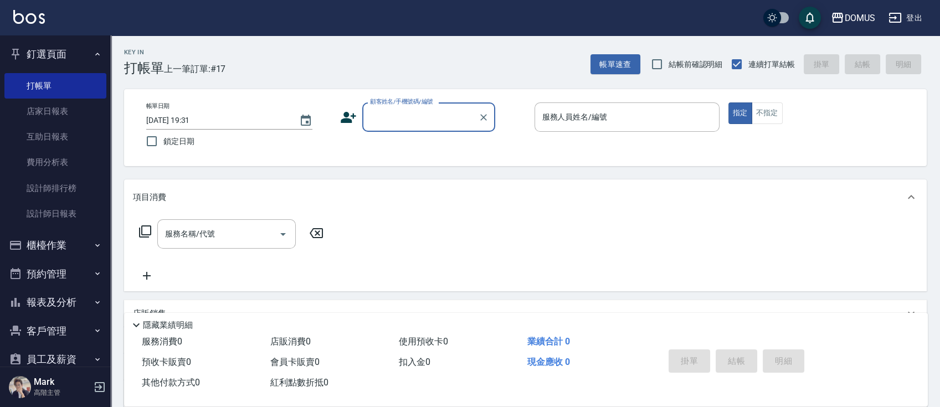
click at [85, 246] on button "櫃檯作業" at bounding box center [55, 245] width 102 height 29
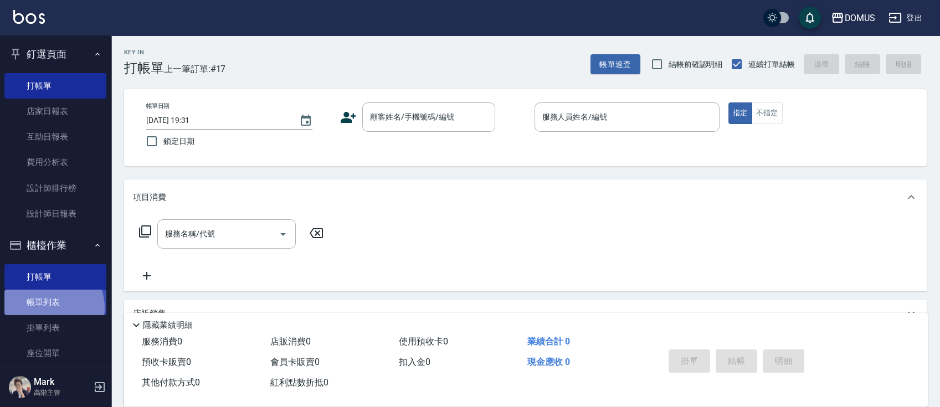
click at [53, 307] on link "帳單列表" at bounding box center [55, 302] width 102 height 25
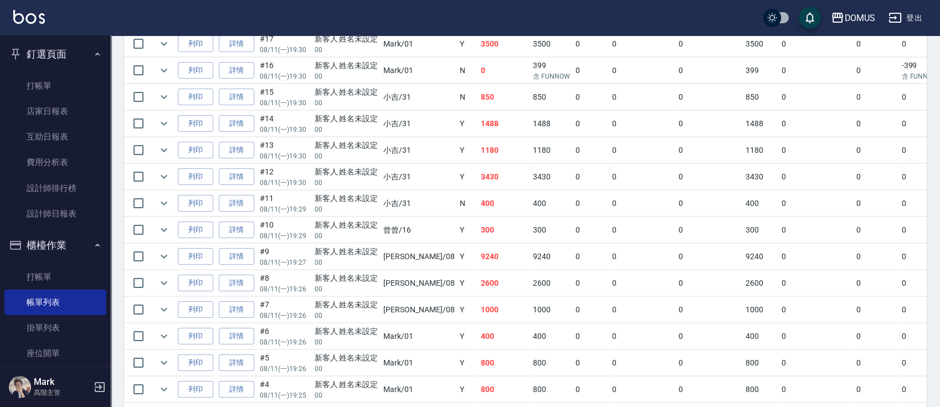
scroll to position [283, 0]
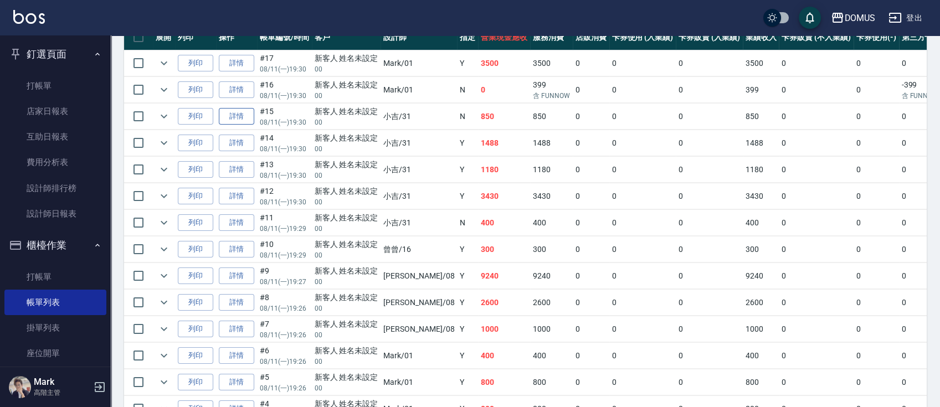
click at [233, 122] on link "詳情" at bounding box center [236, 116] width 35 height 17
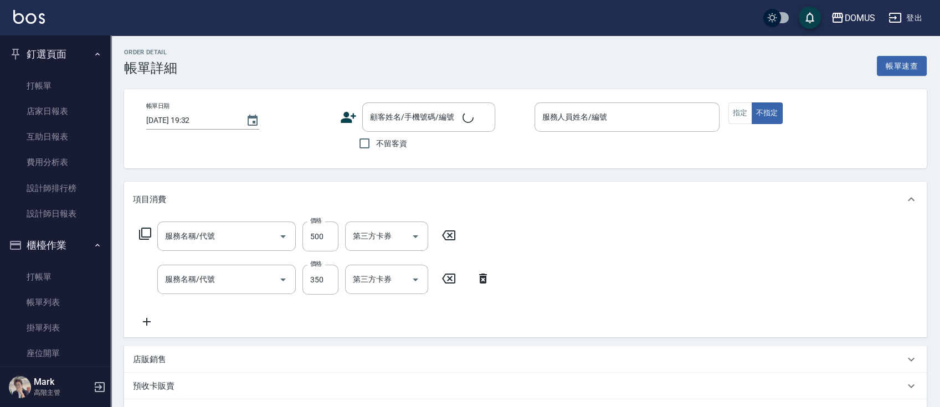
type input "[DATE] 19:30"
type input "小吉-31"
type input "80"
type input "新客人 姓名未設定/00/null"
type input "剪髮(401)"
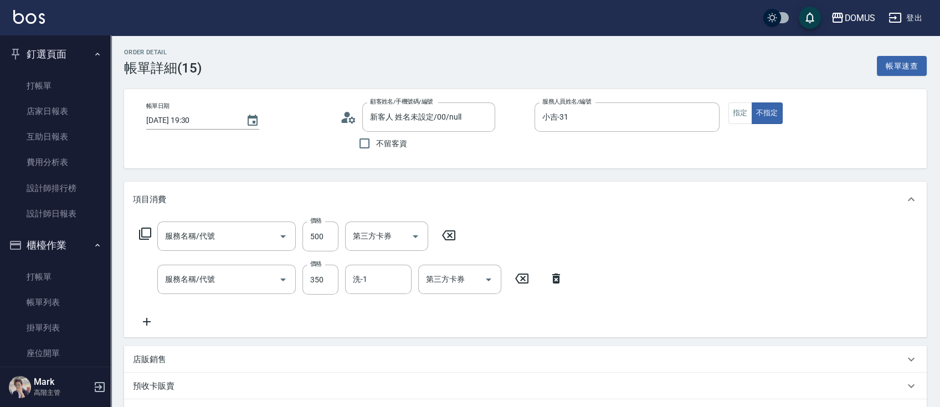
type input "寶齡350(1000)"
click at [323, 245] on input "500" at bounding box center [320, 237] width 36 height 30
type input "30"
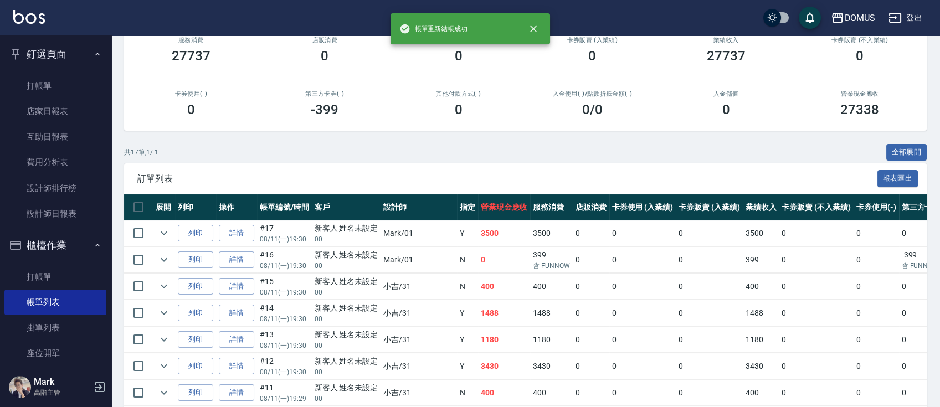
scroll to position [147, 0]
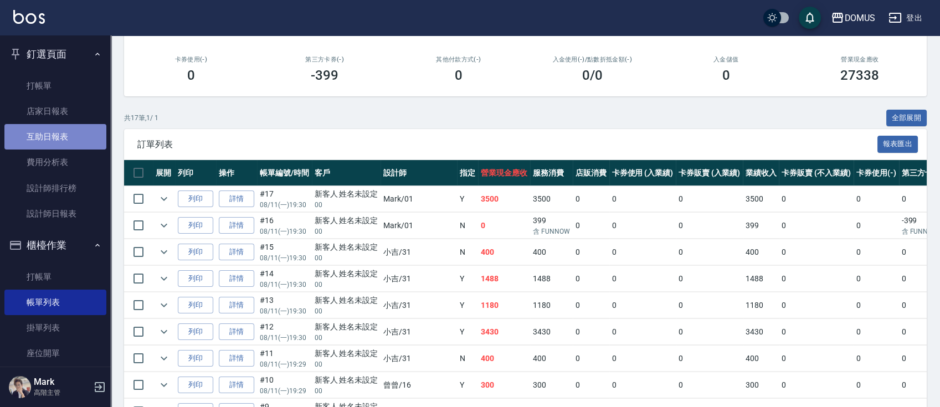
click at [63, 124] on link "互助日報表" at bounding box center [55, 136] width 102 height 25
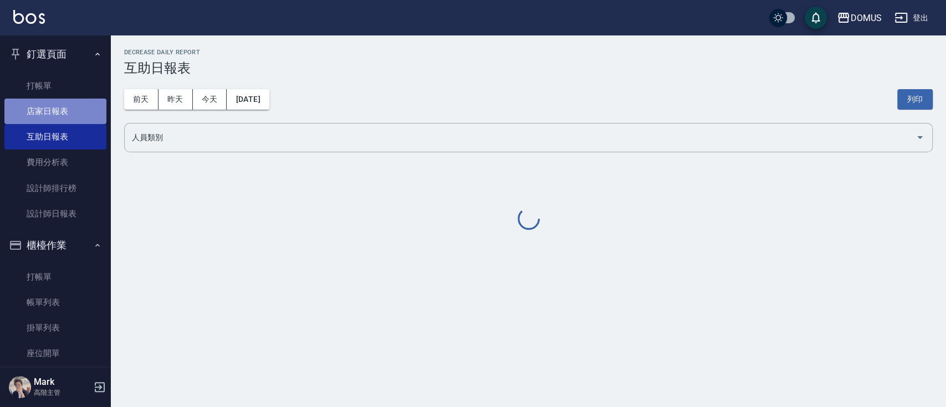
click at [64, 114] on link "店家日報表" at bounding box center [55, 111] width 102 height 25
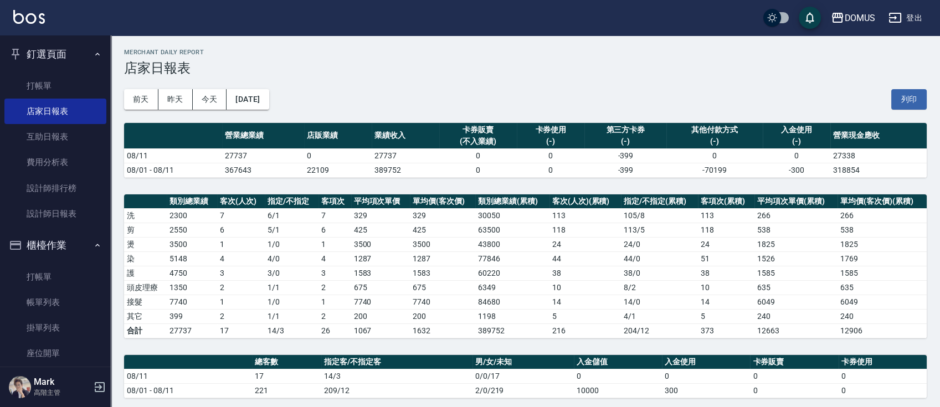
click at [48, 228] on ul "打帳單 店家日報表 互助日報表 費用分析表 設計師排行榜 設計師日報表" at bounding box center [55, 150] width 102 height 163
click at [48, 217] on link "設計師日報表" at bounding box center [55, 213] width 102 height 25
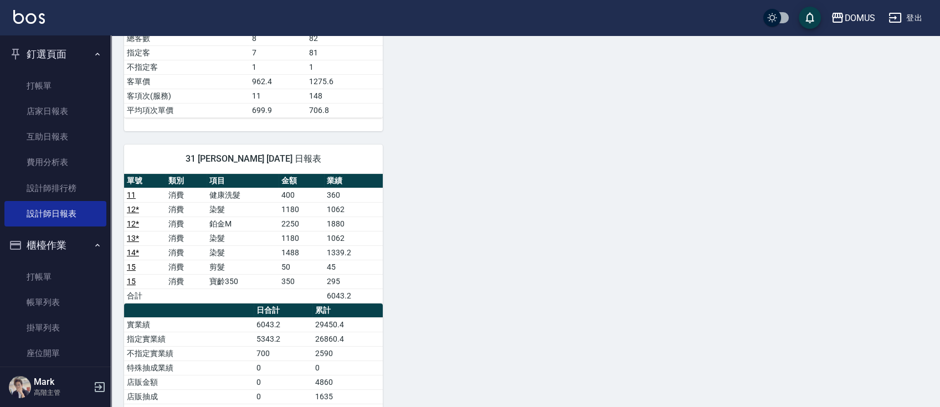
scroll to position [517, 0]
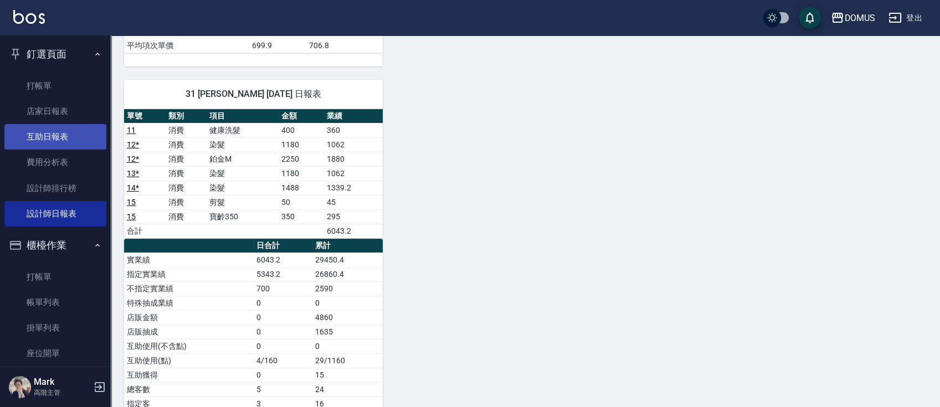
click at [36, 131] on link "互助日報表" at bounding box center [55, 136] width 102 height 25
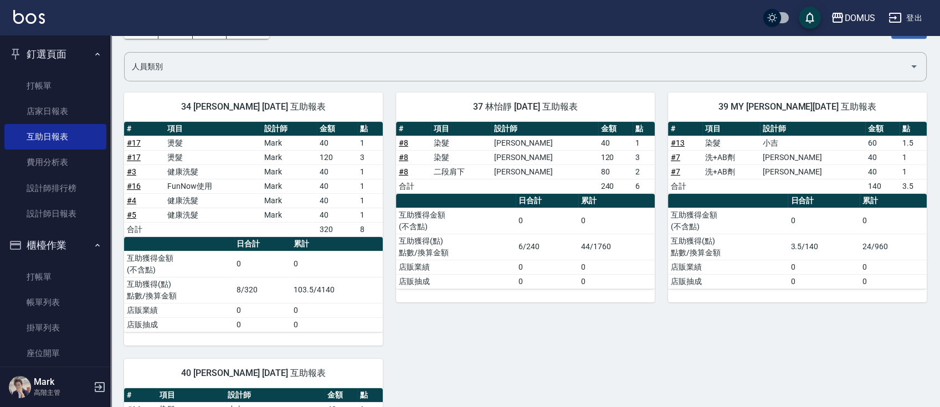
scroll to position [51, 0]
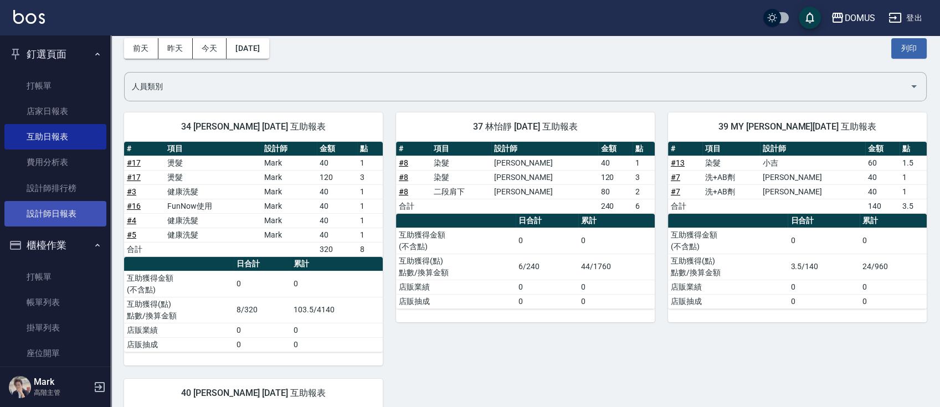
click at [70, 211] on link "設計師日報表" at bounding box center [55, 213] width 102 height 25
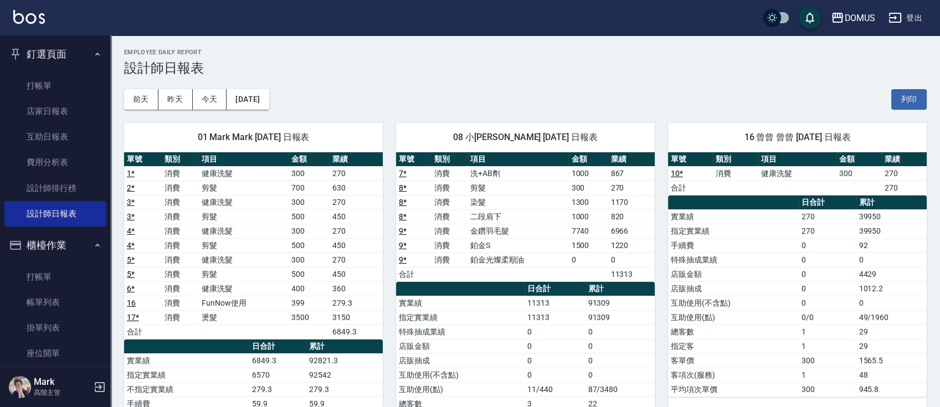
click at [495, 109] on div "[DATE] [DATE] [DATE] [DATE] 列印" at bounding box center [525, 99] width 803 height 47
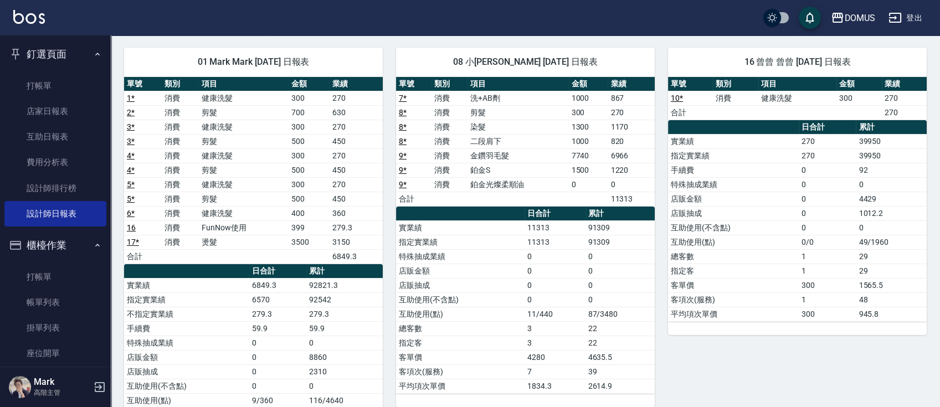
scroll to position [74, 0]
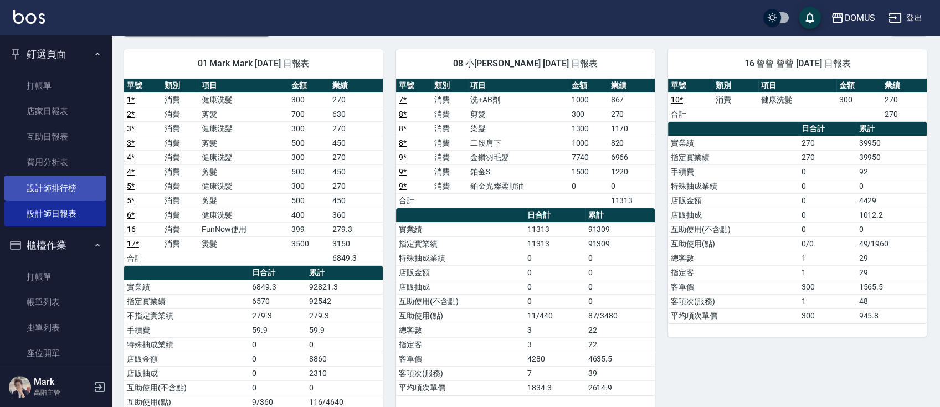
click at [47, 183] on link "設計師排行榜" at bounding box center [55, 188] width 102 height 25
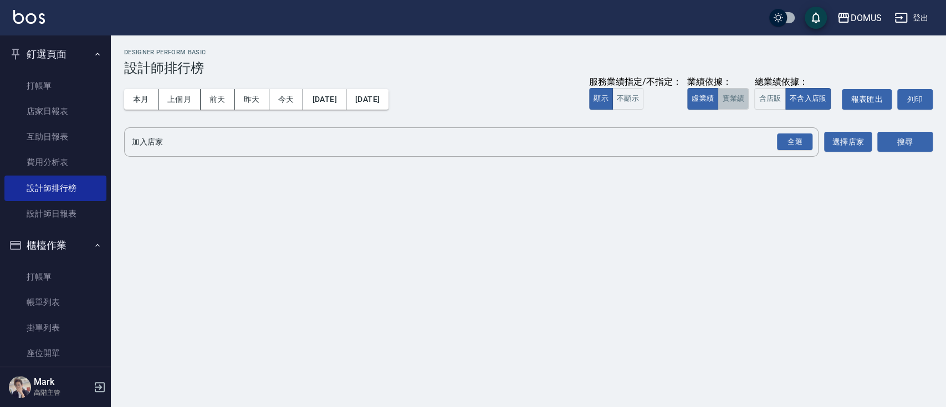
click at [733, 98] on button "實業績" at bounding box center [732, 99] width 31 height 22
click at [799, 140] on div "全選" at bounding box center [794, 142] width 35 height 17
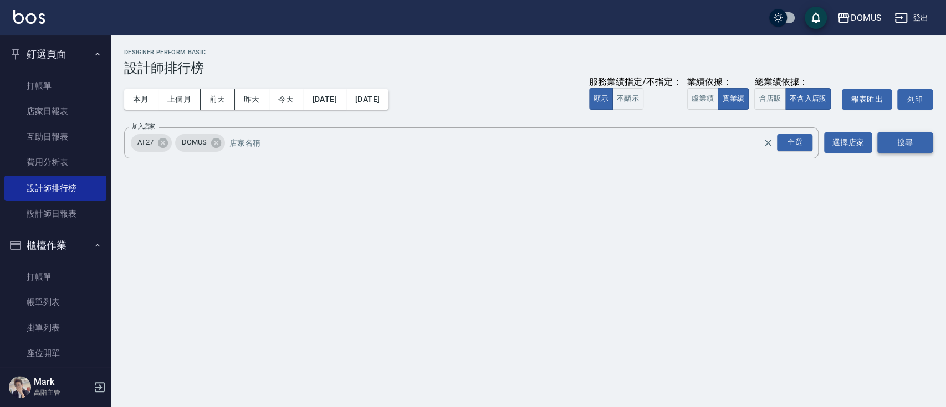
click at [913, 144] on button "搜尋" at bounding box center [904, 142] width 55 height 20
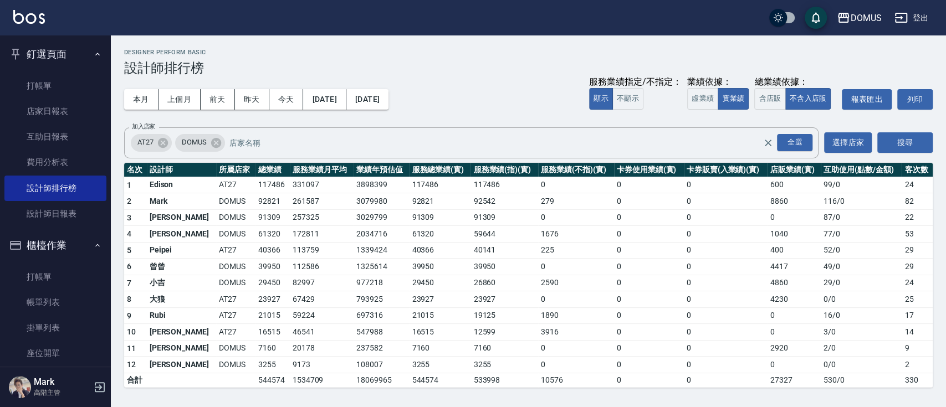
click at [614, 254] on td "0" at bounding box center [649, 250] width 70 height 17
